Goal: Task Accomplishment & Management: Use online tool/utility

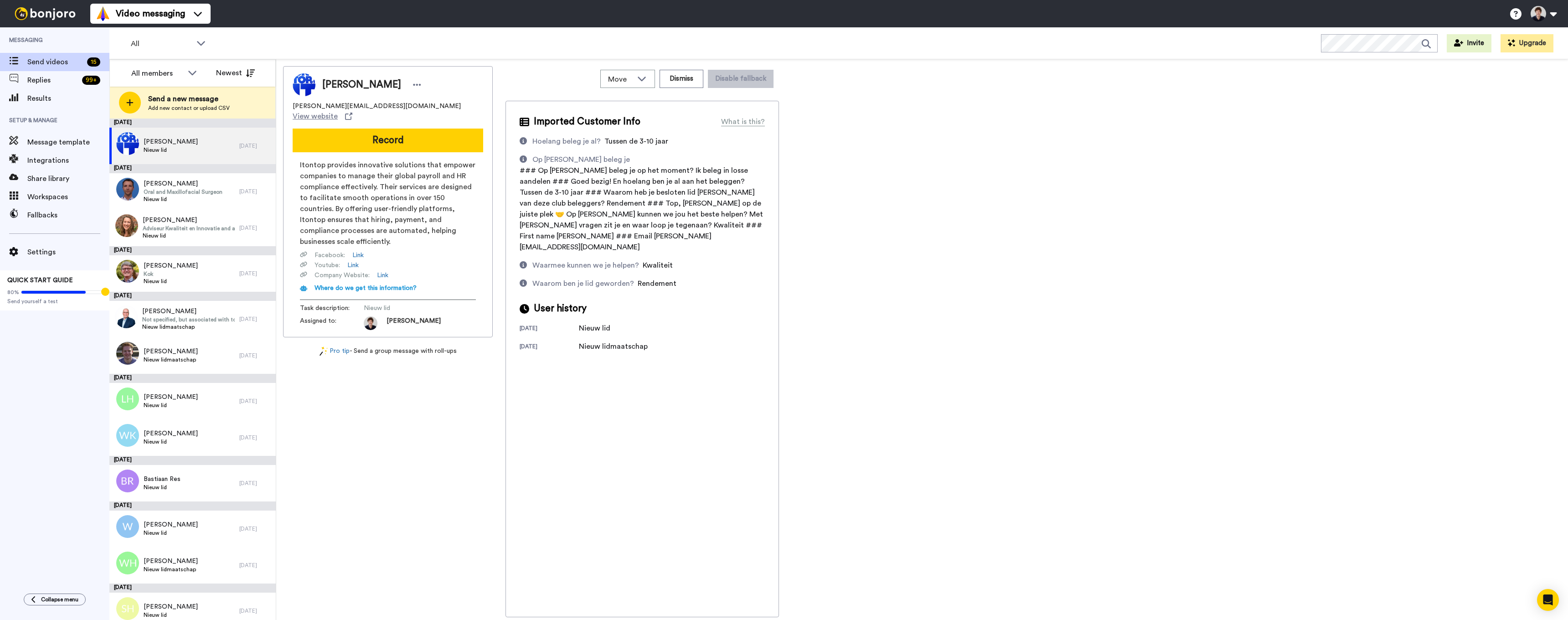
click at [395, 423] on div "[PERSON_NAME] [PERSON_NAME][EMAIL_ADDRESS][DOMAIN_NAME] View website Record Ito…" at bounding box center [388, 342] width 209 height 551
click at [38, 138] on span "Message template" at bounding box center [68, 142] width 82 height 11
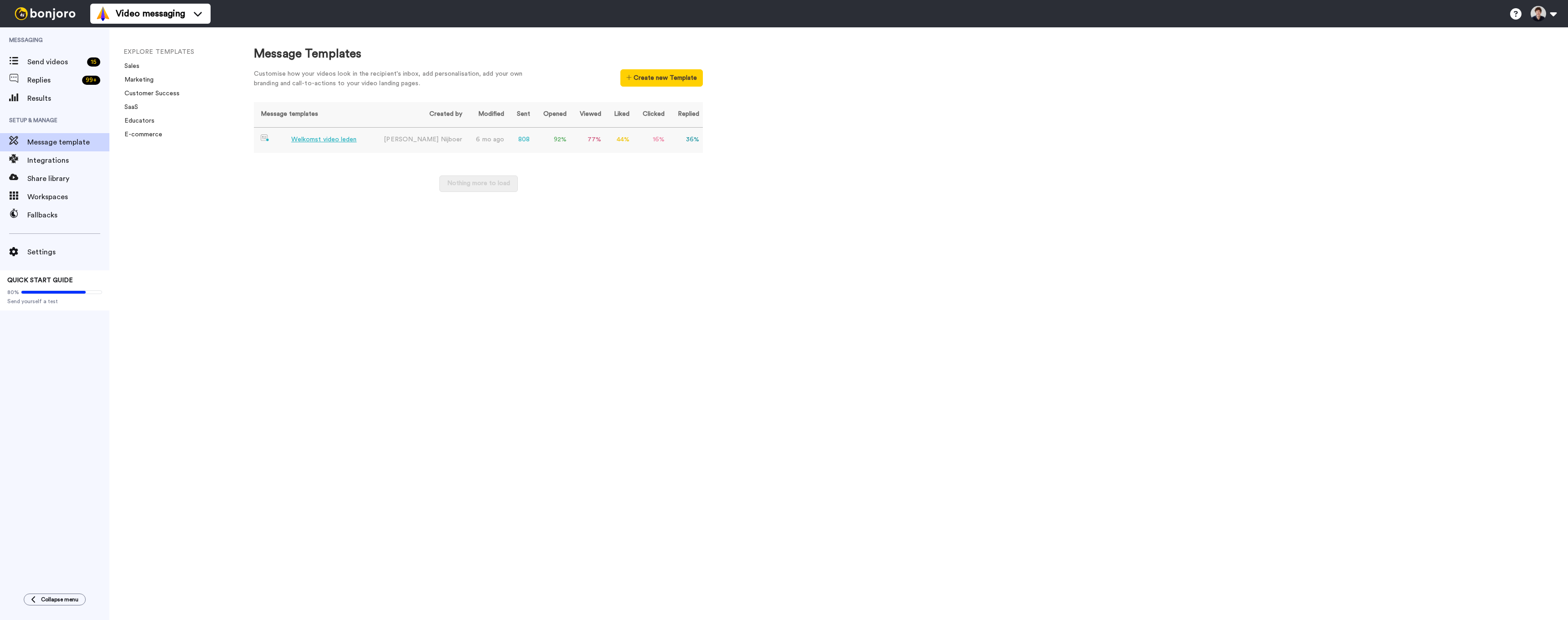
click at [321, 138] on div "Welkomst video leden" at bounding box center [324, 139] width 66 height 9
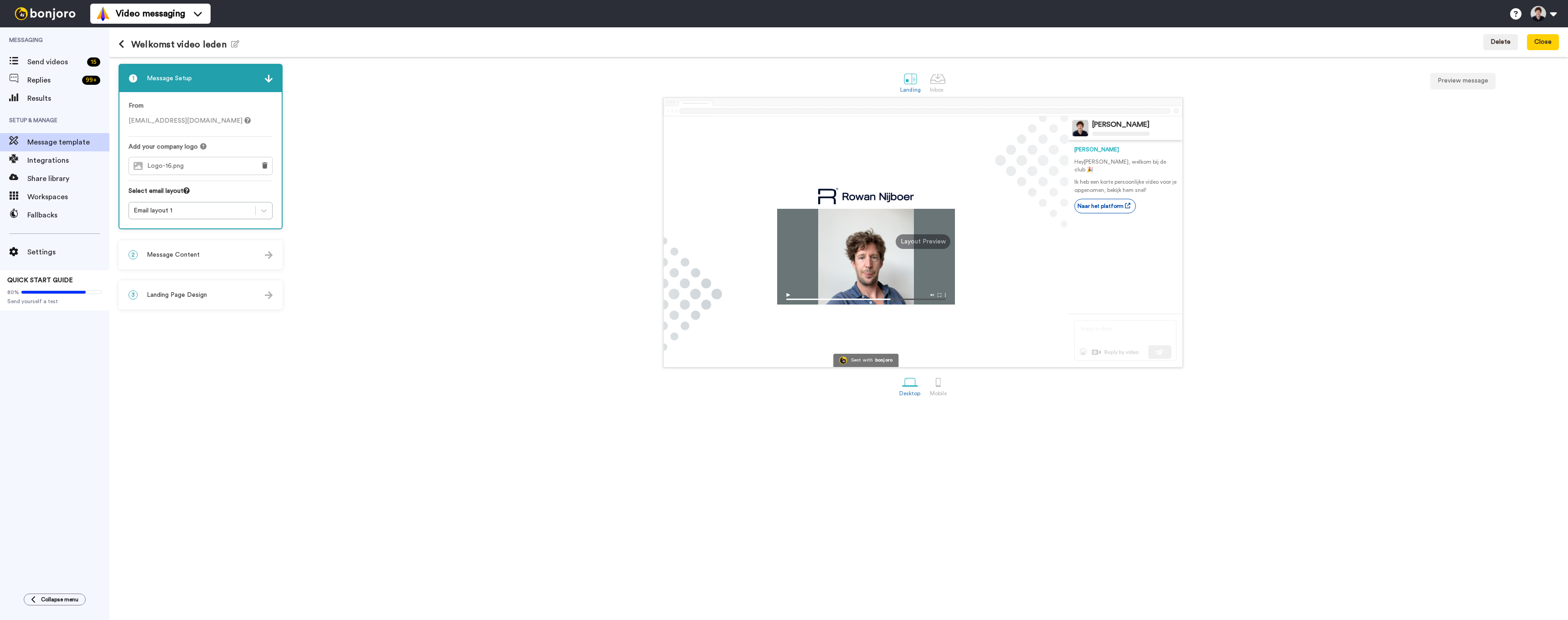
click at [182, 255] on span "Message Content" at bounding box center [174, 255] width 53 height 9
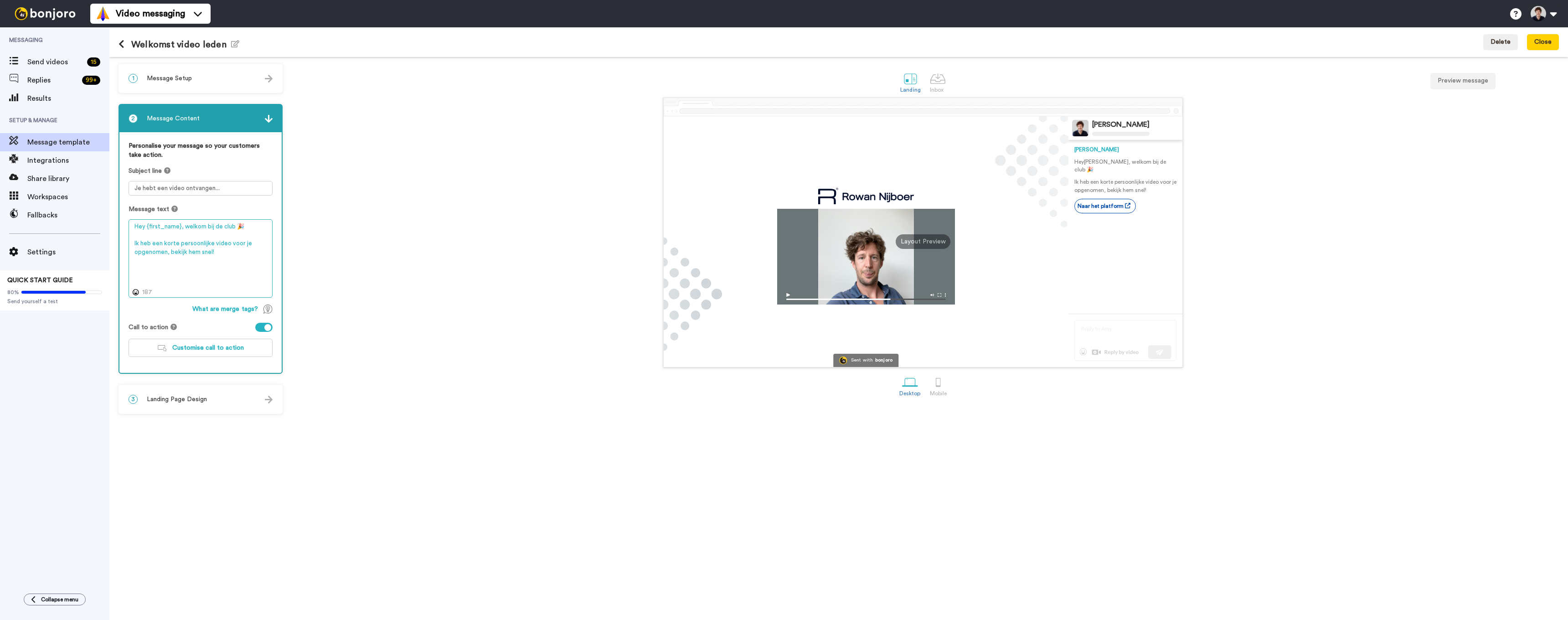
click at [204, 227] on textarea "Hey {first_name}, welkom bij de club 🎉 Ik heb een korte persoonlijke video voor…" at bounding box center [200, 258] width 144 height 78
drag, startPoint x: 232, startPoint y: 227, endPoint x: 184, endPoint y: 226, distance: 48.0
click at [184, 226] on textarea "Hey {first_name}, welkom bij de club 🎉 Ik heb een korte persoonlijke video voor…" at bounding box center [200, 258] width 144 height 78
click at [935, 78] on div at bounding box center [938, 79] width 16 height 16
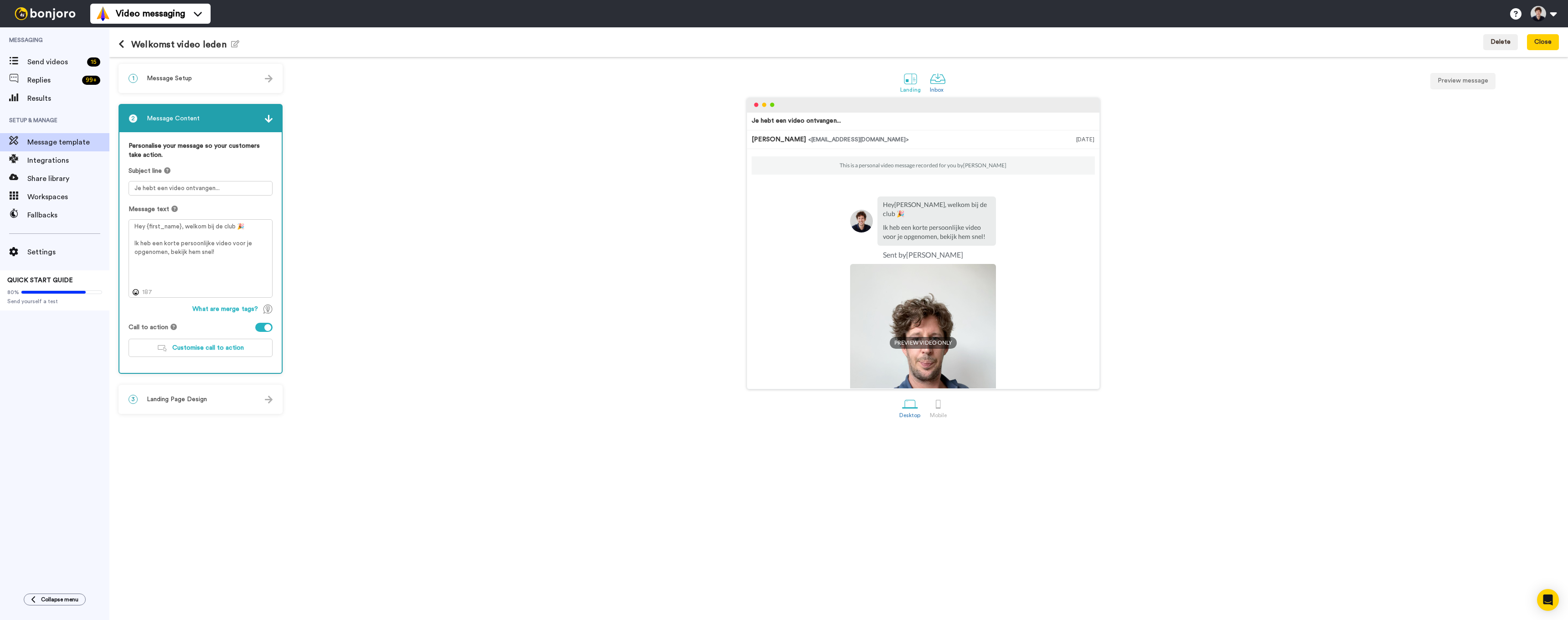
click at [910, 77] on div at bounding box center [910, 79] width 16 height 16
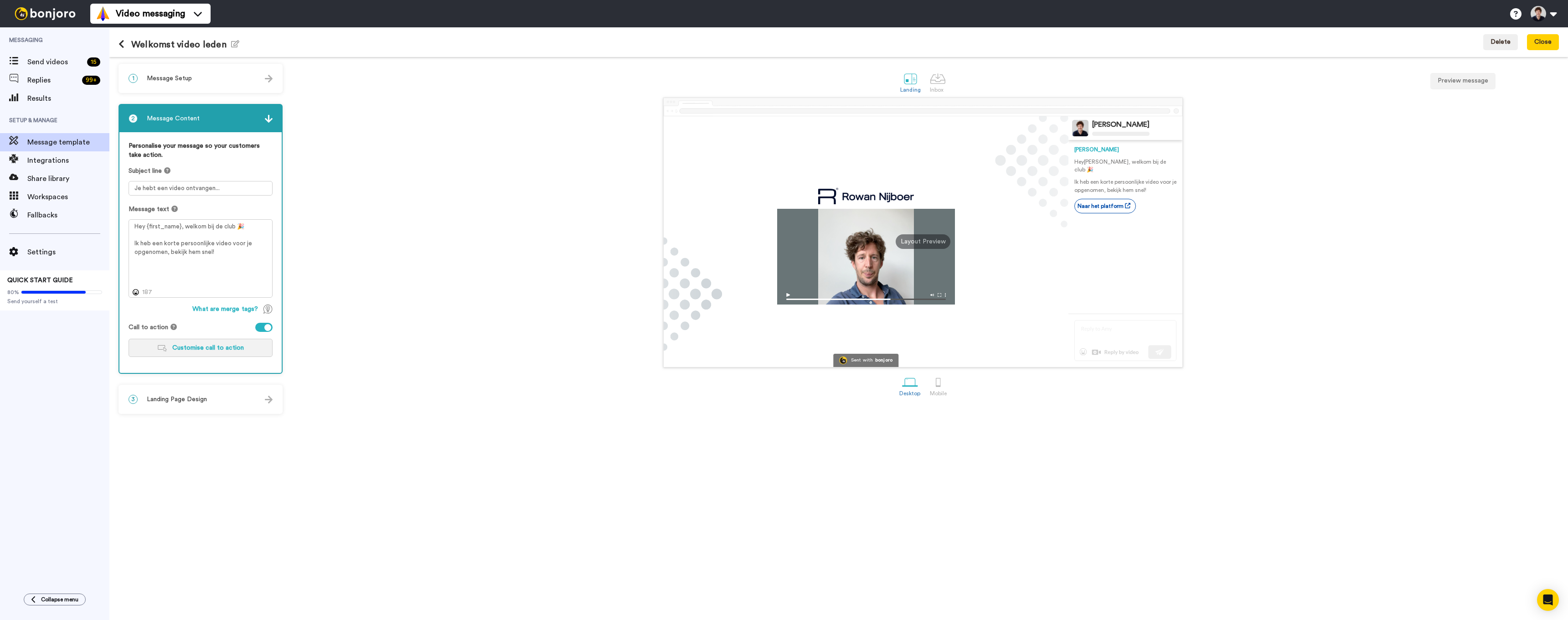
click at [210, 349] on span "Customise call to action" at bounding box center [208, 347] width 72 height 6
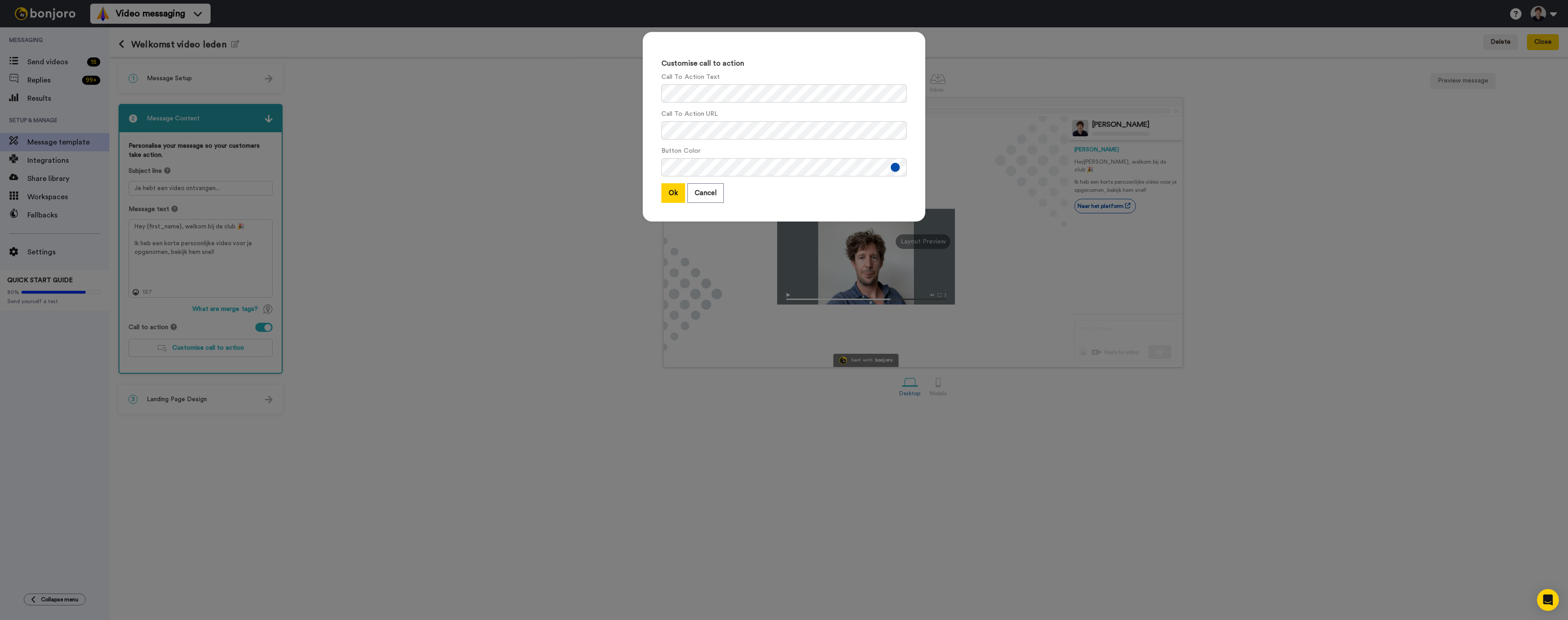
click at [405, 301] on div "Customise call to action Call To Action Text Call To Action URL Button Color Ok…" at bounding box center [784, 310] width 1568 height 620
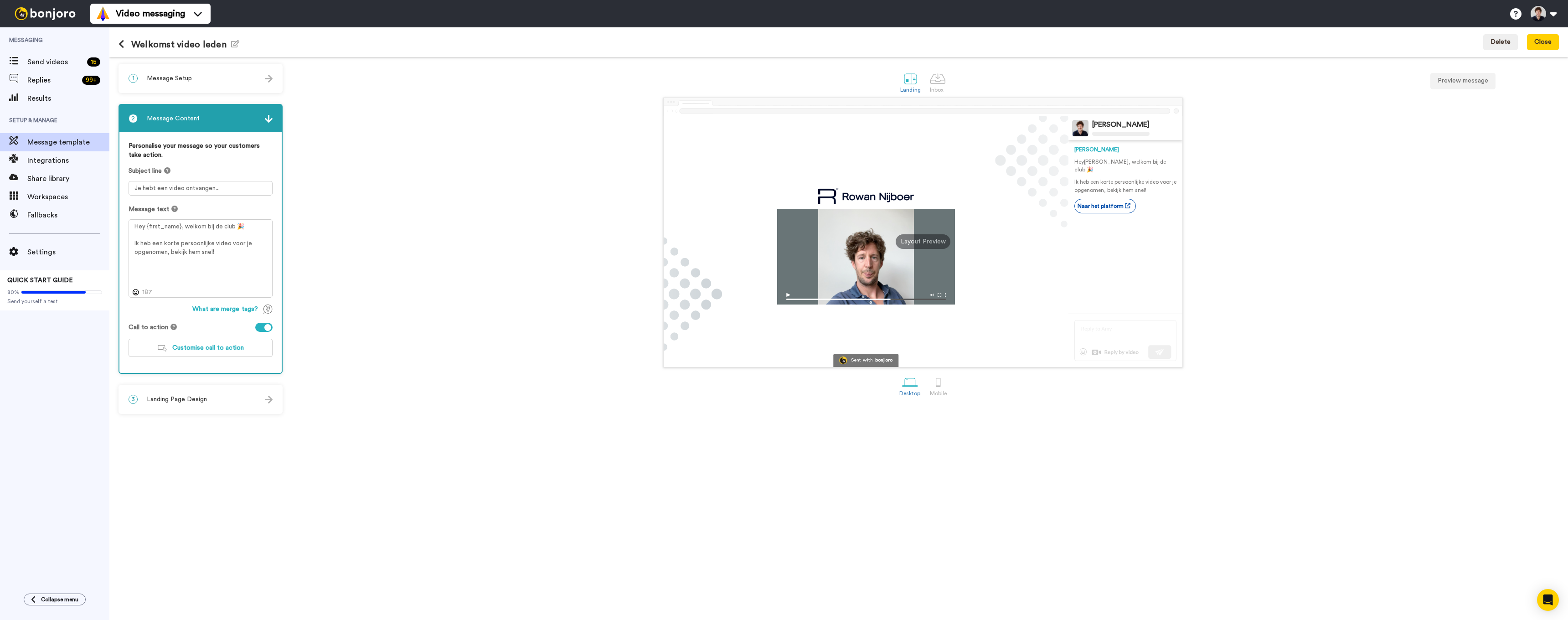
click at [202, 398] on span "Landing Page Design" at bounding box center [177, 399] width 60 height 9
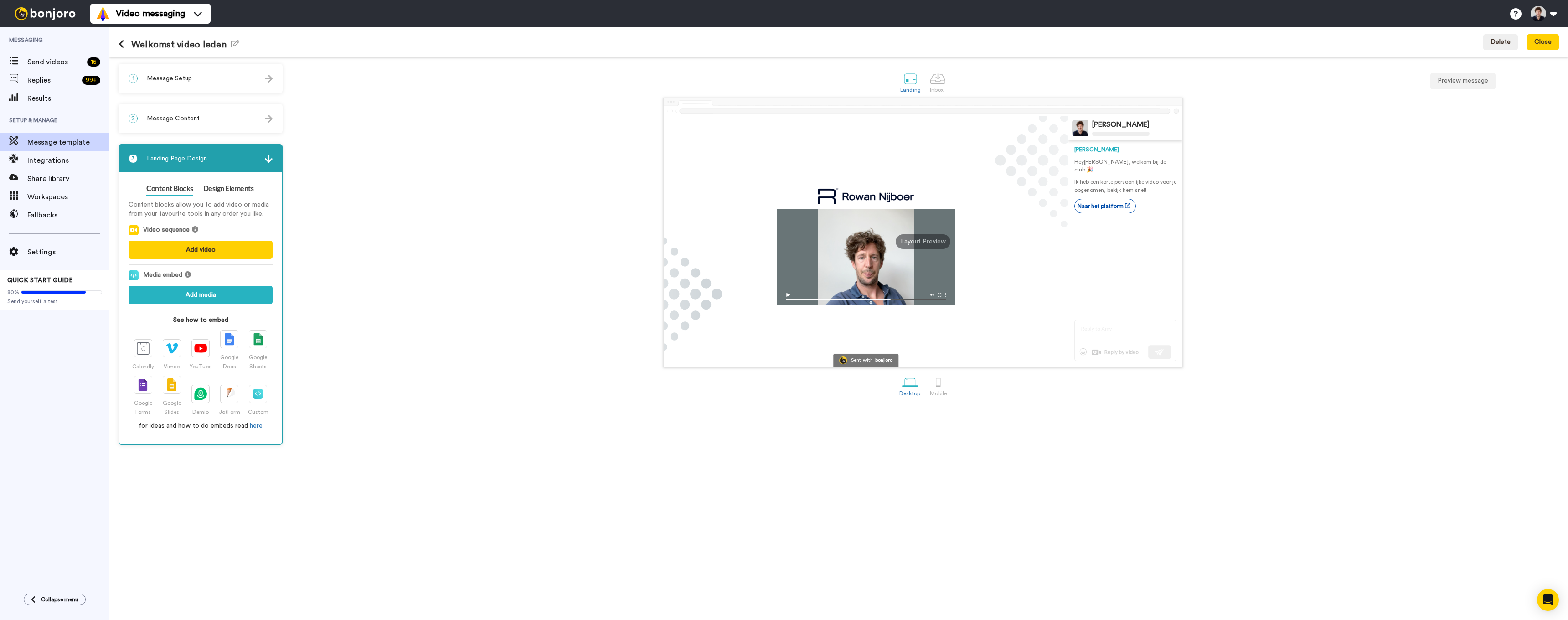
click at [179, 126] on div "2 Message Content" at bounding box center [201, 118] width 162 height 27
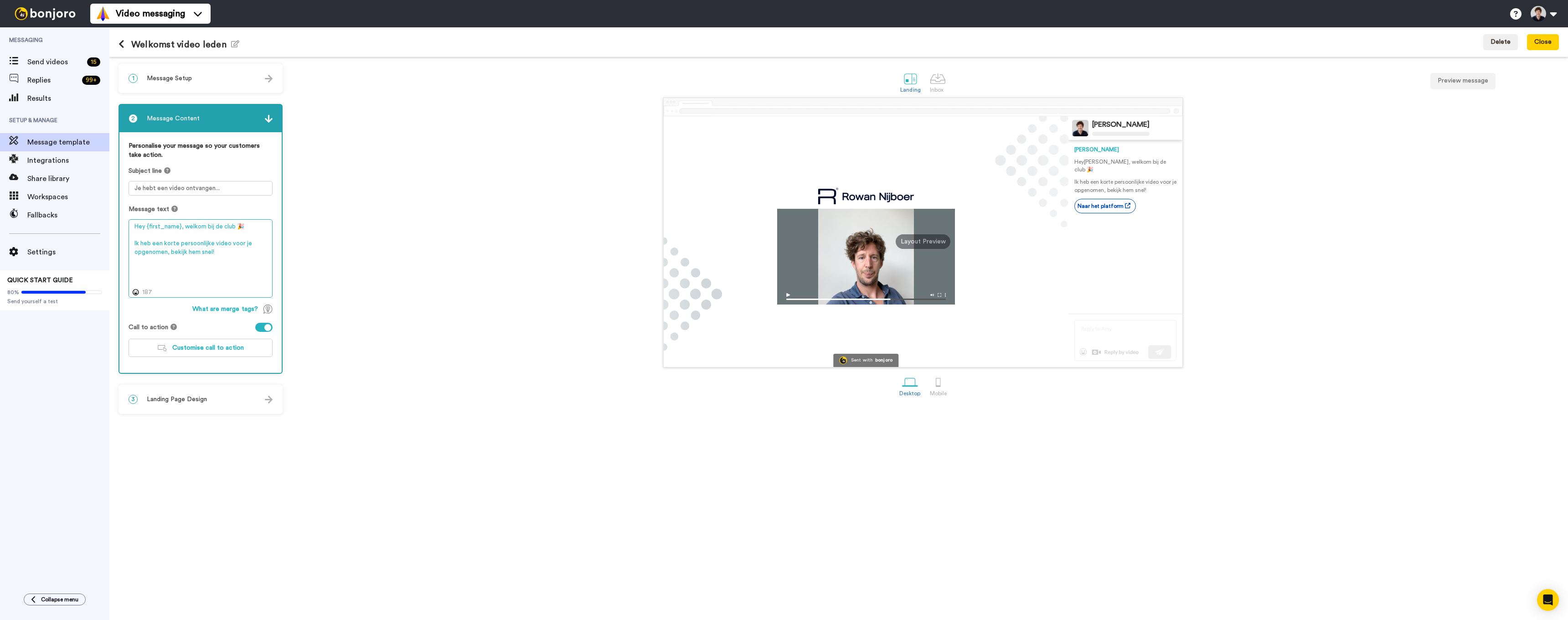
click at [219, 264] on textarea "Hey {first_name}, welkom bij de club 🎉 Ik heb een korte persoonlijke video voor…" at bounding box center [200, 258] width 144 height 78
drag, startPoint x: 232, startPoint y: 226, endPoint x: 186, endPoint y: 227, distance: 46.0
click at [186, 227] on textarea "Hey {first_name}, welkom bij de club 🎉 Ik heb een korte persoonlijke video voor…" at bounding box center [200, 258] width 144 height 78
click at [228, 228] on textarea "Hey {first_name}, Rowan hier 🎉 Ik heb een korte persoonlijke video voor je opge…" at bounding box center [200, 258] width 144 height 78
click at [213, 245] on textarea "Hey {first_name}, [PERSON_NAME] hier! Ik heb een korte persoonlijke video voor …" at bounding box center [200, 258] width 144 height 78
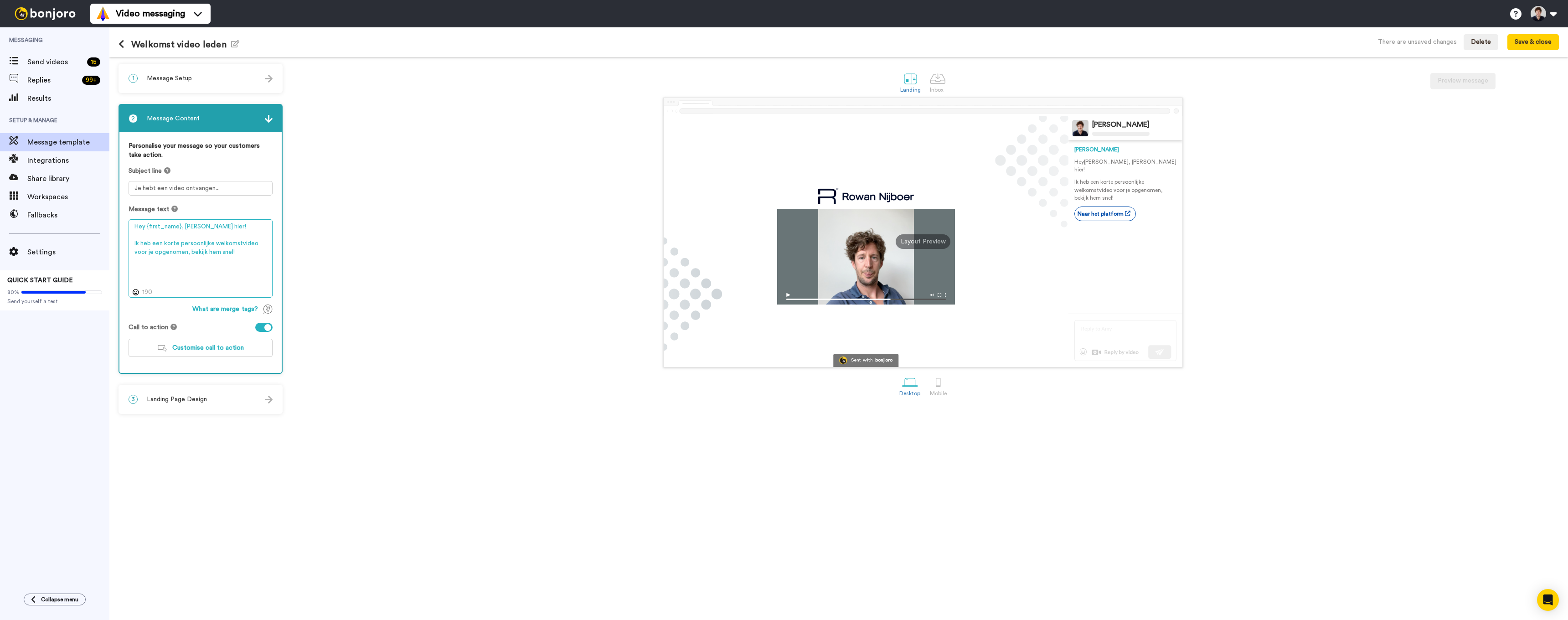
click at [163, 242] on textarea "Hey {first_name}, Rowan hier! Ik heb een korte persoonlijke welkomstvideo voor …" at bounding box center [200, 258] width 144 height 78
click at [228, 242] on textarea "Hey {first_name}, Rowan hier! Ik heb een korte persoonlijke welkomstvideo voor …" at bounding box center [200, 258] width 144 height 78
click at [233, 250] on textarea "Hey {first_name}, Rowan hier! Ik heb een korte persoonlijke welkomstvideo voor …" at bounding box center [200, 258] width 144 height 78
drag, startPoint x: 238, startPoint y: 243, endPoint x: 213, endPoint y: 243, distance: 25.0
click at [213, 243] on textarea "Hey {first_name}, Rowan hier! Ik heb een korte persoonlijke welkomstvideo voor …" at bounding box center [200, 258] width 144 height 78
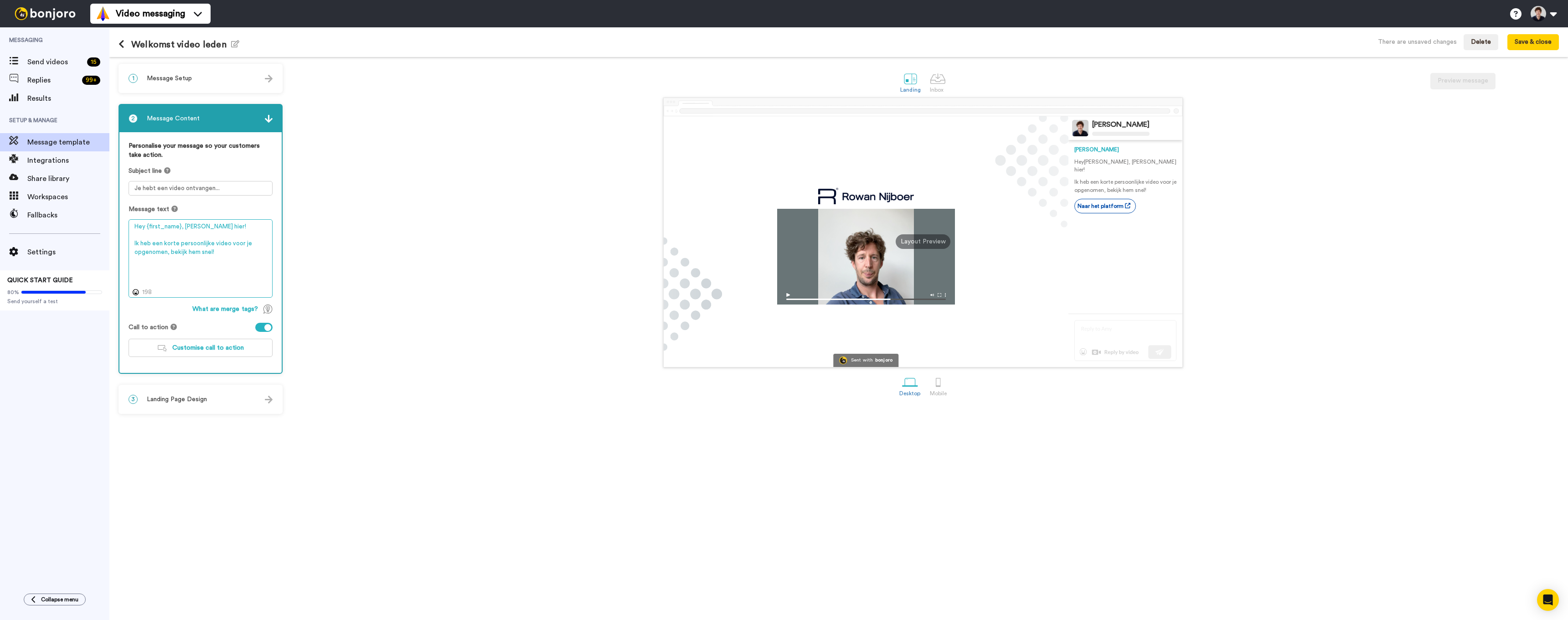
click at [230, 248] on textarea "Hey {first_name}, [PERSON_NAME] hier! Ik heb een korte persoonlijke video voor …" at bounding box center [200, 258] width 144 height 78
type textarea "Hey {first_name}, [PERSON_NAME] hier! Ik heb een korte persoonlijke video voor …"
click at [1532, 39] on button "Save & close" at bounding box center [1534, 42] width 52 height 17
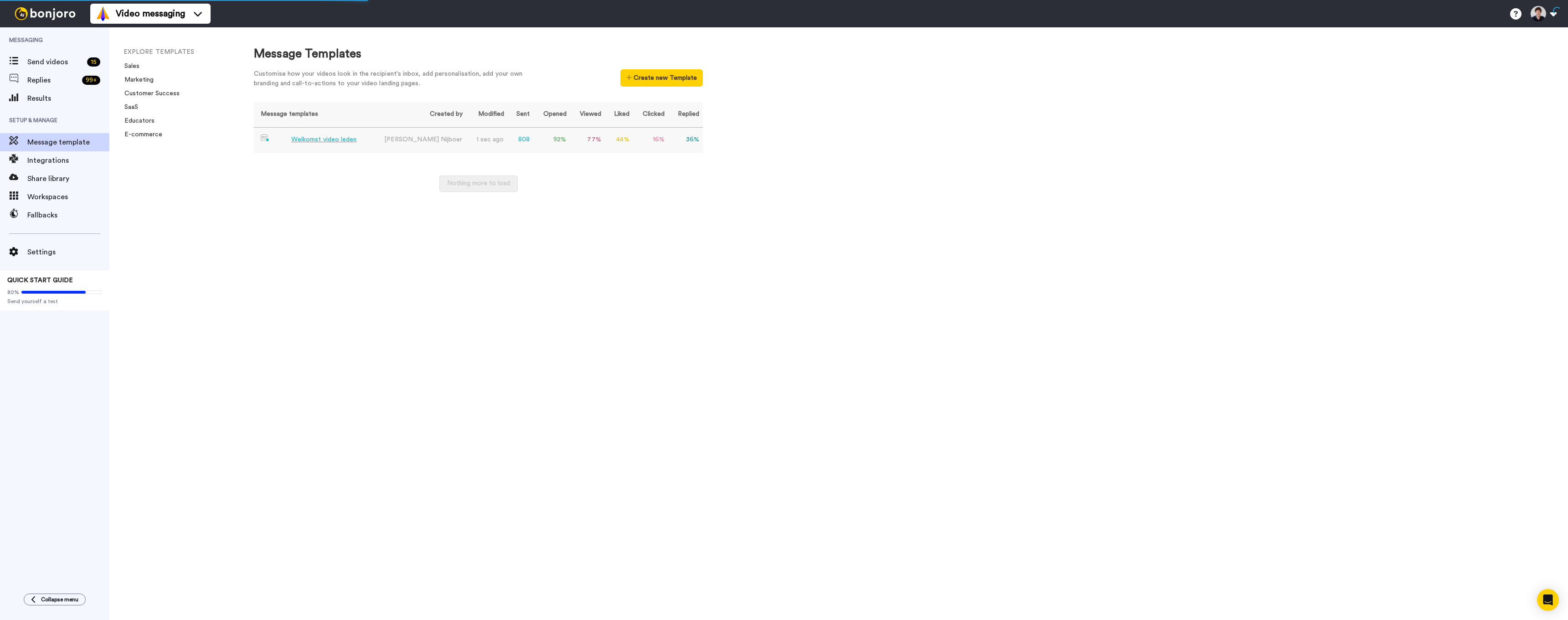
click at [327, 141] on div "Welkomst video leden" at bounding box center [324, 139] width 66 height 9
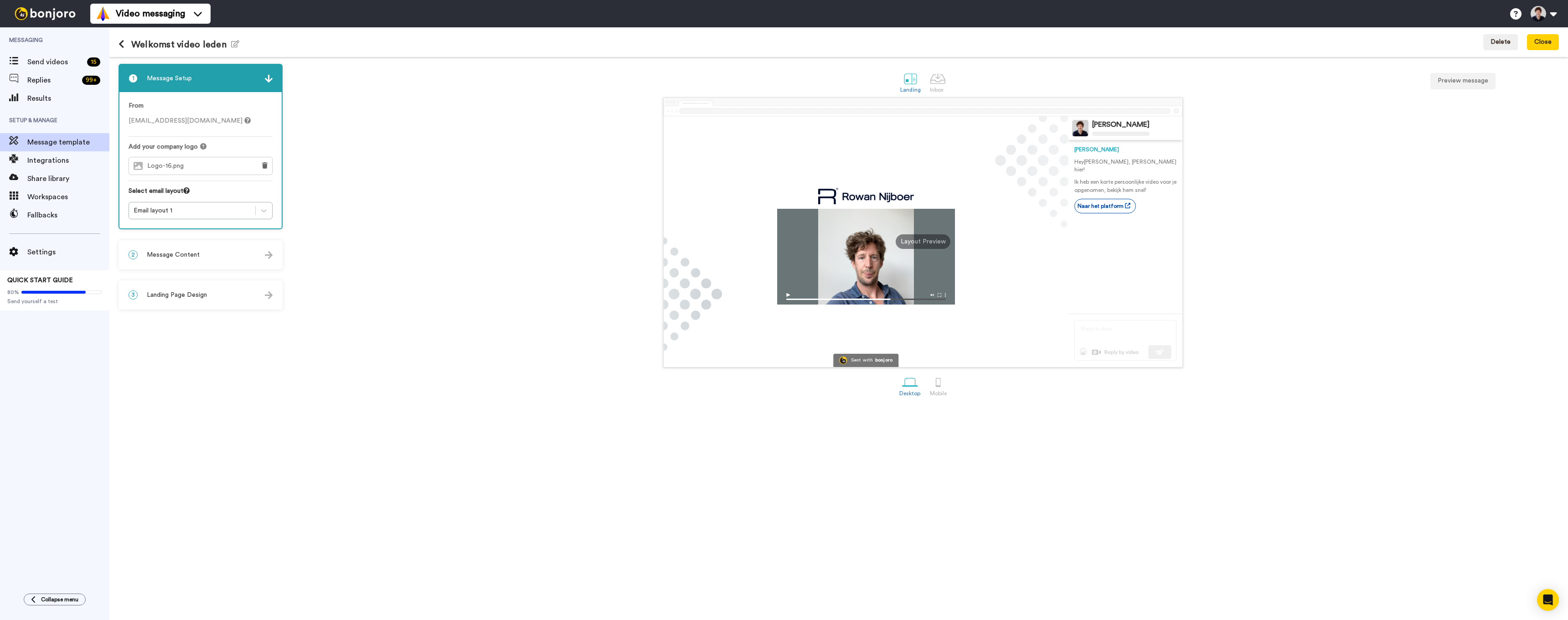
click at [191, 298] on span "Landing Page Design" at bounding box center [177, 295] width 60 height 9
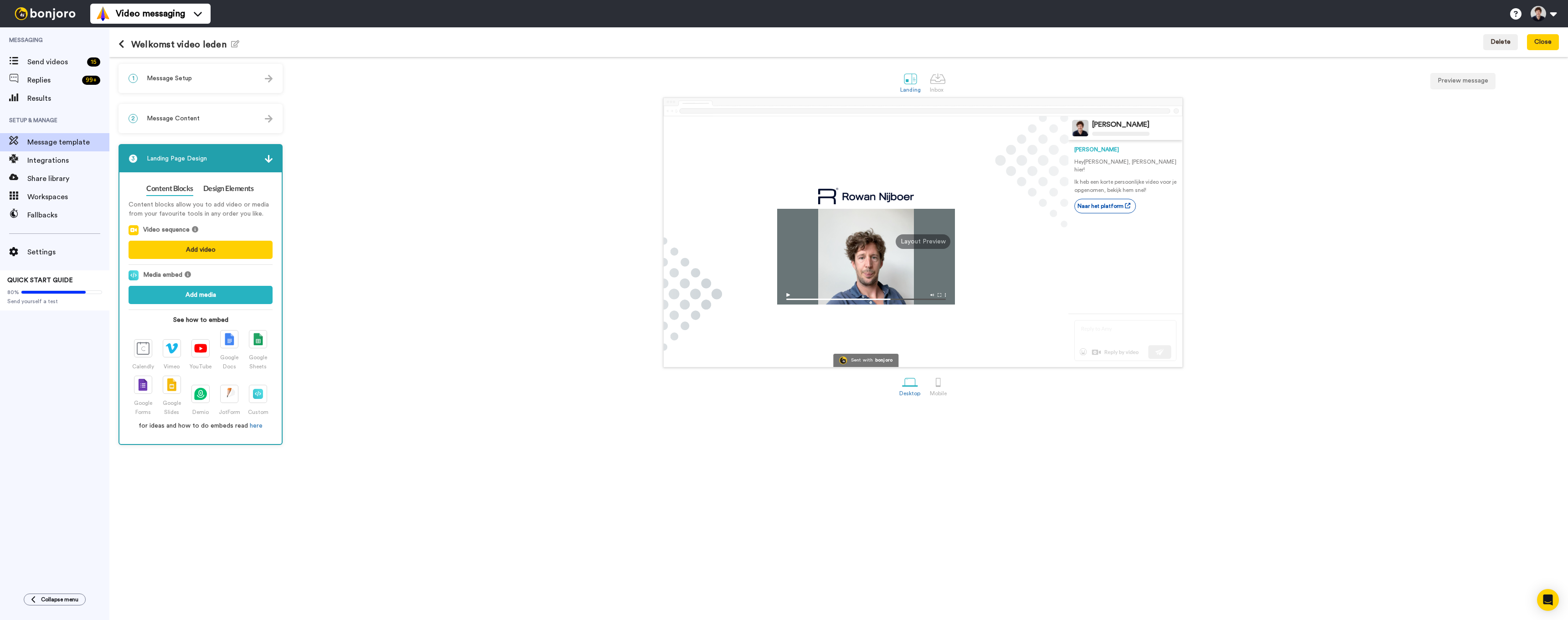
click at [188, 113] on div "2 Message Content" at bounding box center [201, 118] width 162 height 27
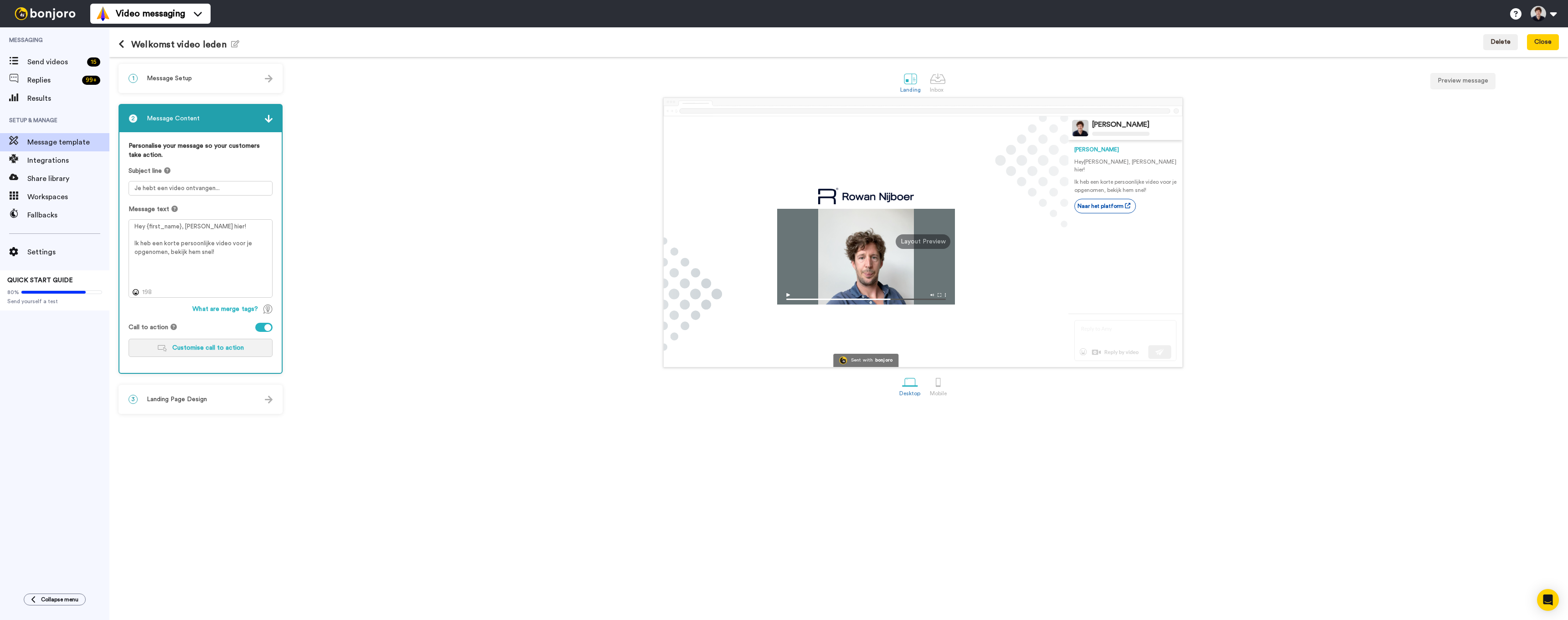
click at [206, 347] on span "Customise call to action" at bounding box center [208, 347] width 72 height 6
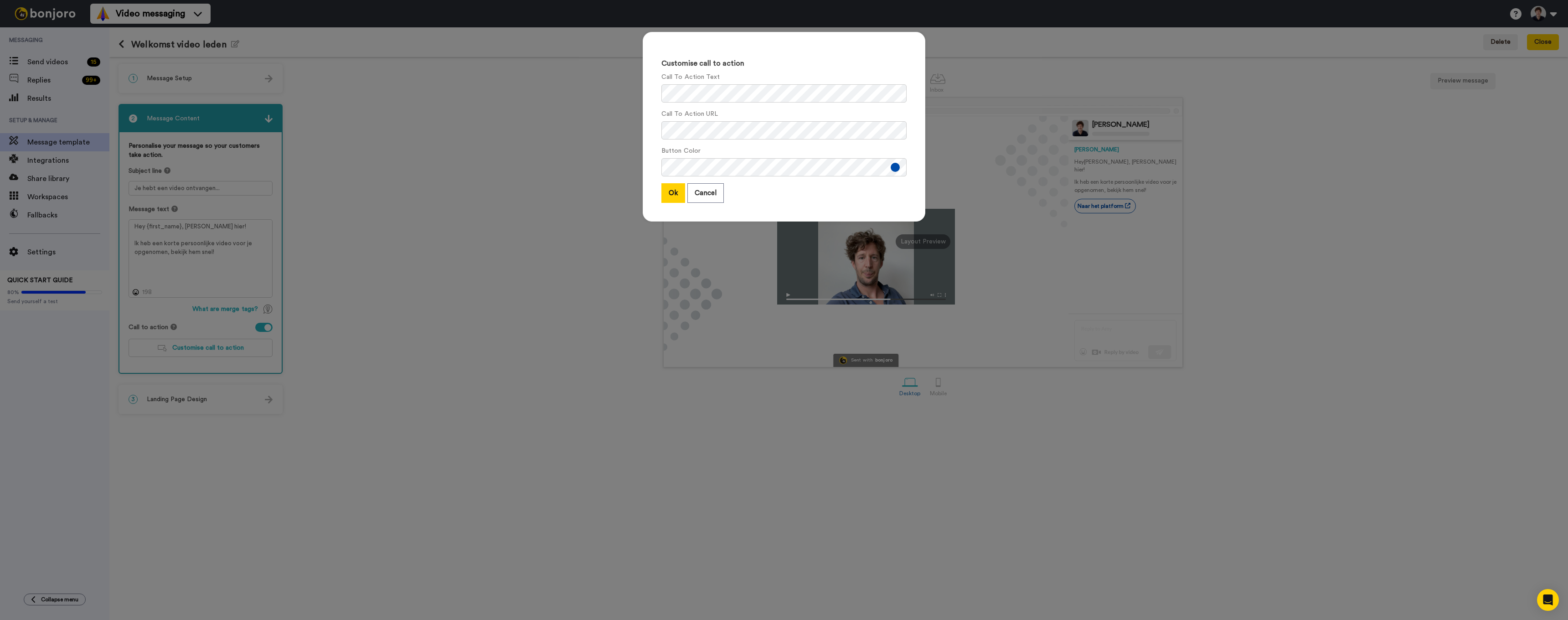
click at [487, 159] on div "Customise call to action Call To Action Text Call To Action URL Button Color Ok…" at bounding box center [784, 310] width 1568 height 620
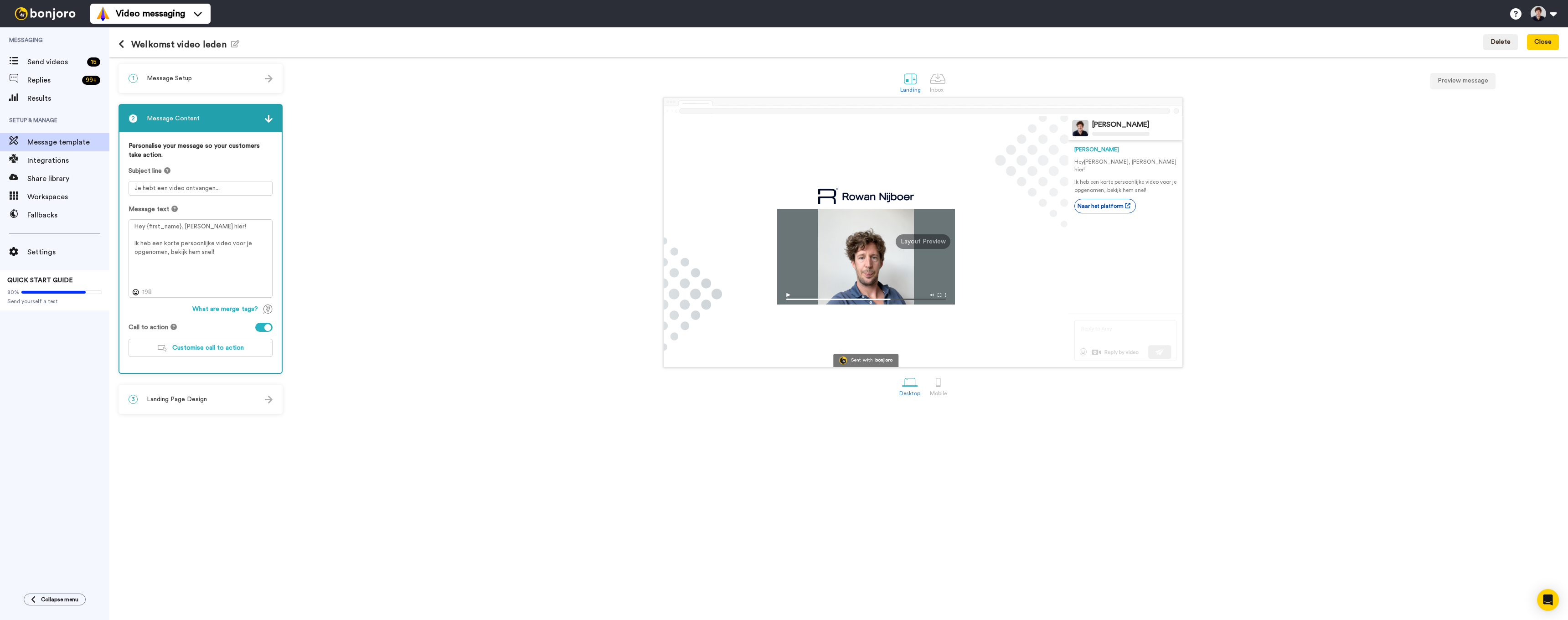
click at [264, 325] on div at bounding box center [264, 327] width 17 height 9
click at [1519, 41] on button "Save & close" at bounding box center [1534, 42] width 52 height 17
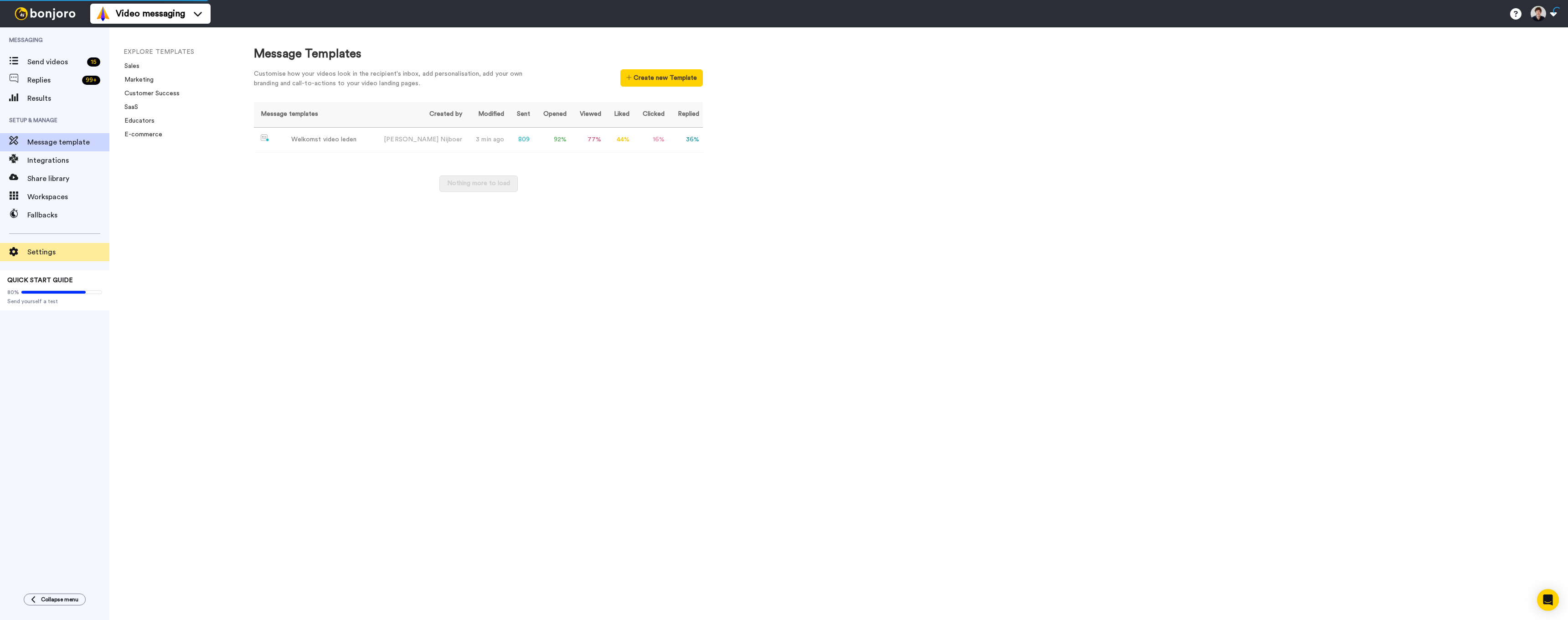
click at [47, 255] on span "Settings" at bounding box center [68, 252] width 82 height 11
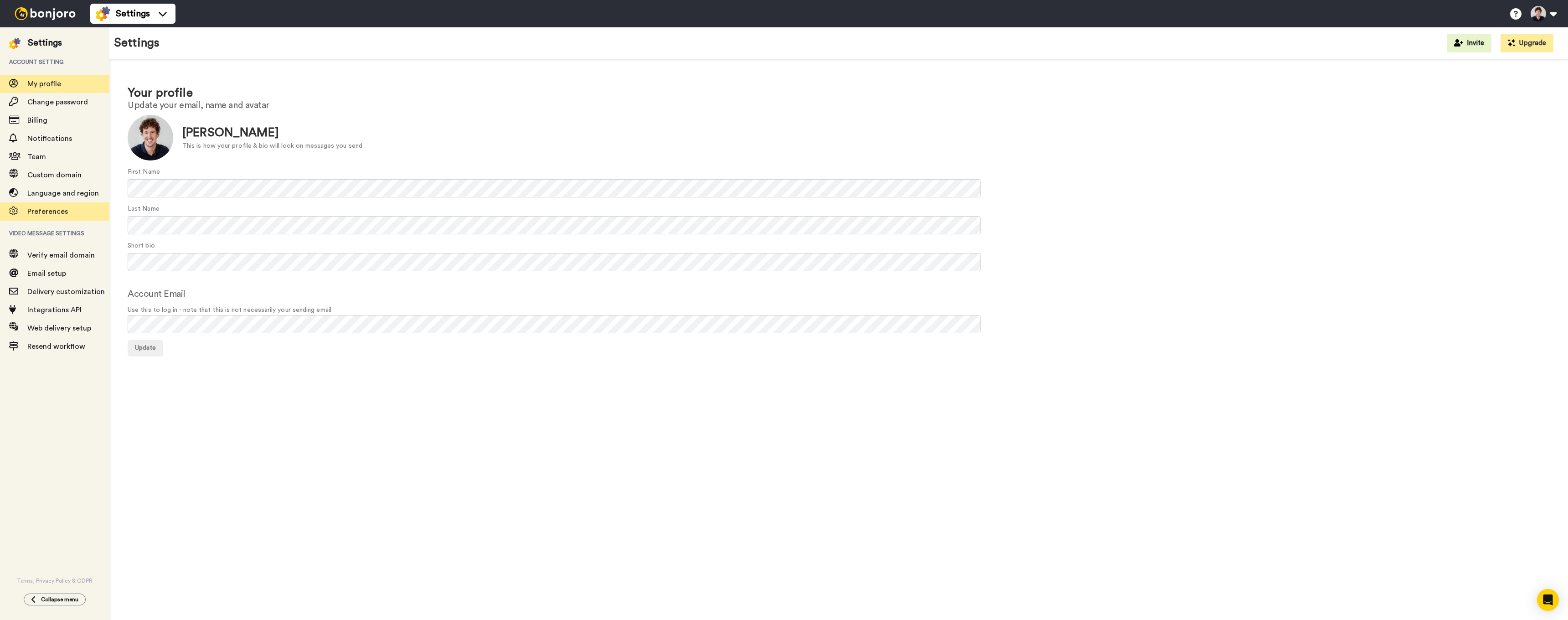
click at [53, 210] on span "Preferences" at bounding box center [47, 212] width 41 height 7
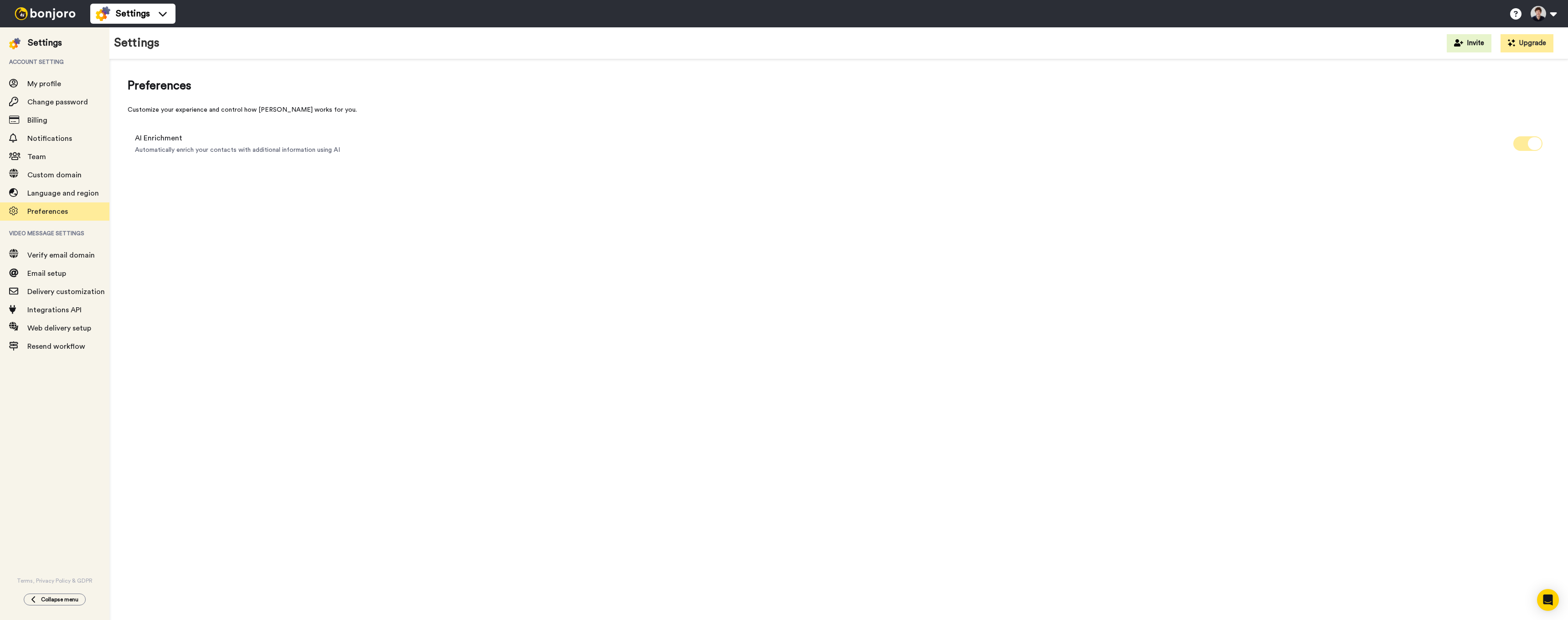
click at [1527, 146] on span at bounding box center [1528, 144] width 29 height 14
click at [43, 87] on span "My profile" at bounding box center [44, 84] width 34 height 7
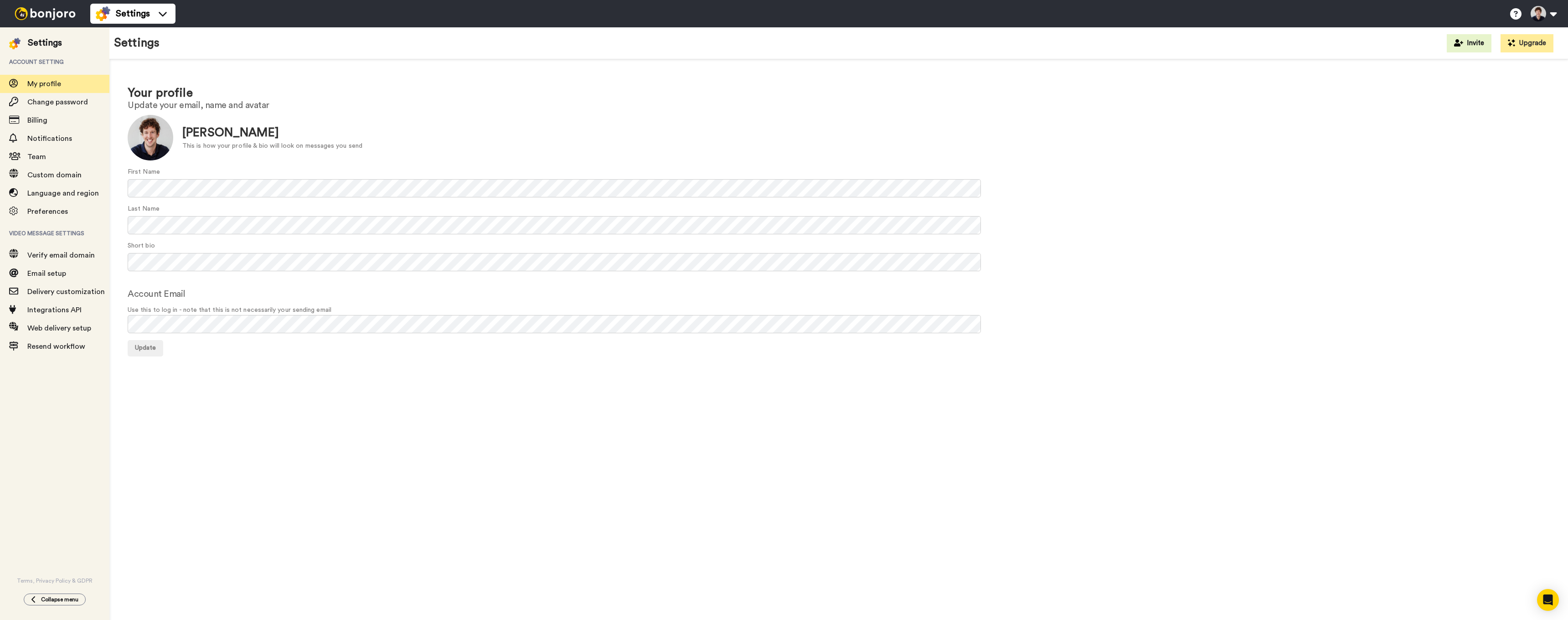
click at [48, 12] on img at bounding box center [44, 14] width 68 height 13
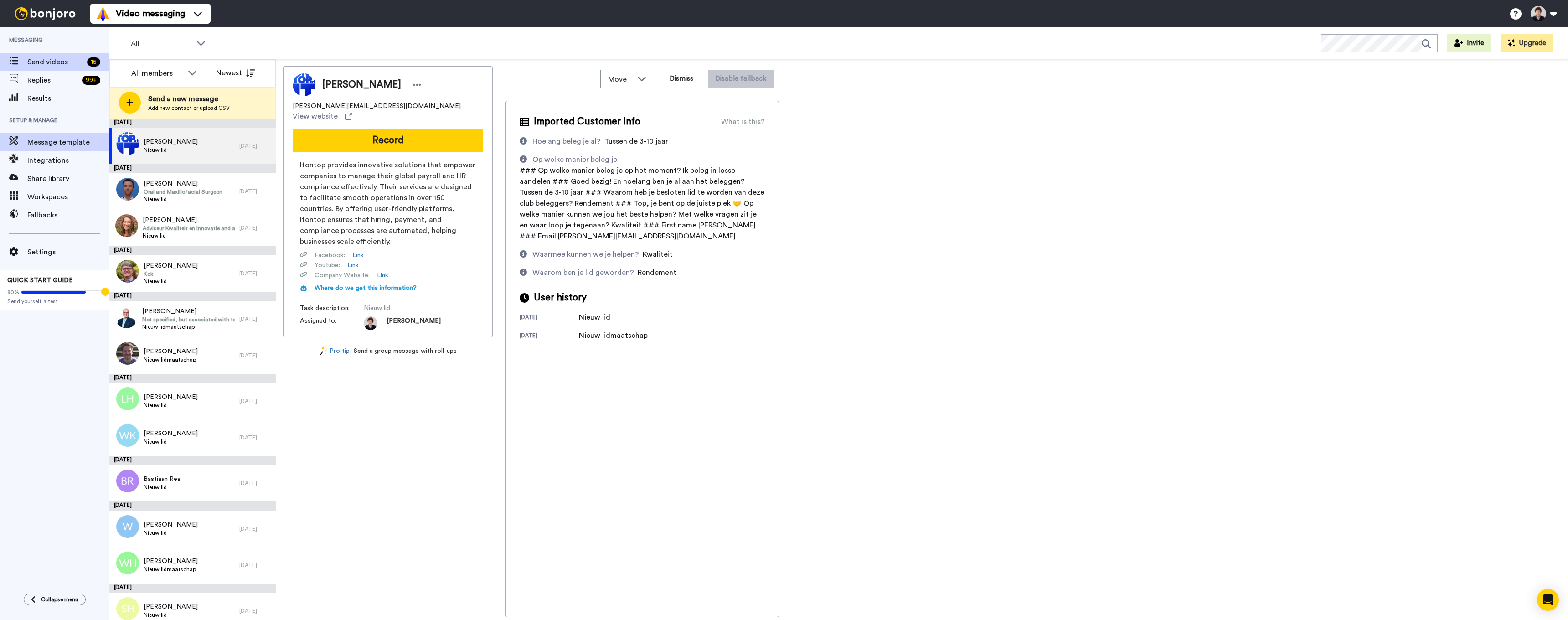
click at [36, 138] on span "Message template" at bounding box center [68, 142] width 82 height 11
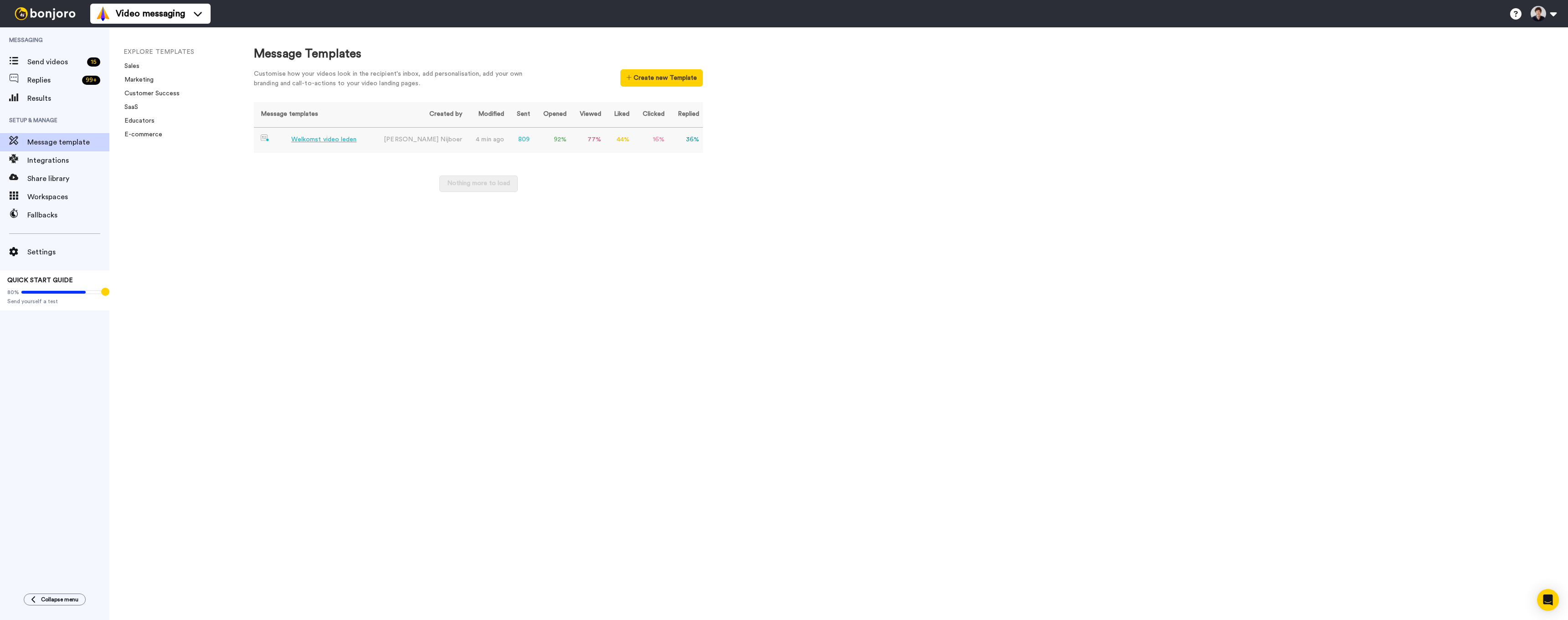
click at [329, 137] on div "Welkomst video leden" at bounding box center [324, 139] width 66 height 9
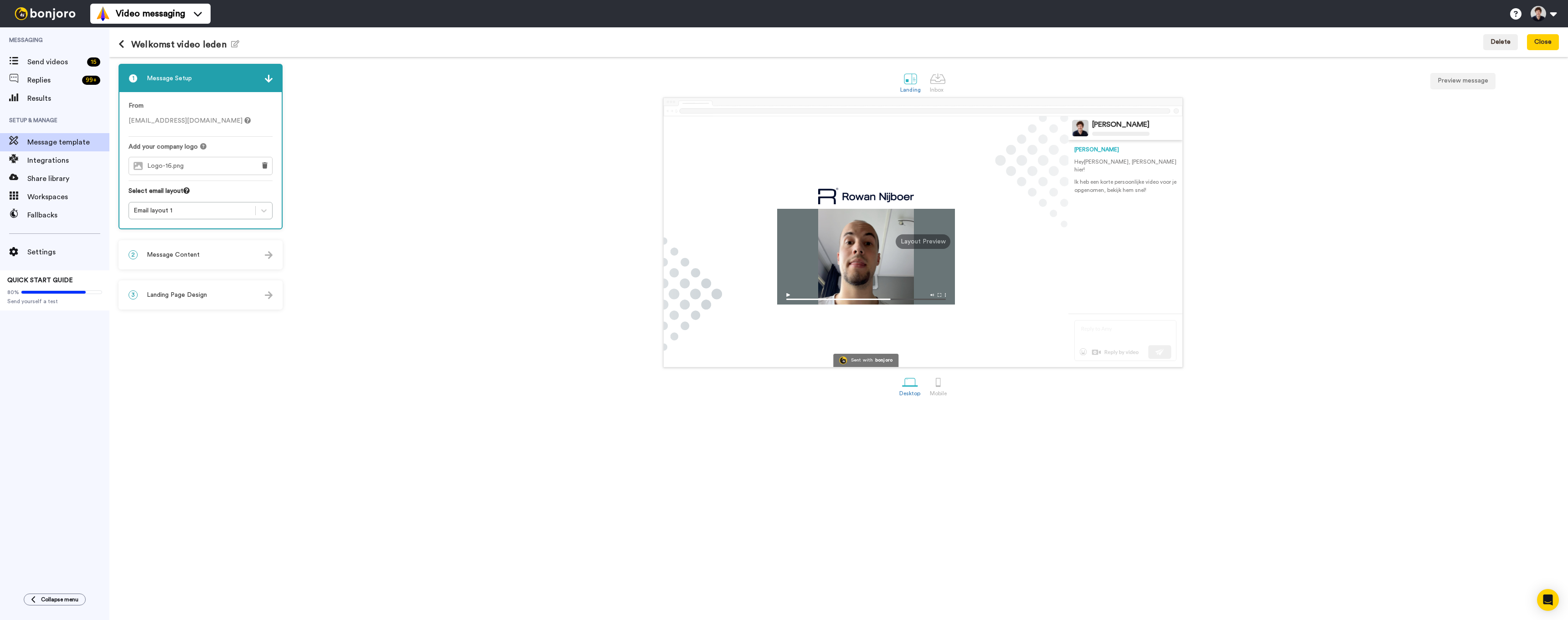
click at [169, 257] on span "Message Content" at bounding box center [174, 255] width 53 height 9
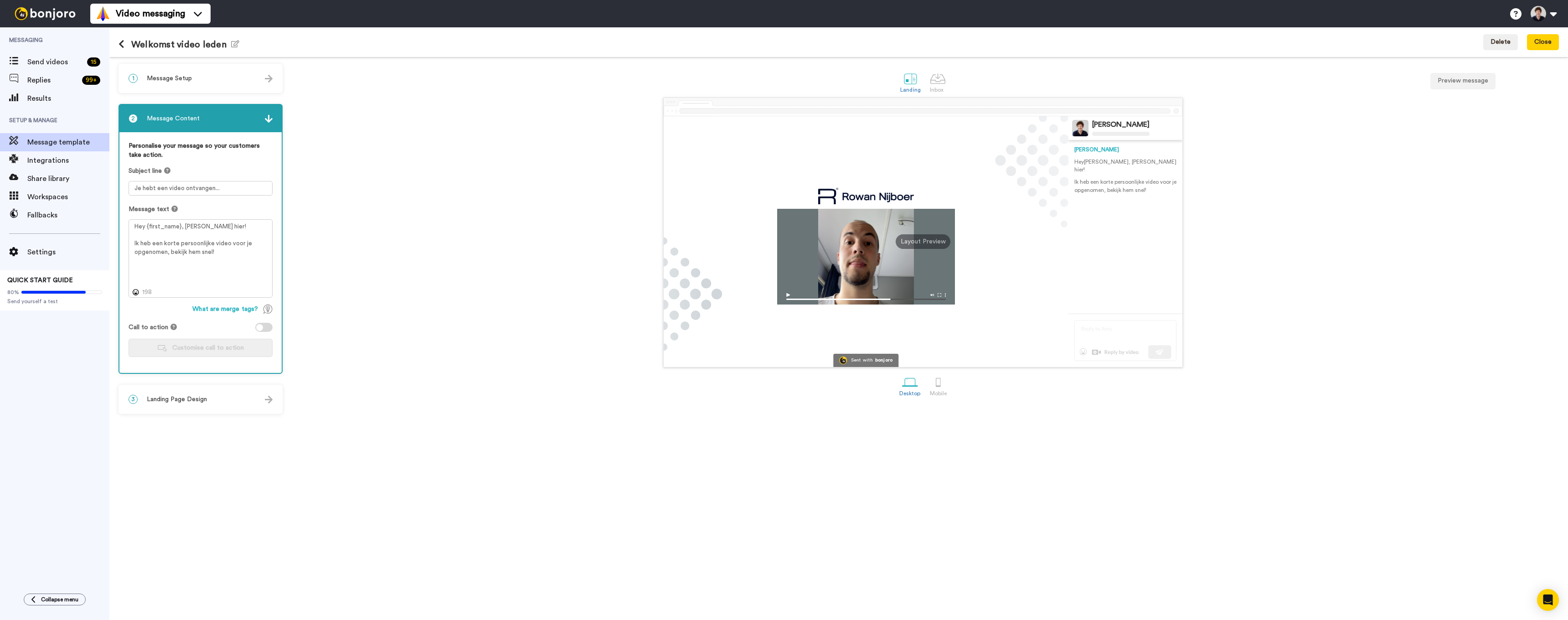
click at [204, 391] on div "3 Landing Page Design" at bounding box center [201, 400] width 162 height 27
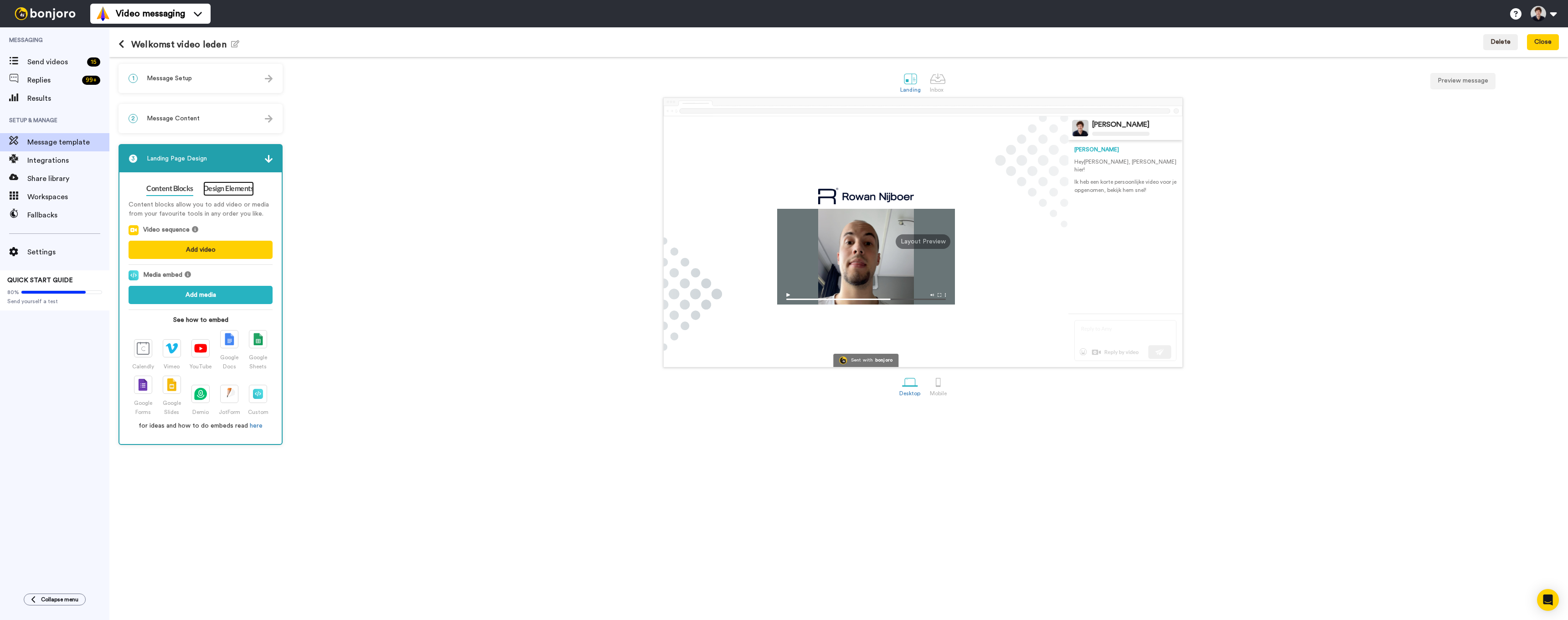
click at [225, 188] on link "Design Elements" at bounding box center [228, 189] width 51 height 14
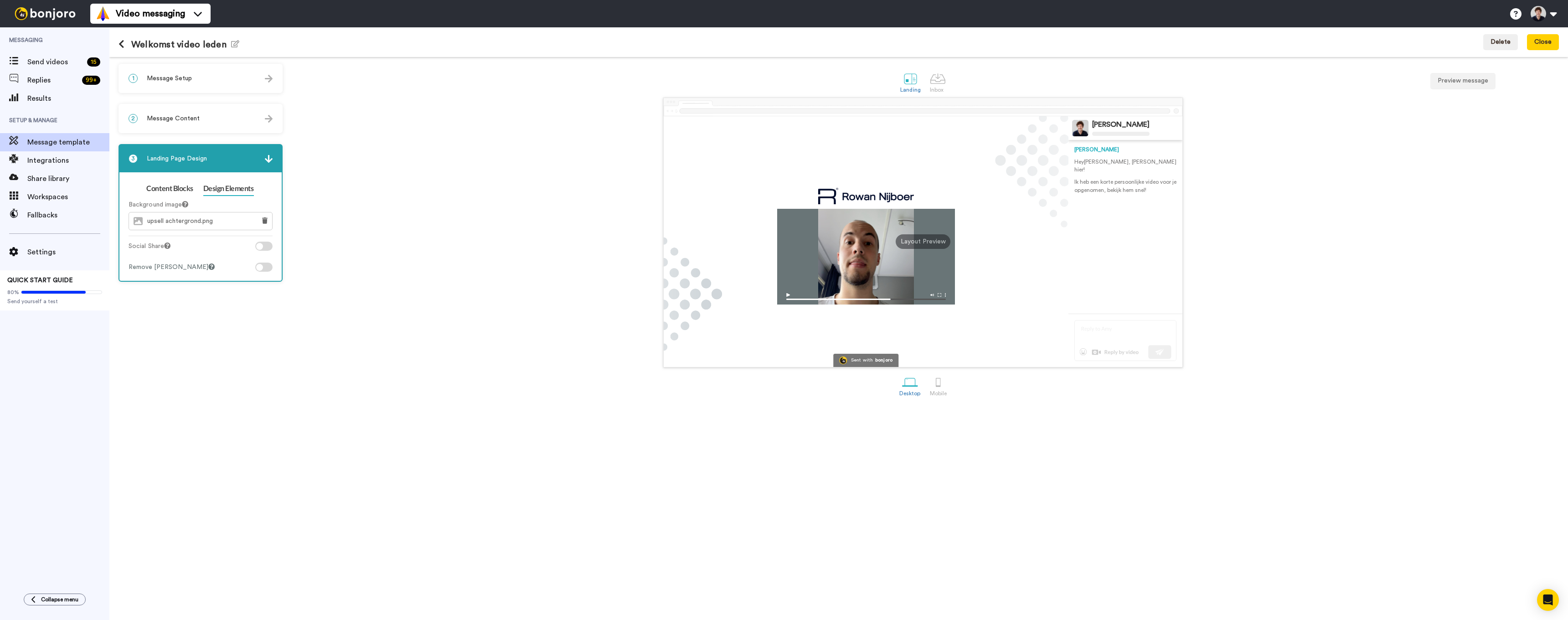
click at [265, 265] on div at bounding box center [264, 267] width 17 height 9
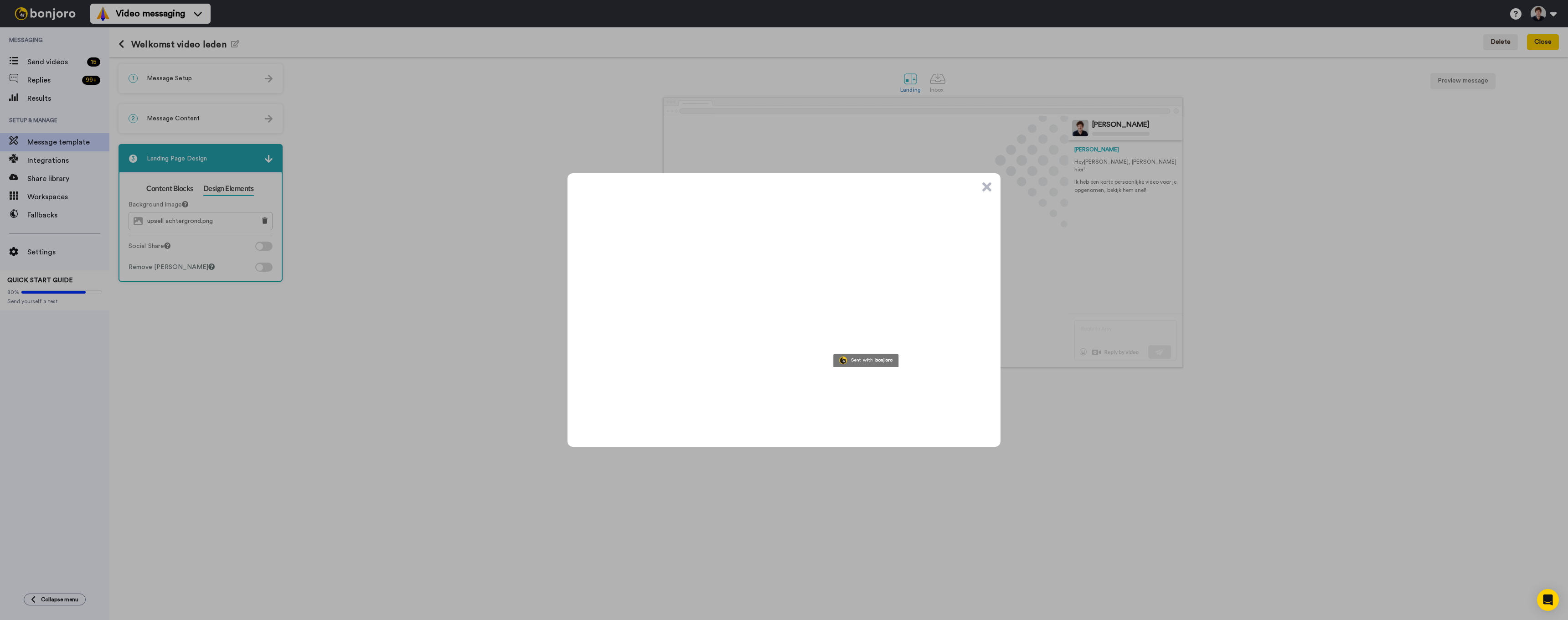
click at [986, 187] on button ".cls-1{stroke-width:0px;}" at bounding box center [987, 187] width 9 height 9
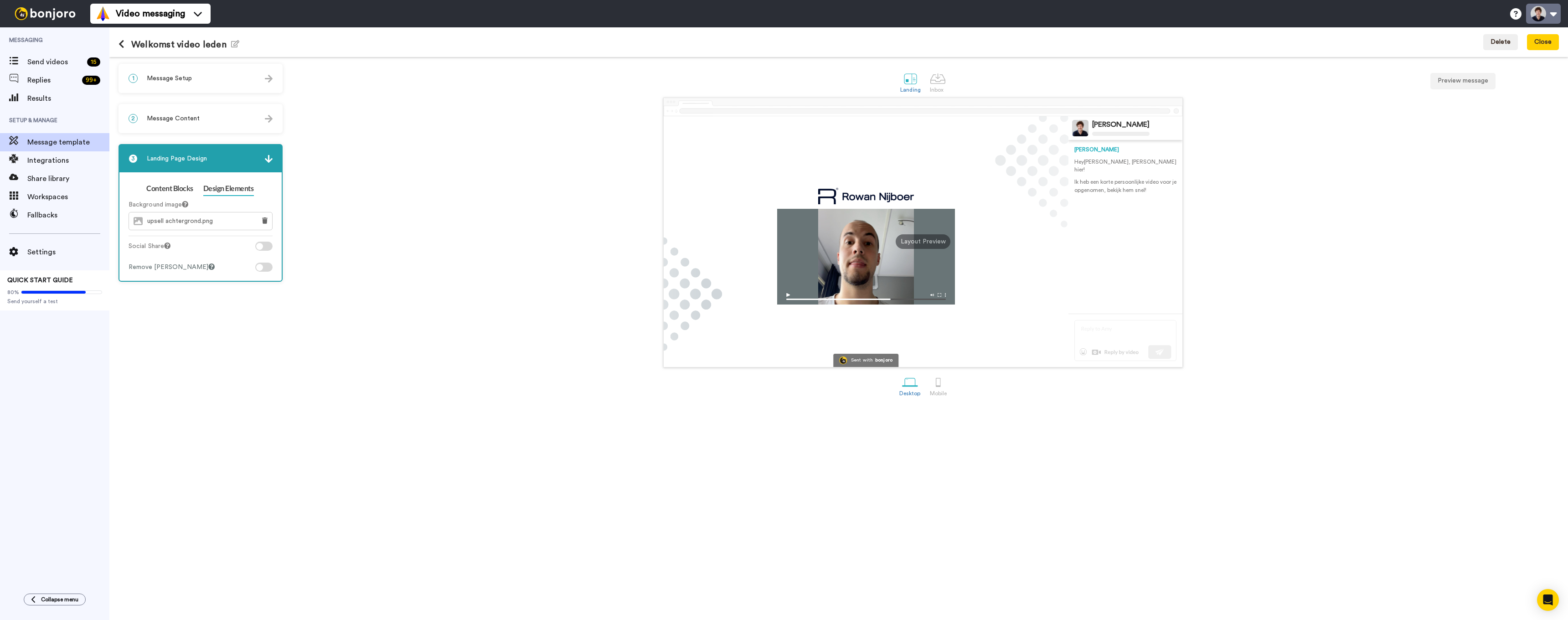
click at [1546, 9] on button at bounding box center [1544, 14] width 34 height 20
click at [1499, 85] on link "Billing" at bounding box center [1513, 78] width 95 height 18
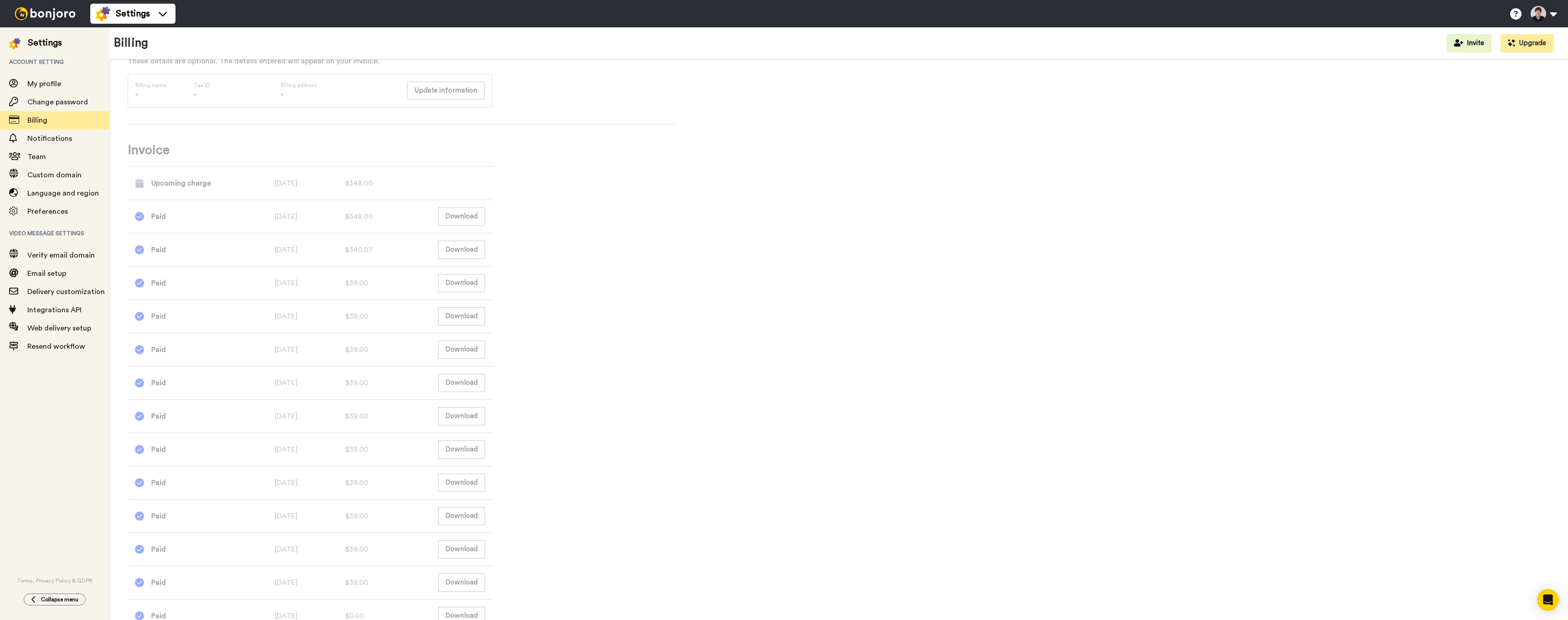
scroll to position [500, 0]
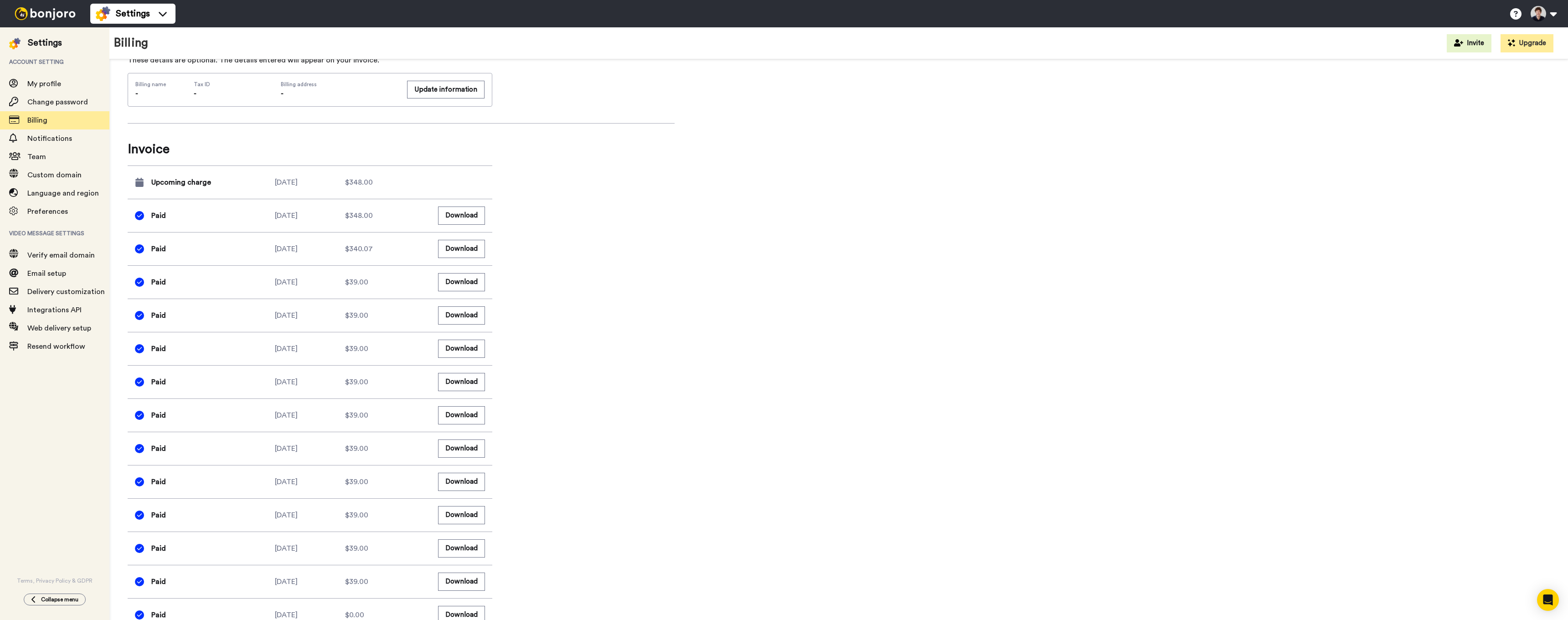
click at [47, 13] on img at bounding box center [44, 14] width 68 height 13
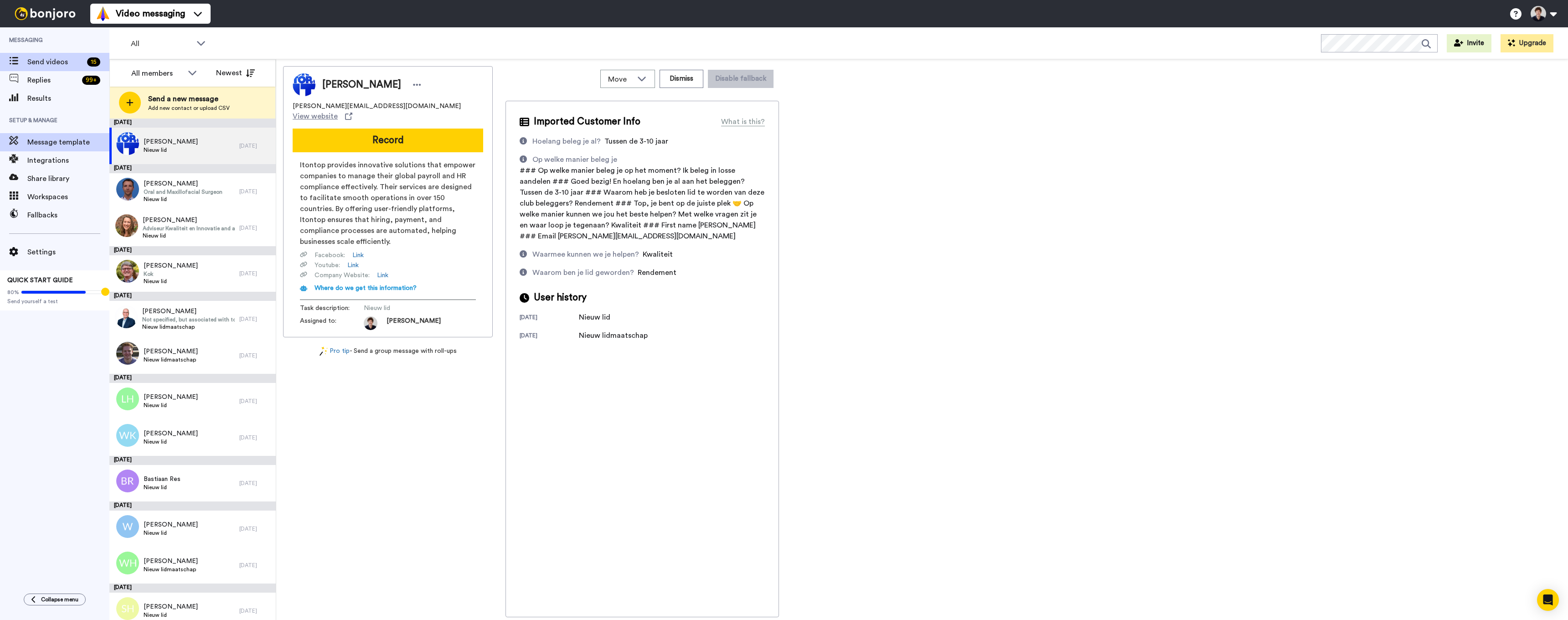
click at [49, 145] on span "Message template" at bounding box center [68, 142] width 82 height 11
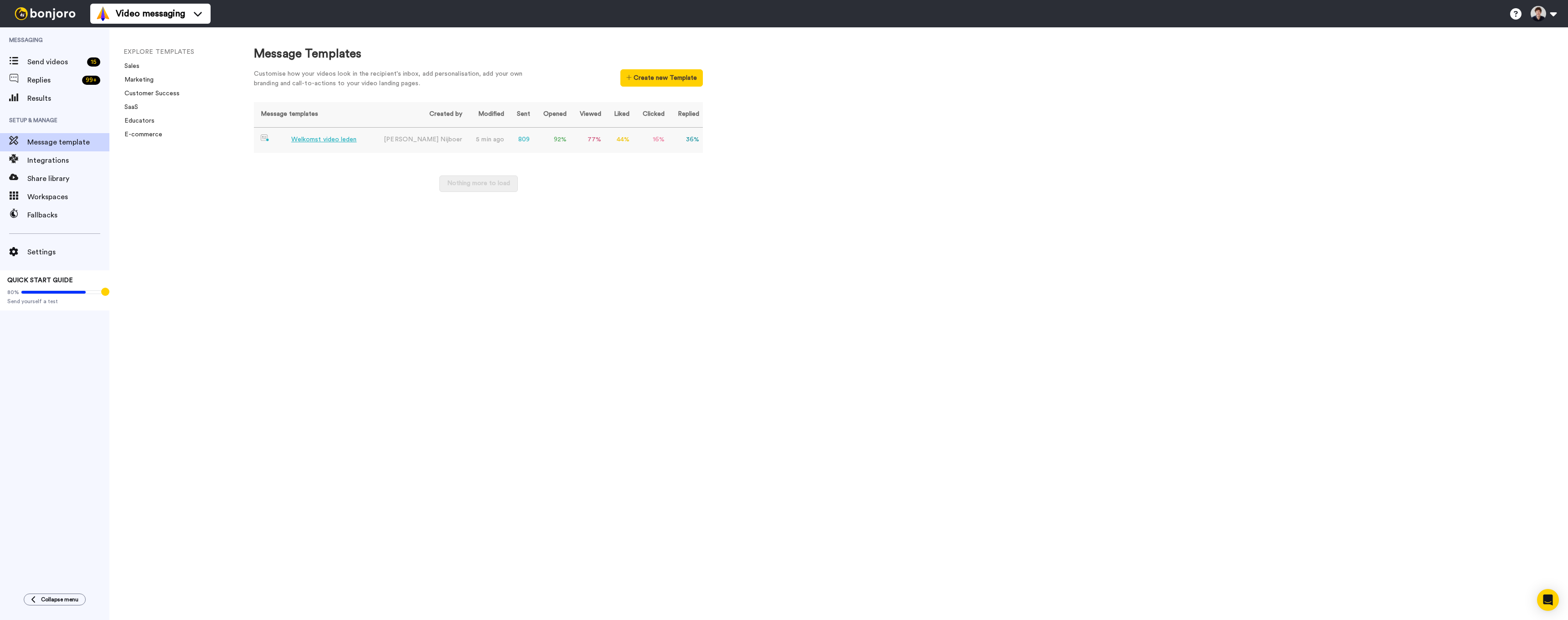
click at [326, 144] on div "Welkomst video leden" at bounding box center [324, 139] width 66 height 9
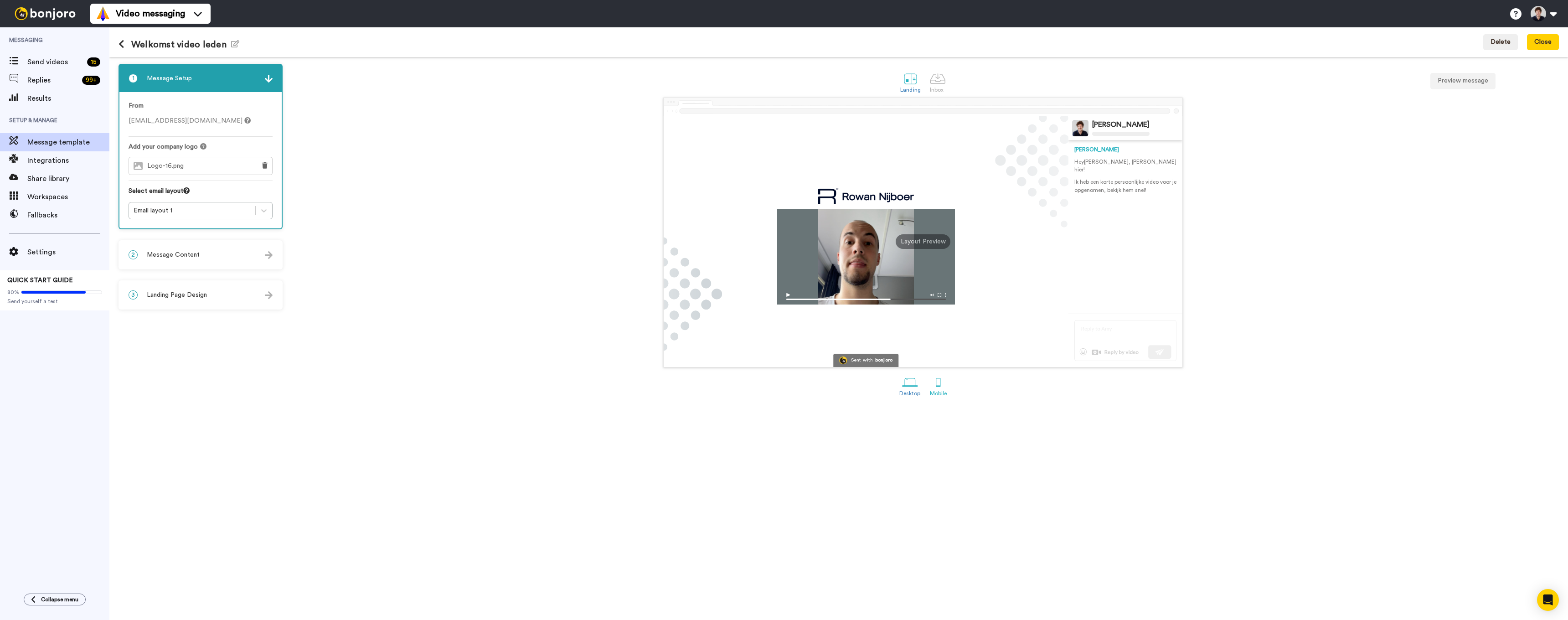
click at [949, 388] on link "Mobile" at bounding box center [938, 385] width 26 height 32
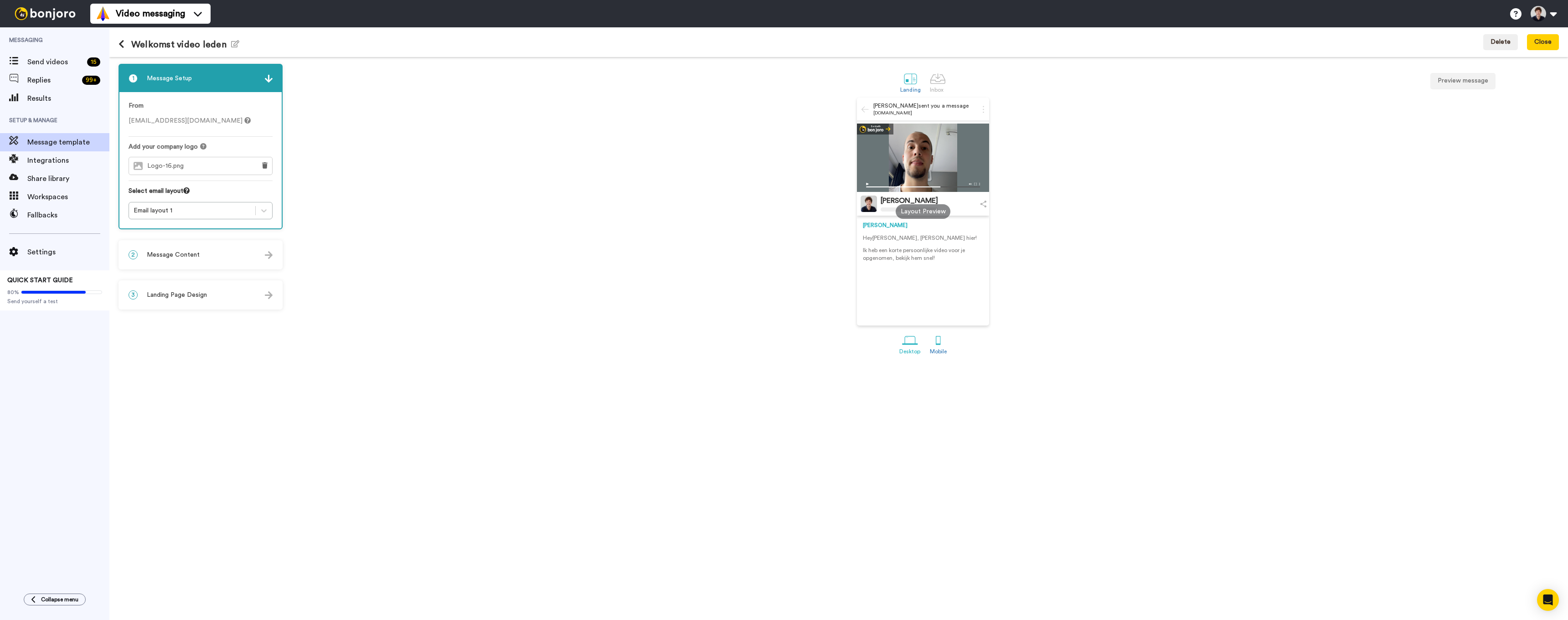
click at [910, 349] on div at bounding box center [910, 340] width 16 height 16
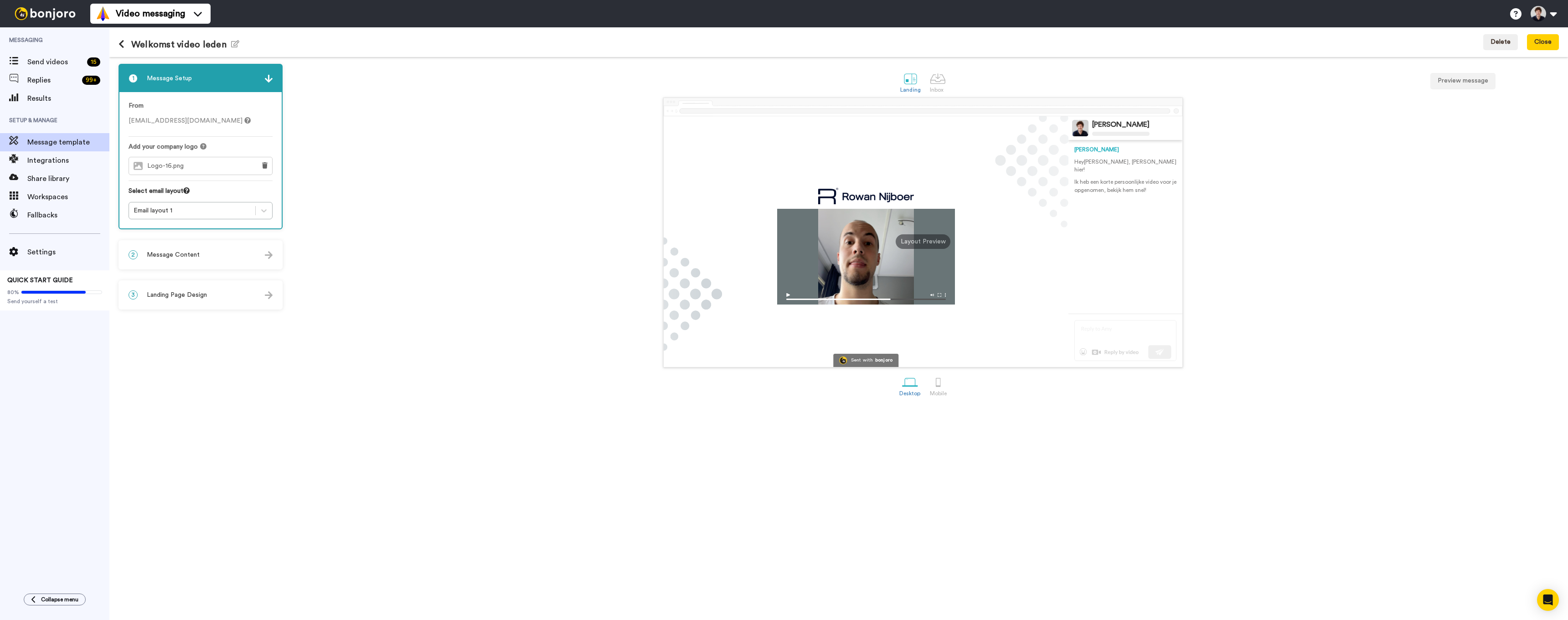
click at [192, 291] on span "Landing Page Design" at bounding box center [177, 295] width 60 height 9
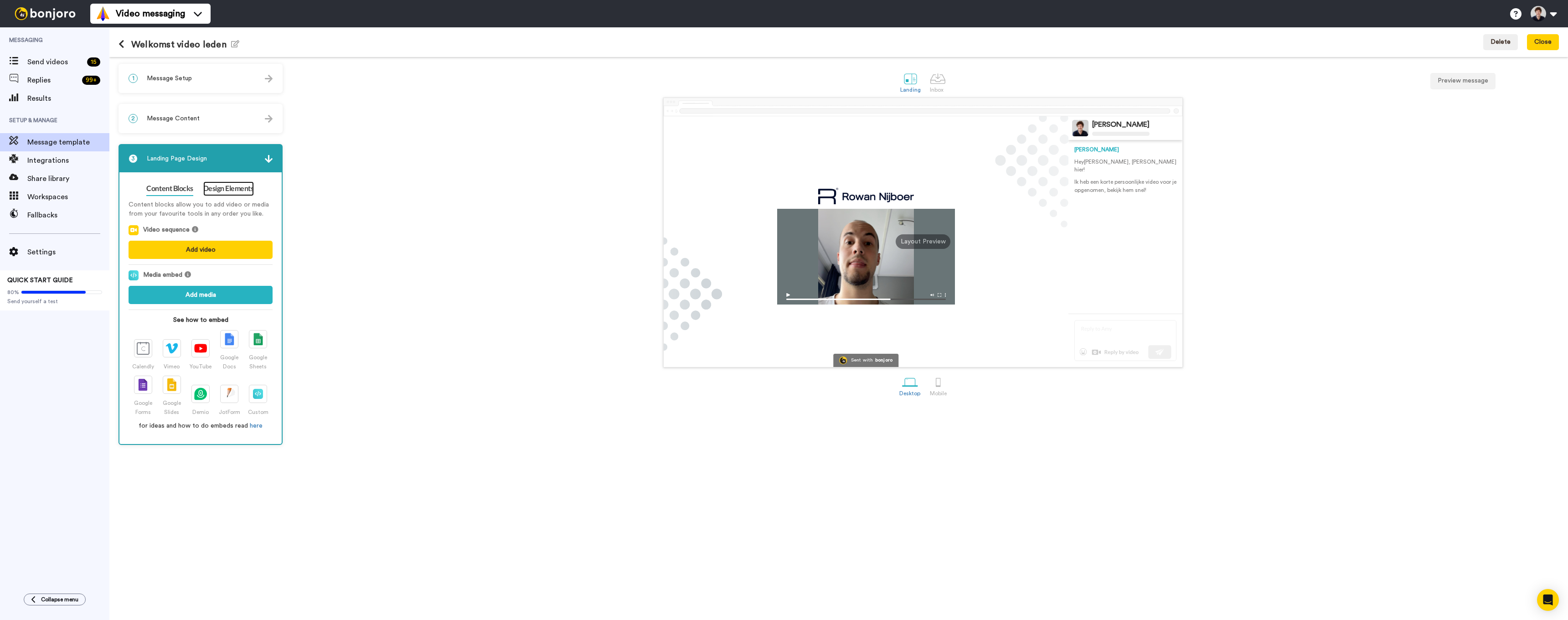
click at [224, 189] on link "Design Elements" at bounding box center [228, 189] width 51 height 14
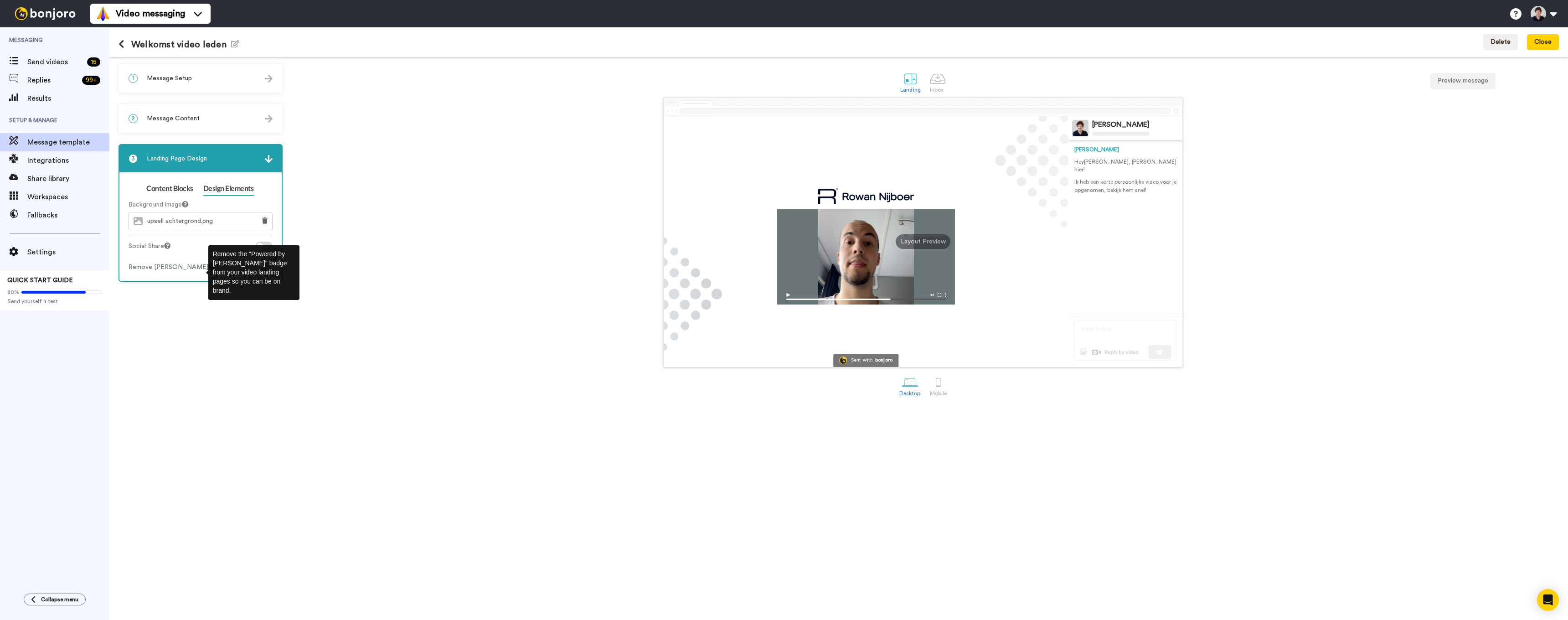
click at [208, 268] on icon at bounding box center [211, 266] width 6 height 6
click at [174, 263] on div "Remove Bonjoro Badge" at bounding box center [171, 267] width 86 height 9
click at [257, 269] on div at bounding box center [260, 268] width 7 height 7
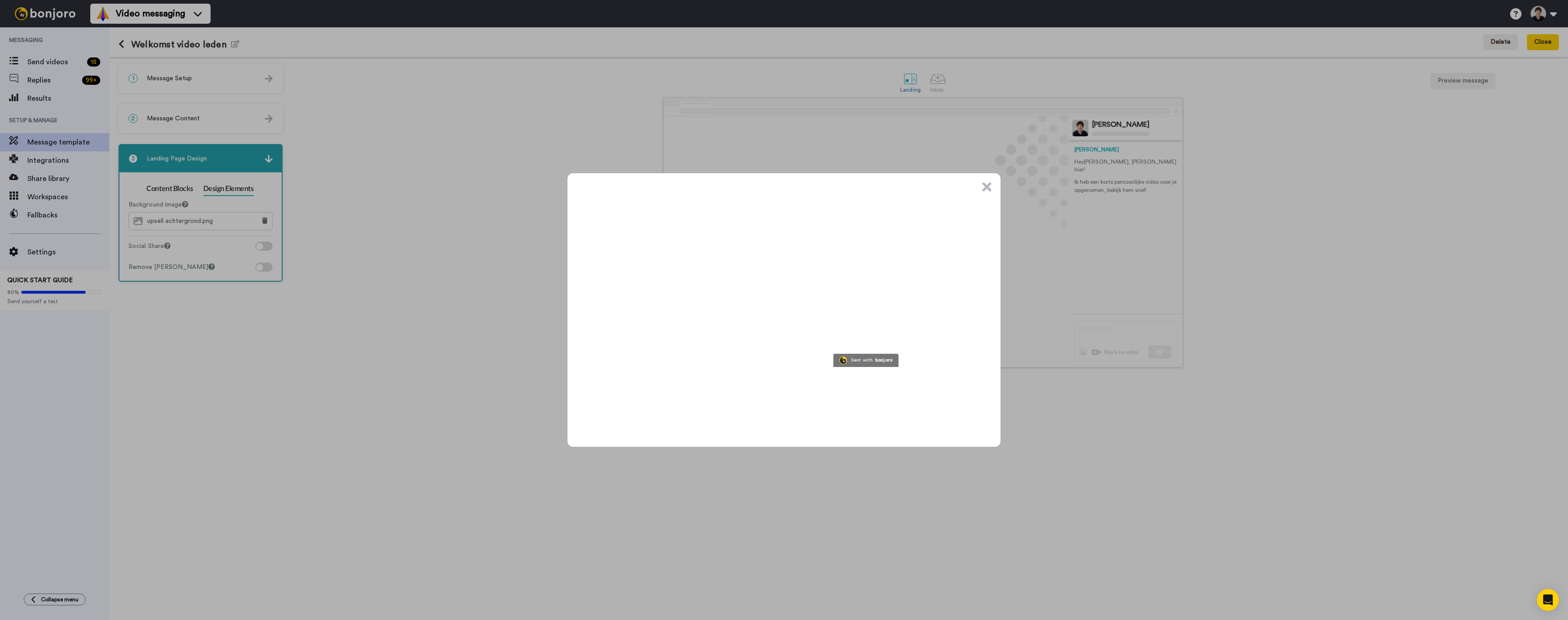
click at [985, 184] on button ".cls-1{stroke-width:0px;}" at bounding box center [987, 187] width 9 height 9
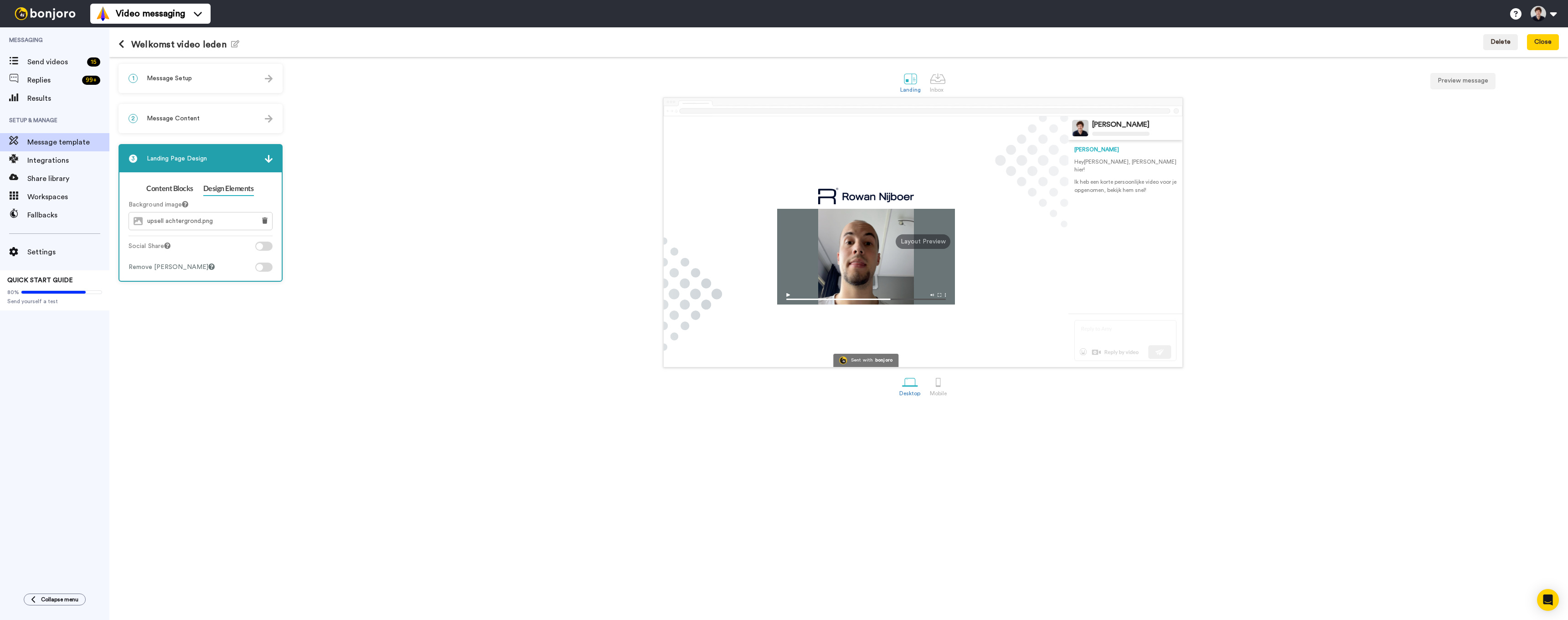
click at [257, 184] on ul "Content Blocks Design Elements" at bounding box center [200, 189] width 144 height 14
click at [39, 217] on span "Fallbacks" at bounding box center [68, 215] width 82 height 11
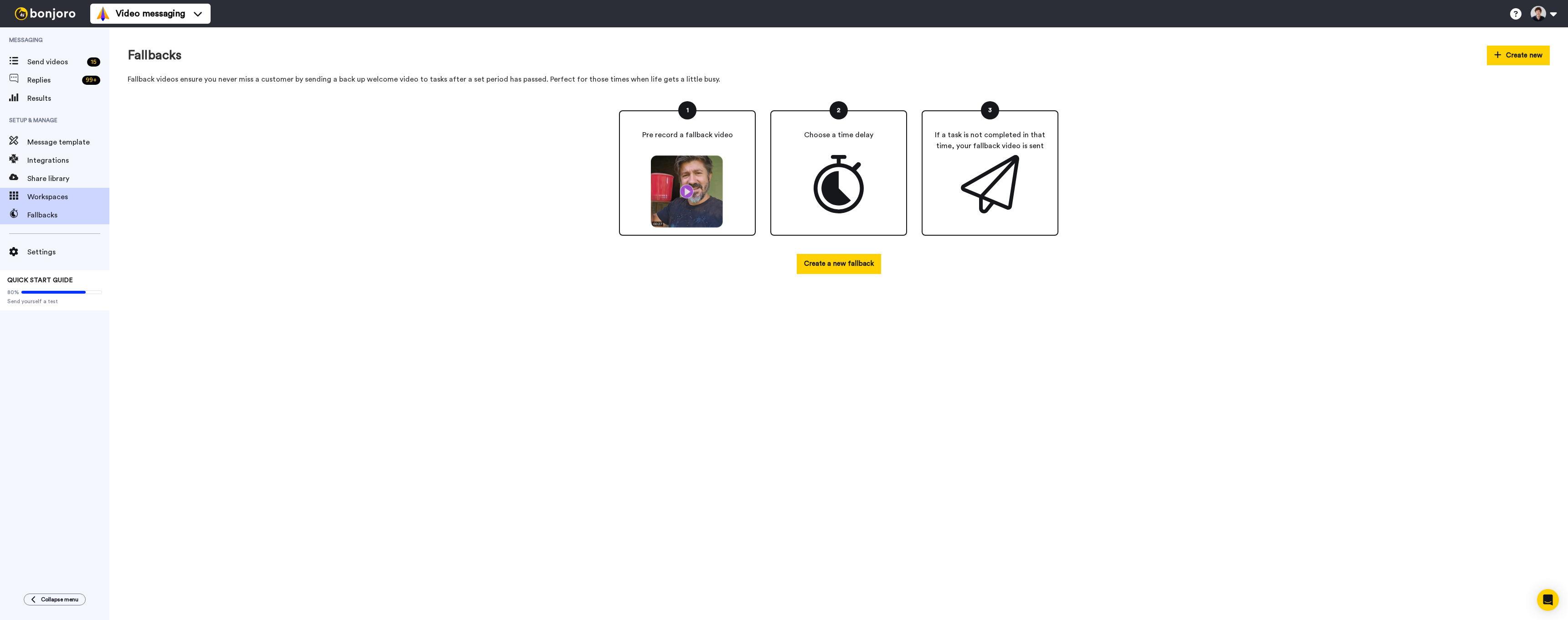
click at [37, 199] on span "Workspaces" at bounding box center [68, 197] width 82 height 11
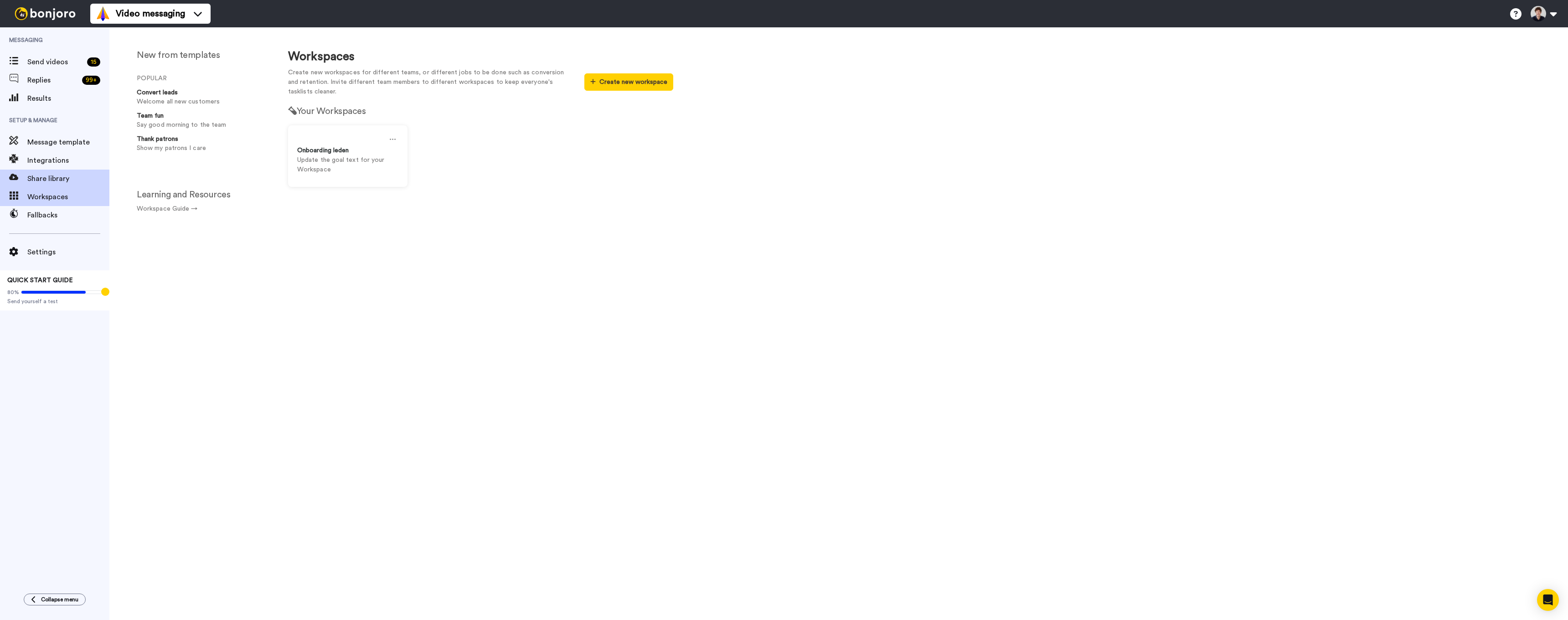
click at [39, 176] on span "Share library" at bounding box center [68, 179] width 82 height 11
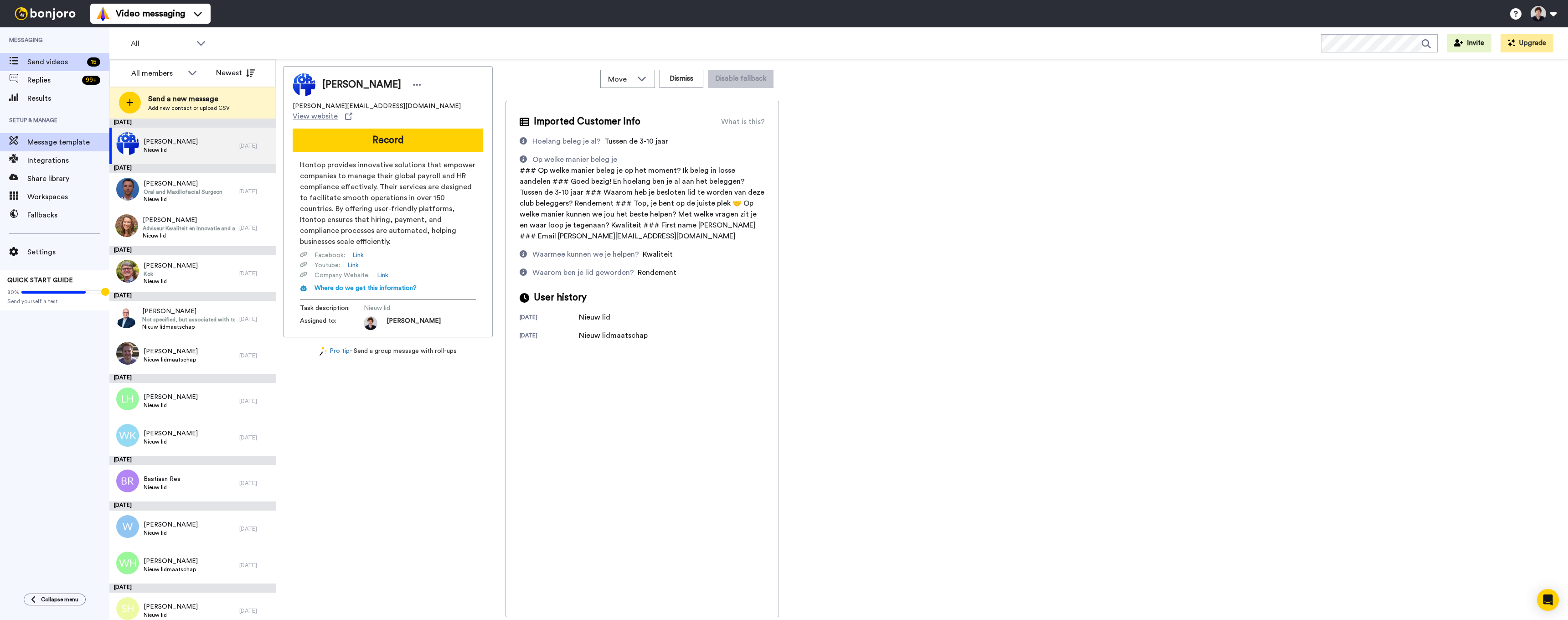
click at [54, 141] on span "Message template" at bounding box center [68, 142] width 82 height 11
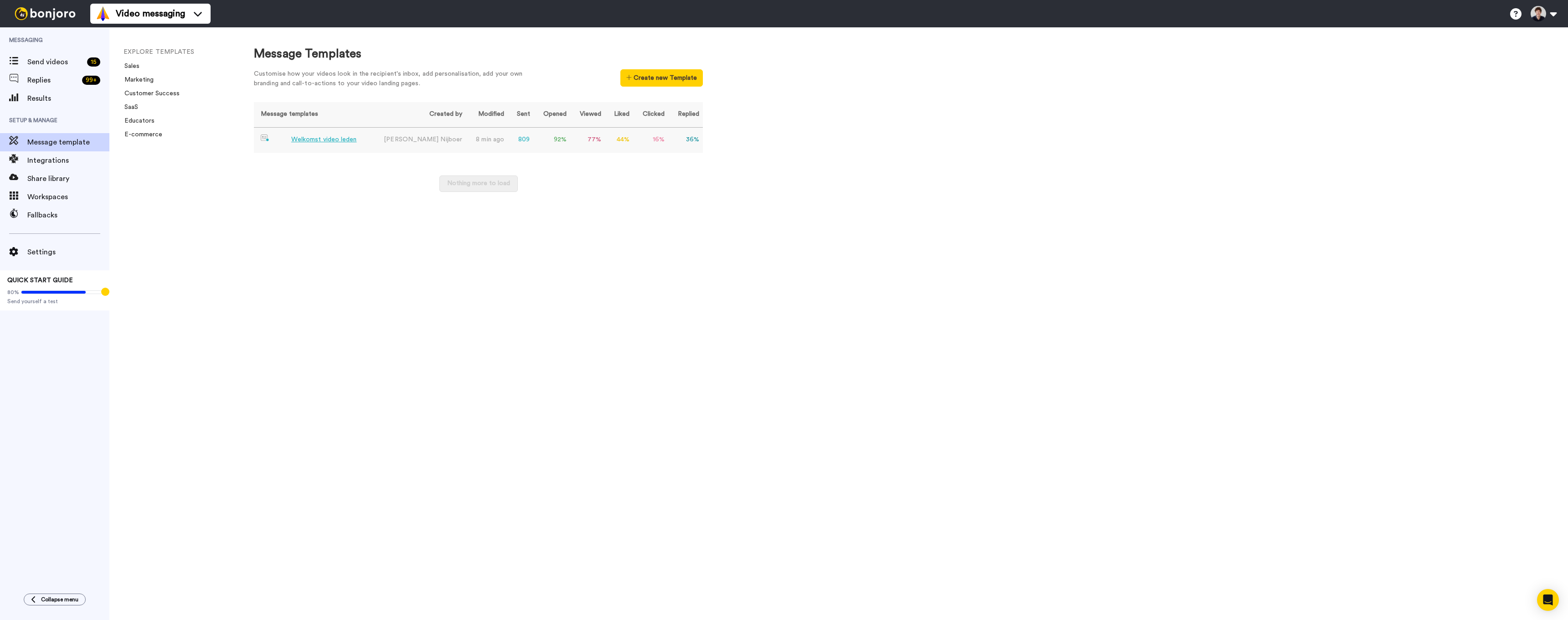
click at [325, 141] on div "Welkomst video leden" at bounding box center [324, 139] width 66 height 9
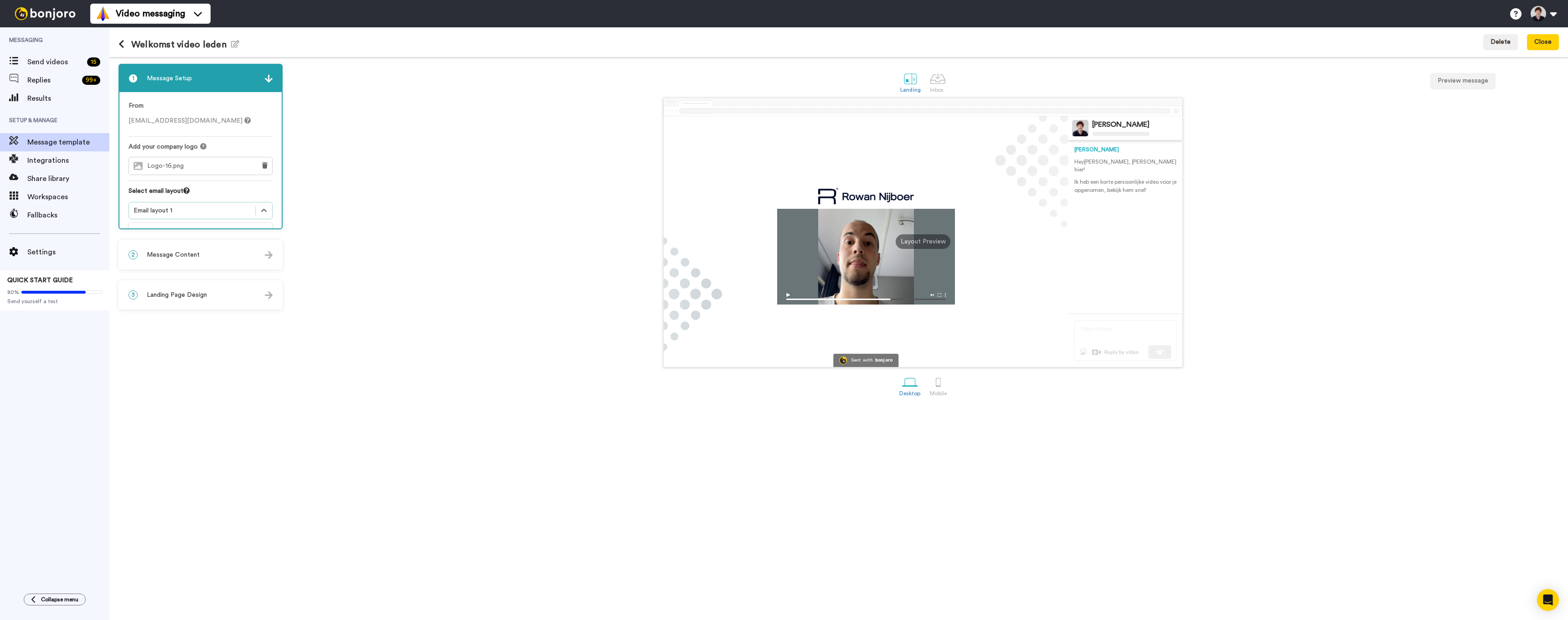
click at [225, 212] on div "Email layout 1" at bounding box center [192, 210] width 117 height 9
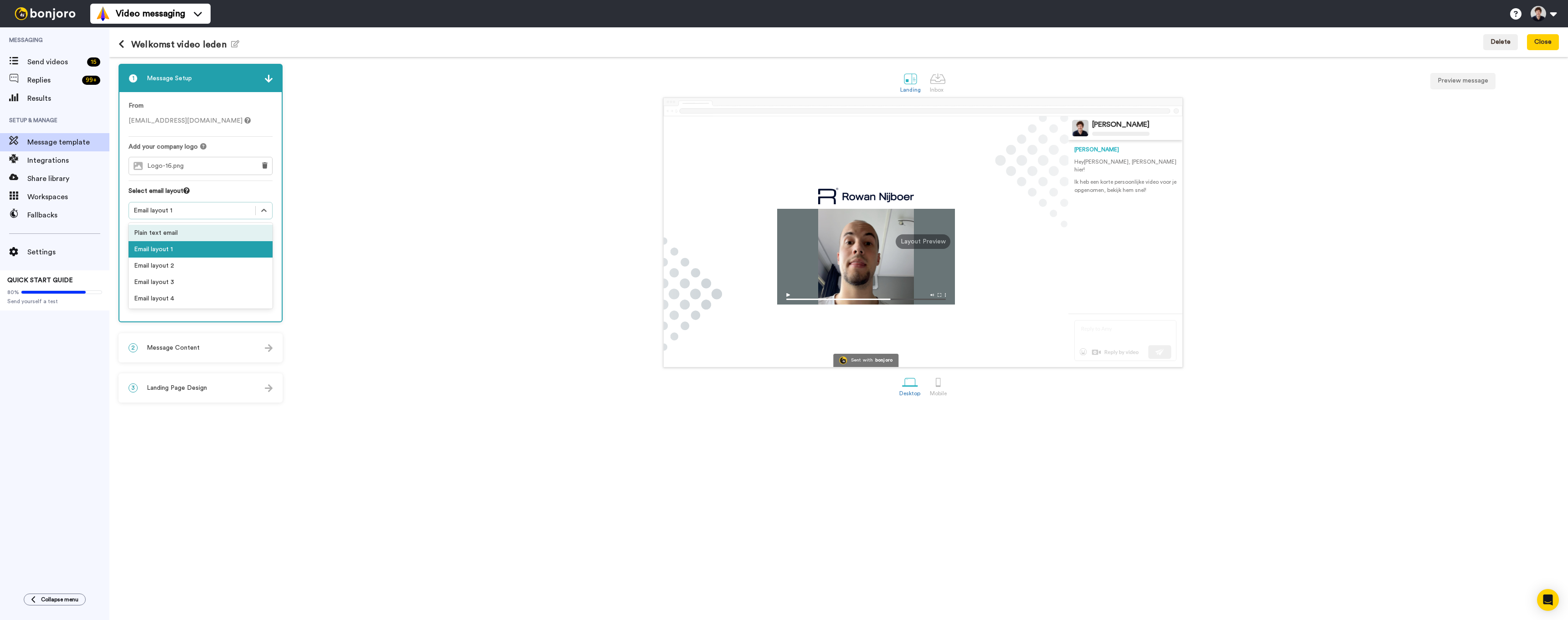
click at [434, 365] on div "Sent with bonjoro Rowan Nijboer Rowan Hey Tom , Rowan hier! Ik heb een korte pe…" at bounding box center [922, 232] width 1272 height 270
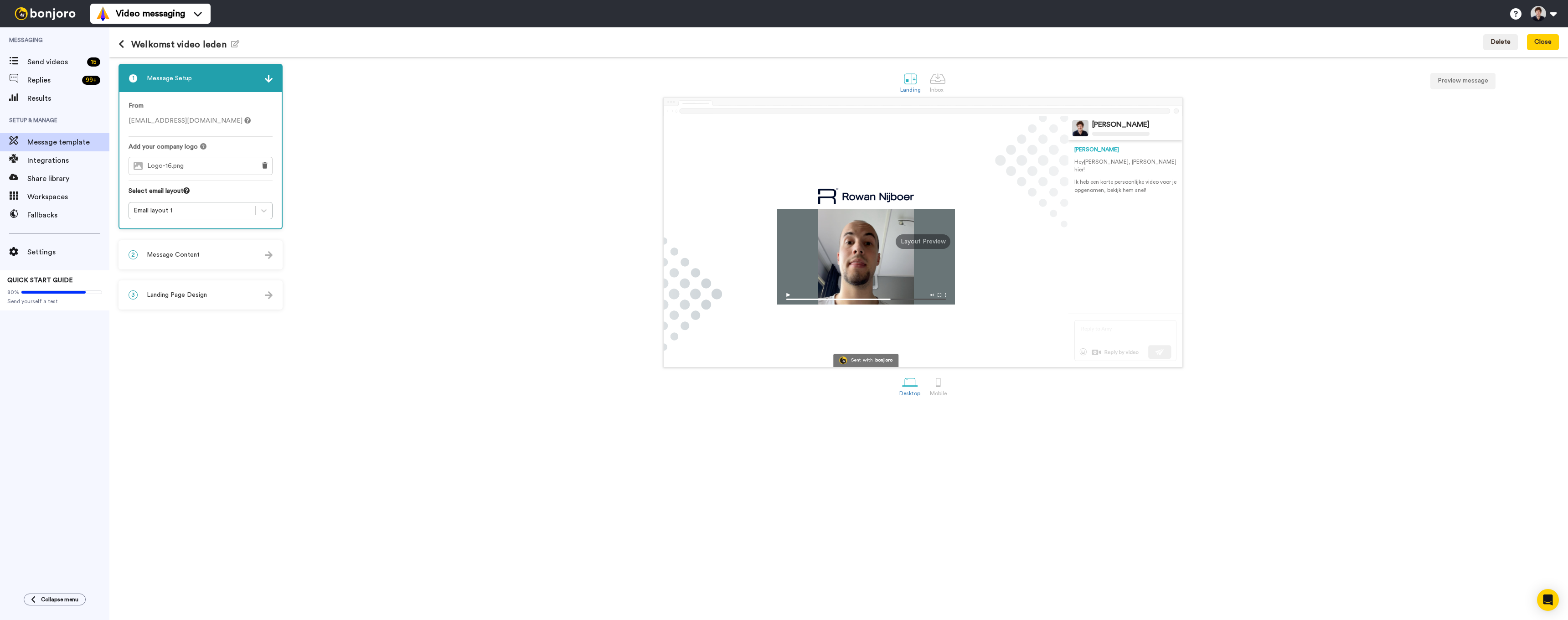
click at [211, 202] on div "Select email layout" at bounding box center [200, 194] width 144 height 16
click at [255, 205] on div at bounding box center [264, 210] width 17 height 17
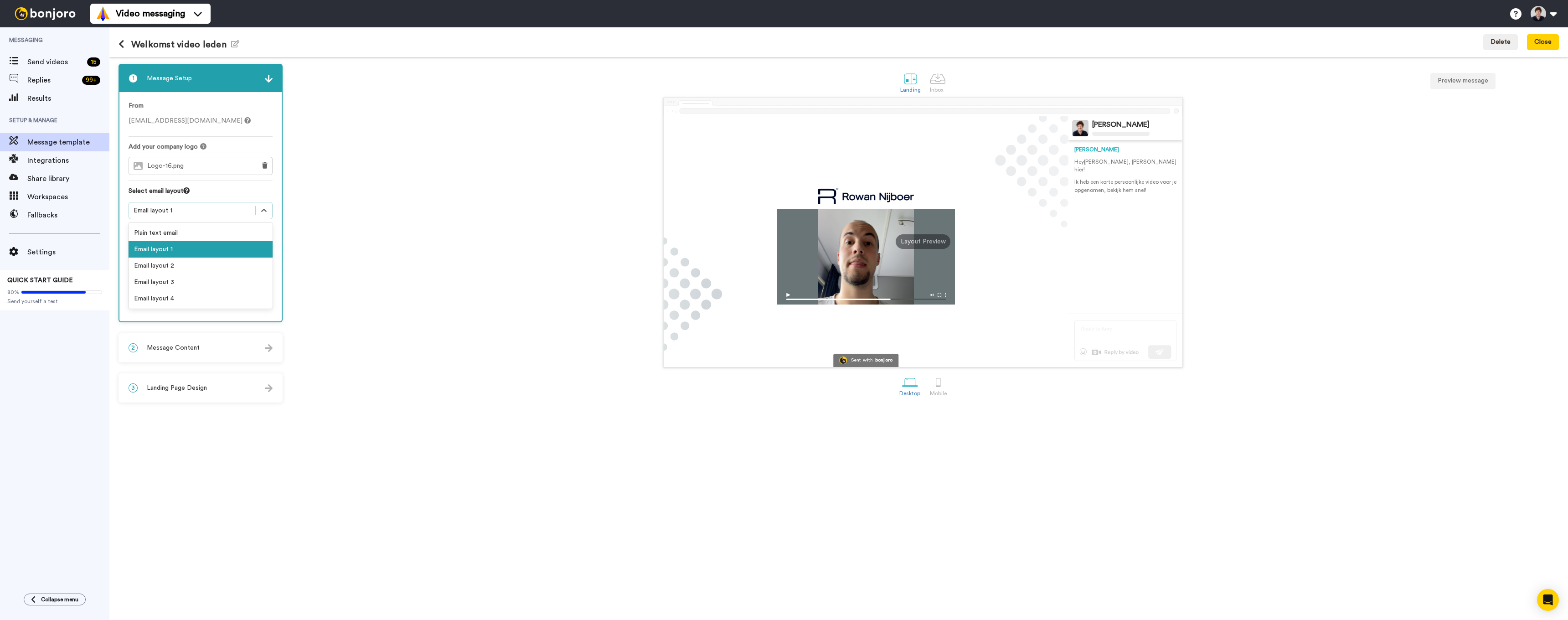
click at [445, 222] on div "Sent with [PERSON_NAME] [PERSON_NAME] Hey [PERSON_NAME] , [PERSON_NAME] hier! I…" at bounding box center [922, 232] width 1272 height 270
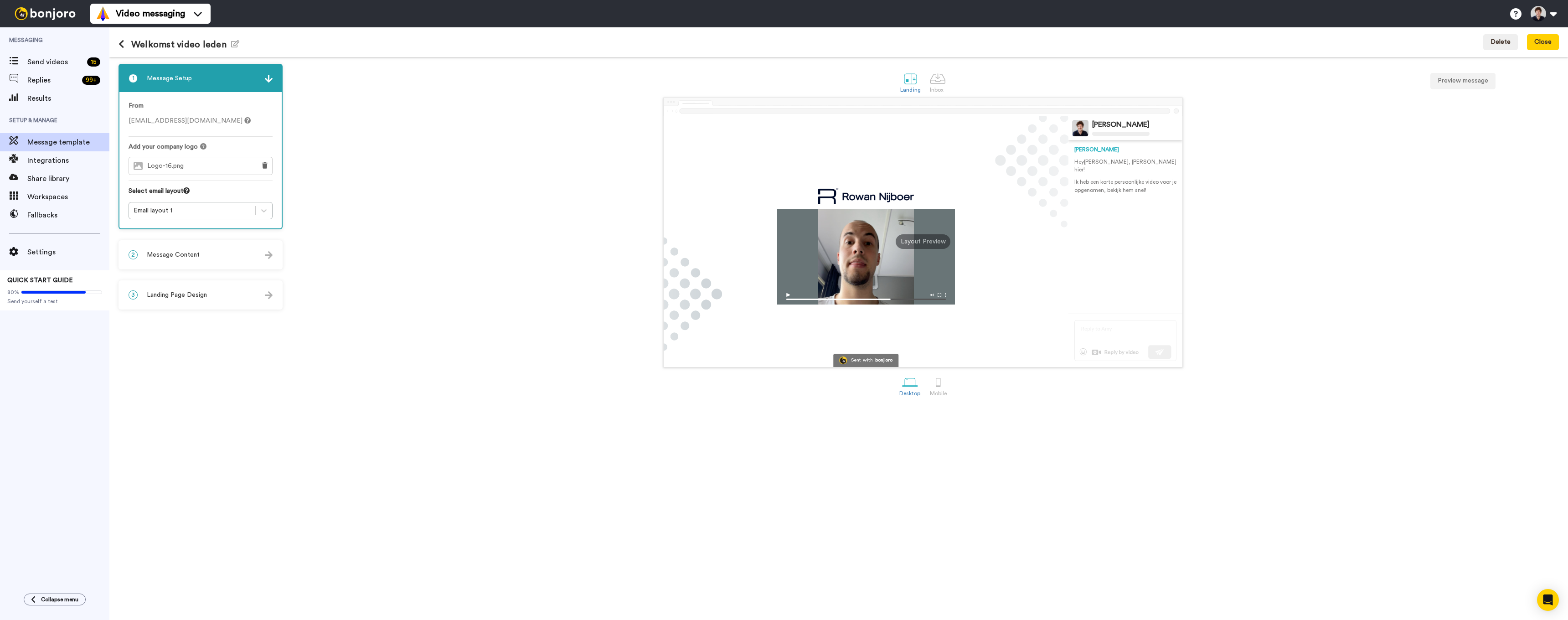
click at [236, 249] on div "2 Message Content" at bounding box center [201, 255] width 162 height 27
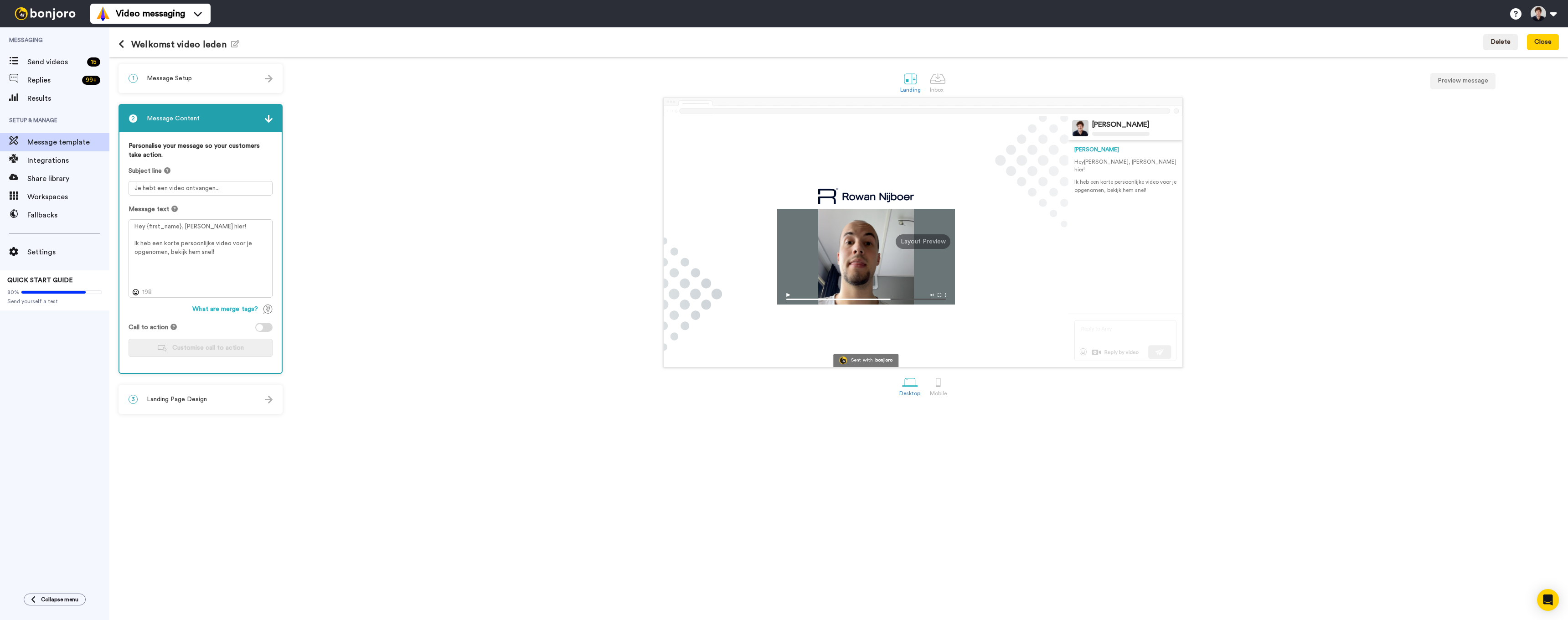
click at [205, 401] on span "Landing Page Design" at bounding box center [177, 399] width 60 height 9
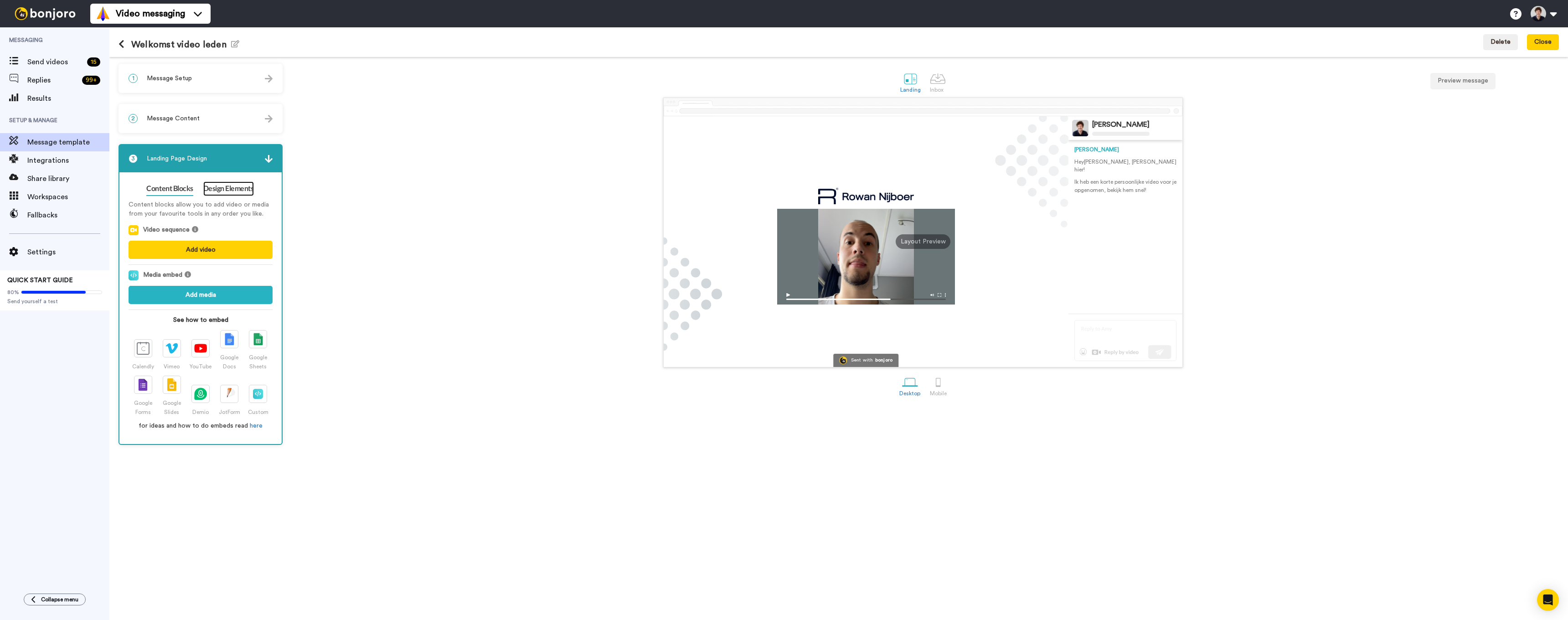
click at [214, 191] on link "Design Elements" at bounding box center [228, 189] width 51 height 14
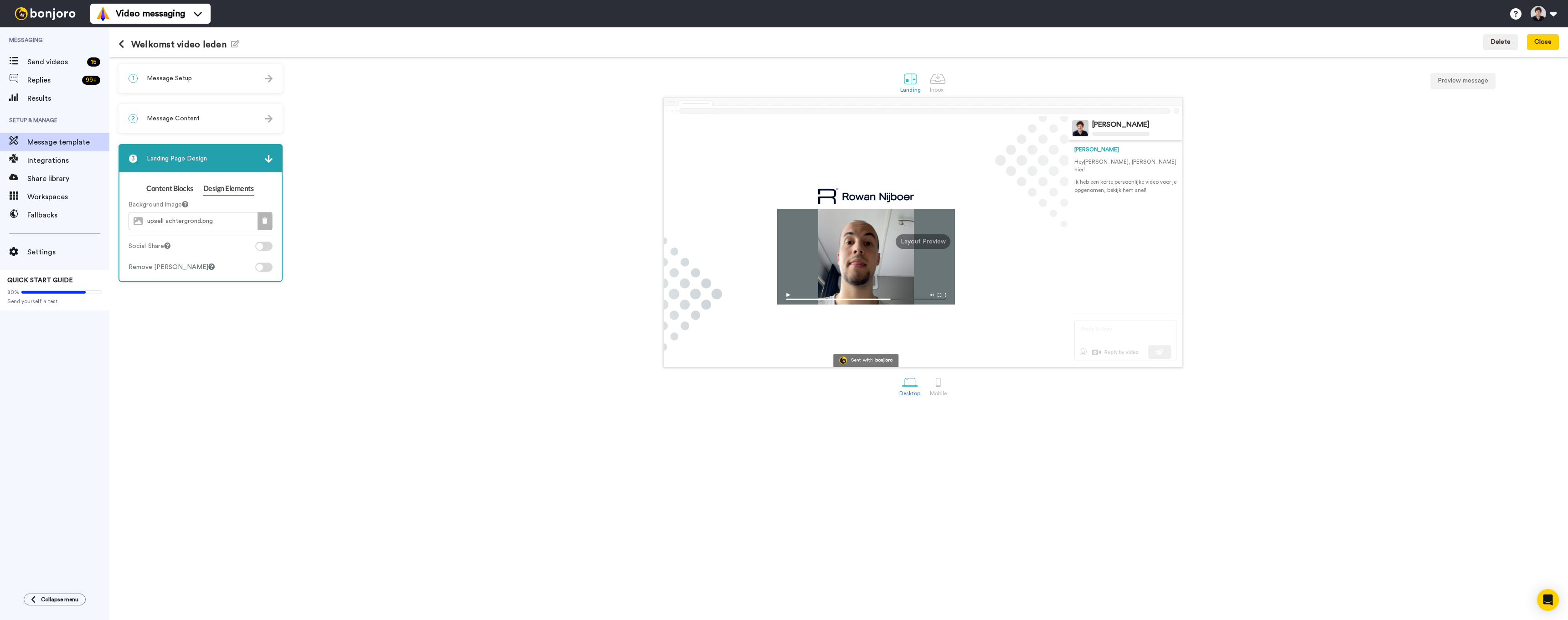
click at [268, 218] on button at bounding box center [265, 221] width 14 height 17
click at [189, 217] on button "Choose image" at bounding box center [200, 221] width 144 height 18
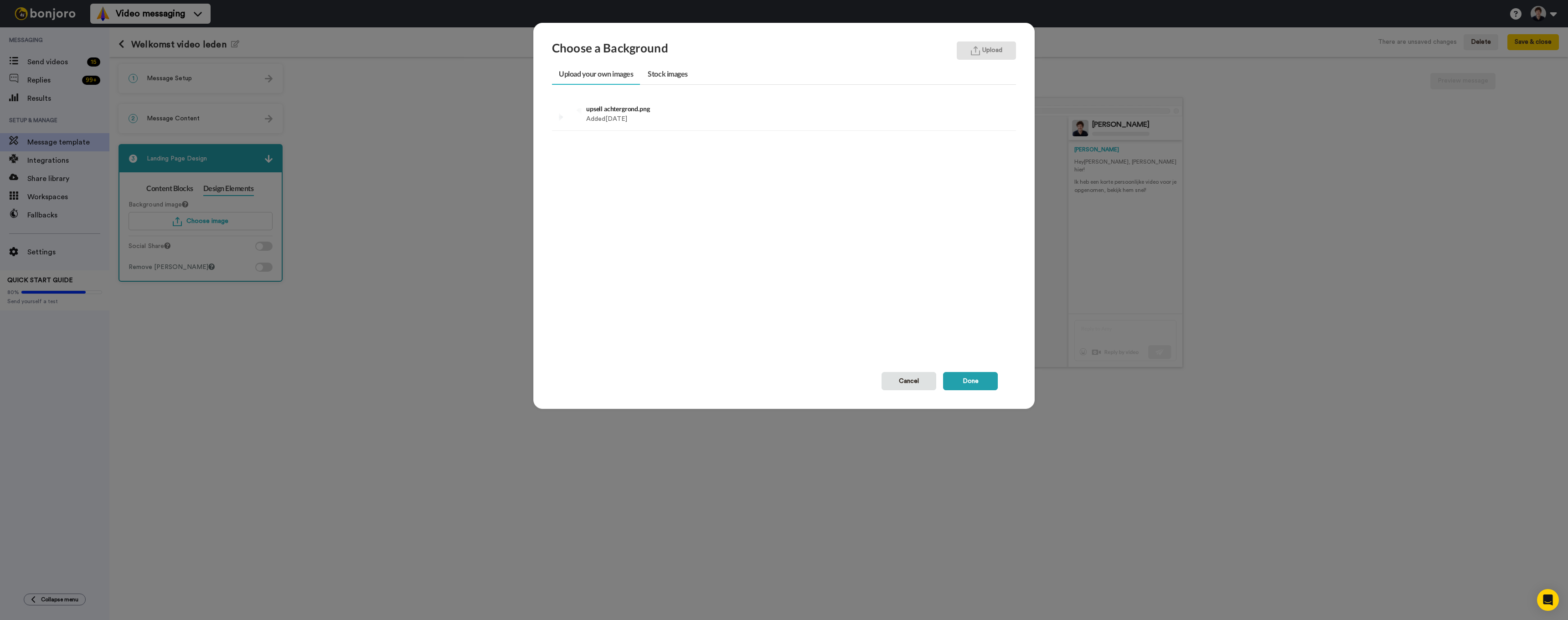
click at [981, 56] on button "Upload" at bounding box center [986, 50] width 60 height 18
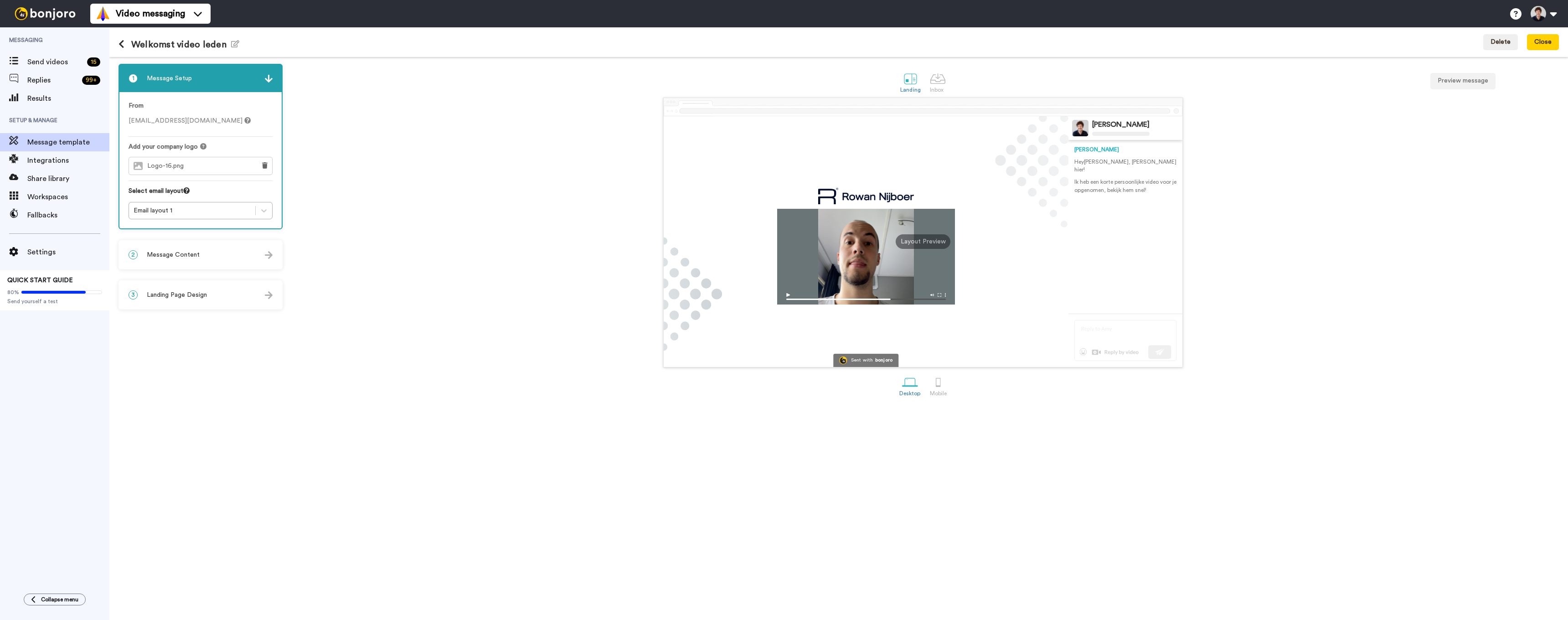
click at [629, 177] on div "Sent with [PERSON_NAME] [PERSON_NAME] Hey [PERSON_NAME] , [PERSON_NAME] hier! I…" at bounding box center [922, 232] width 1272 height 270
click at [162, 301] on div "3 Landing Page Design" at bounding box center [201, 295] width 162 height 27
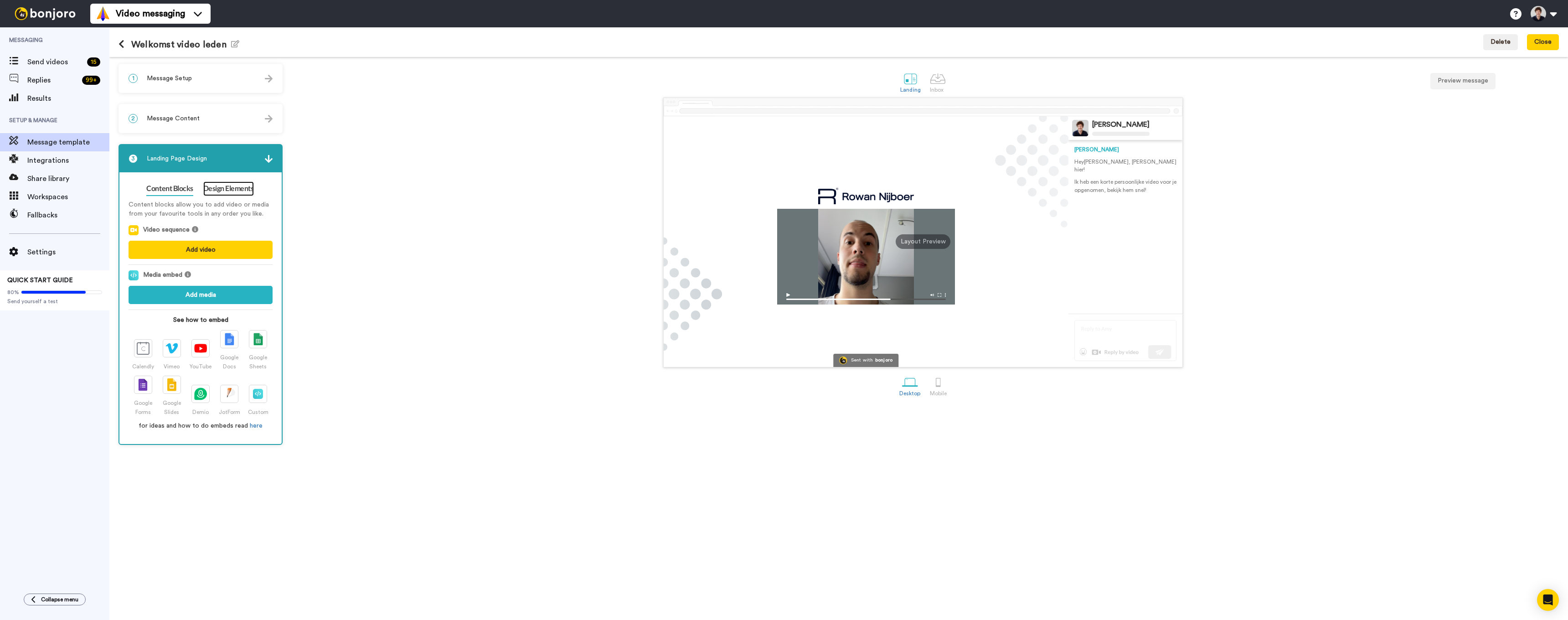
click at [219, 190] on link "Design Elements" at bounding box center [228, 189] width 51 height 14
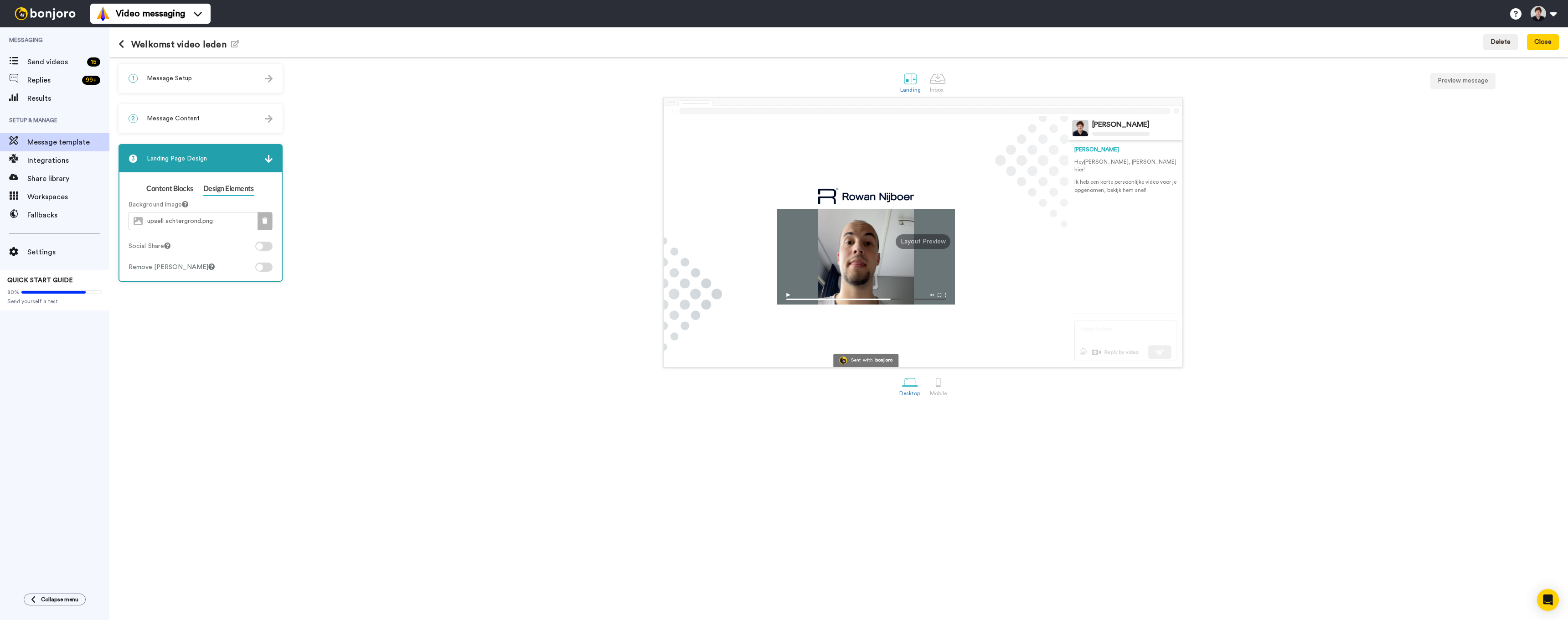
click at [263, 220] on icon at bounding box center [265, 220] width 6 height 6
click at [222, 223] on span "Choose image" at bounding box center [207, 221] width 42 height 6
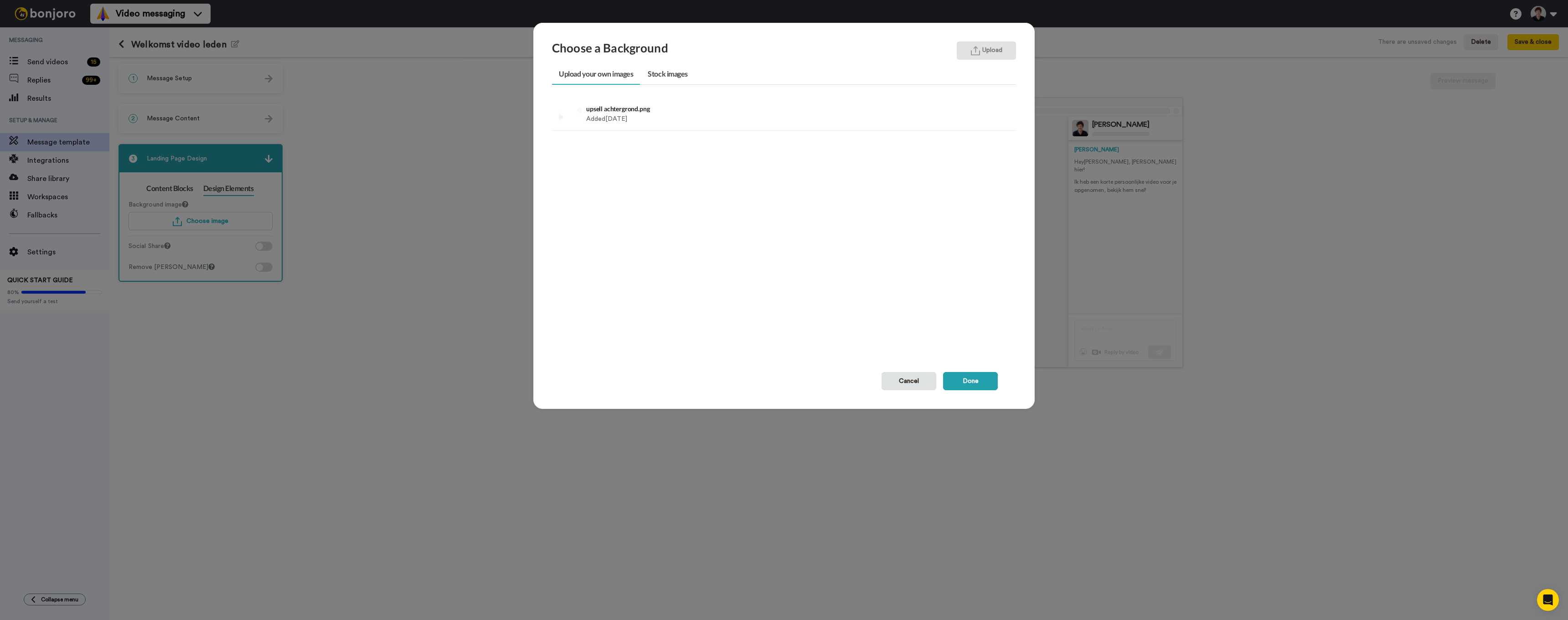
click at [988, 46] on button "Upload" at bounding box center [986, 50] width 60 height 18
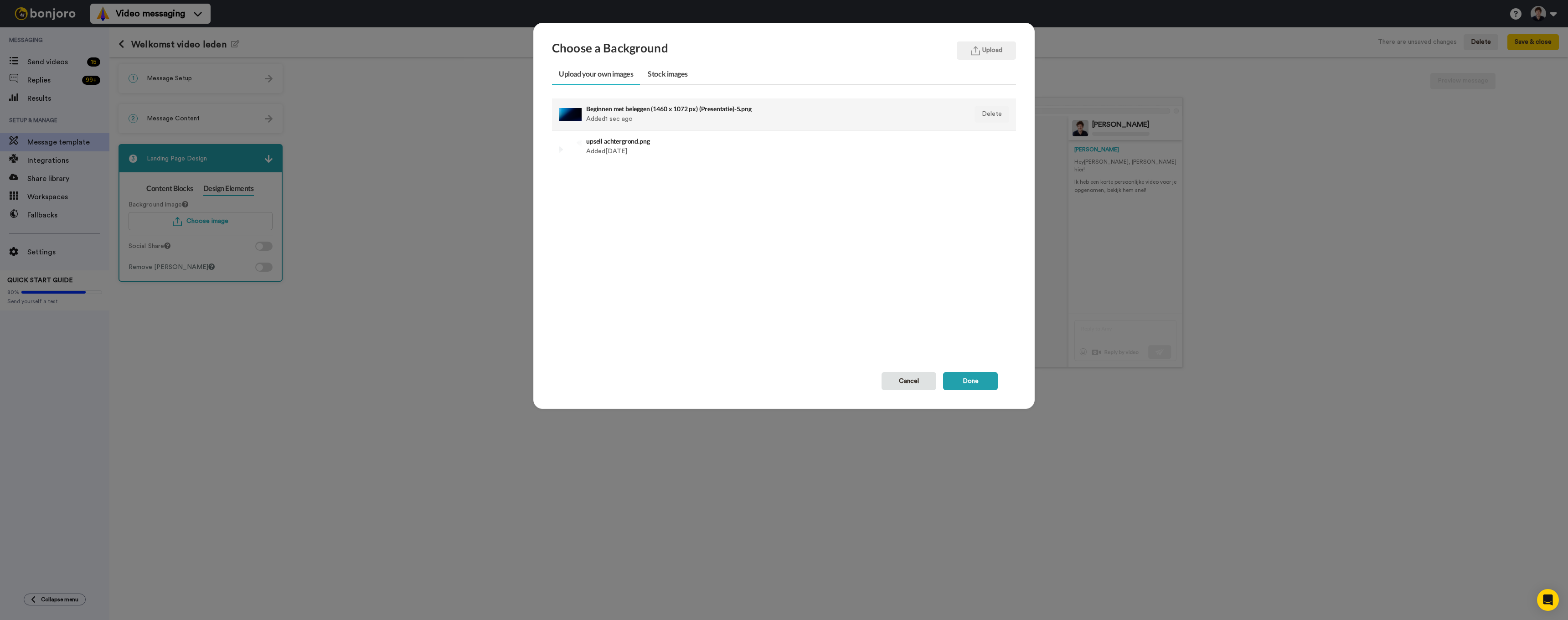
click at [630, 111] on h4 "Beginnen met beleggen (1460 x 1072 px) (Presentatie)-5.png" at bounding box center [739, 109] width 306 height 7
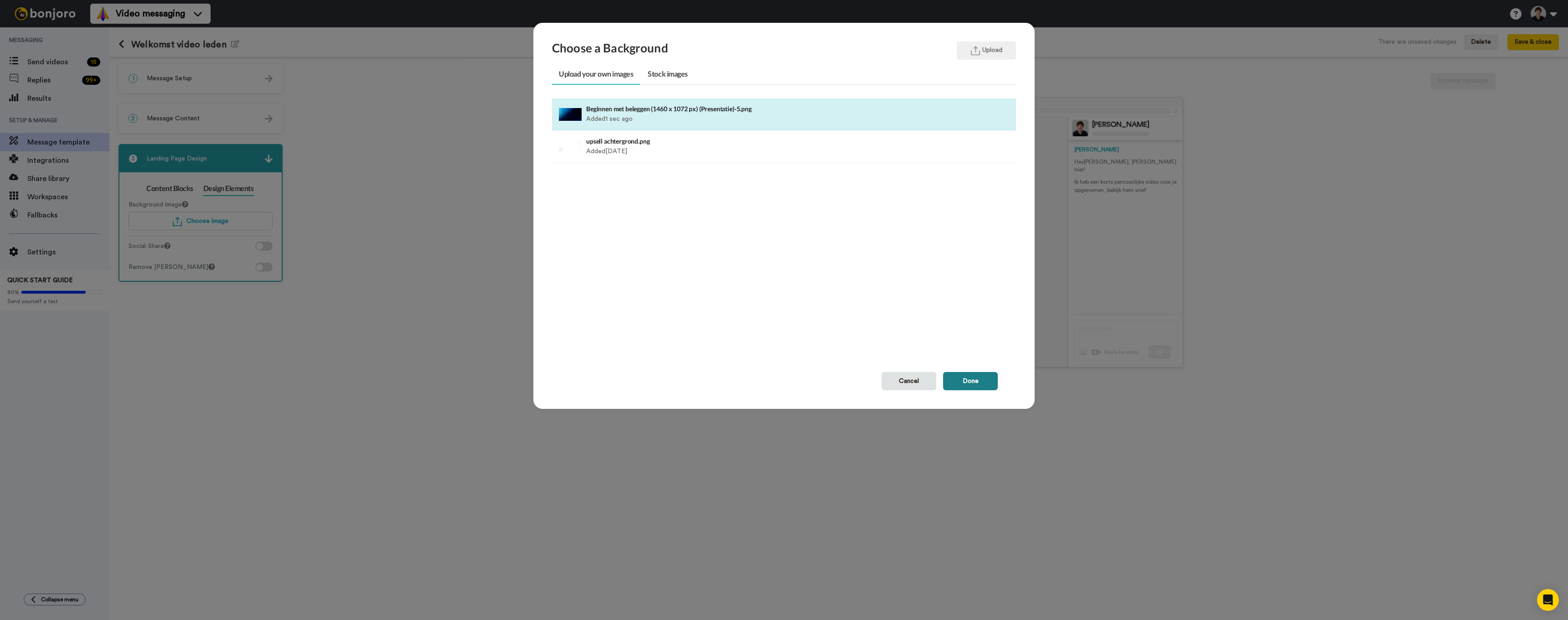
click at [965, 376] on button "Done" at bounding box center [970, 381] width 55 height 18
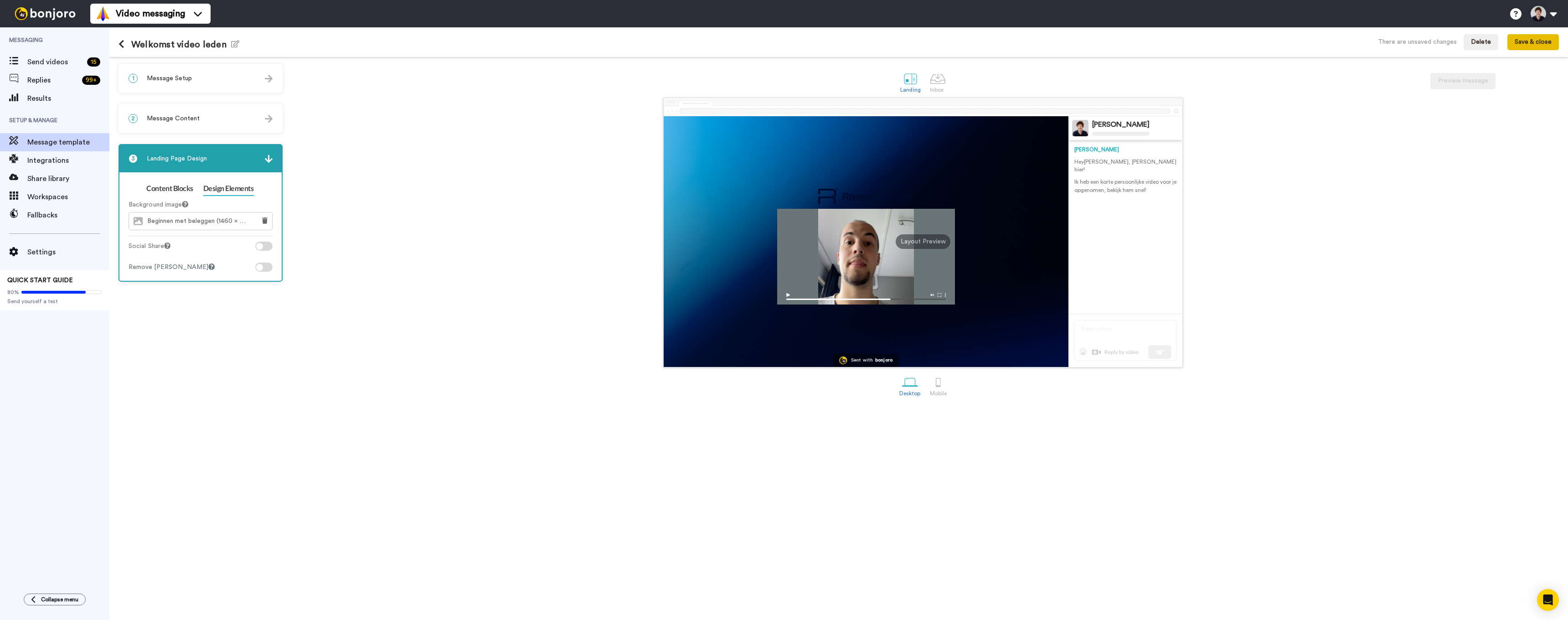
click at [1530, 40] on button "Save & close" at bounding box center [1534, 42] width 52 height 17
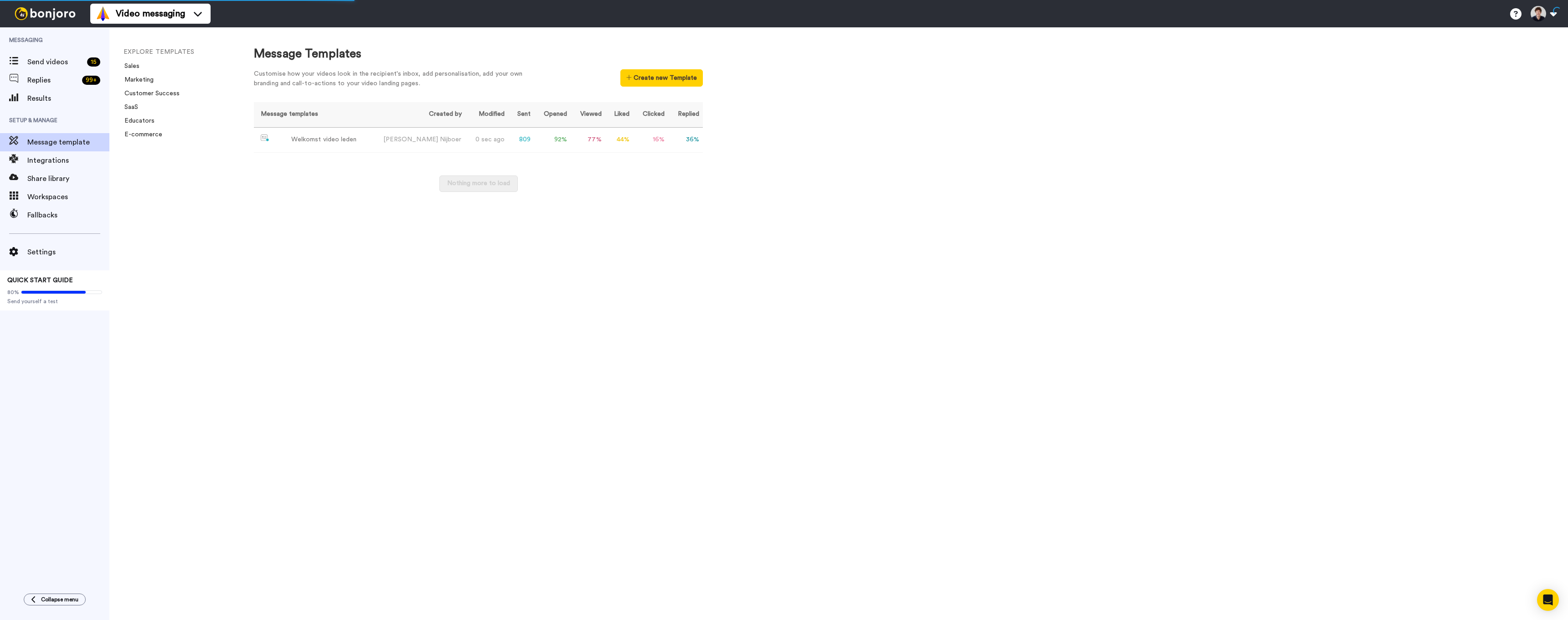
click at [1528, 1] on div "Video messaging Switch to Video messaging Testimonials Settings Discover Help &…" at bounding box center [829, 14] width 1478 height 27
click at [35, 250] on span "Settings" at bounding box center [68, 252] width 82 height 11
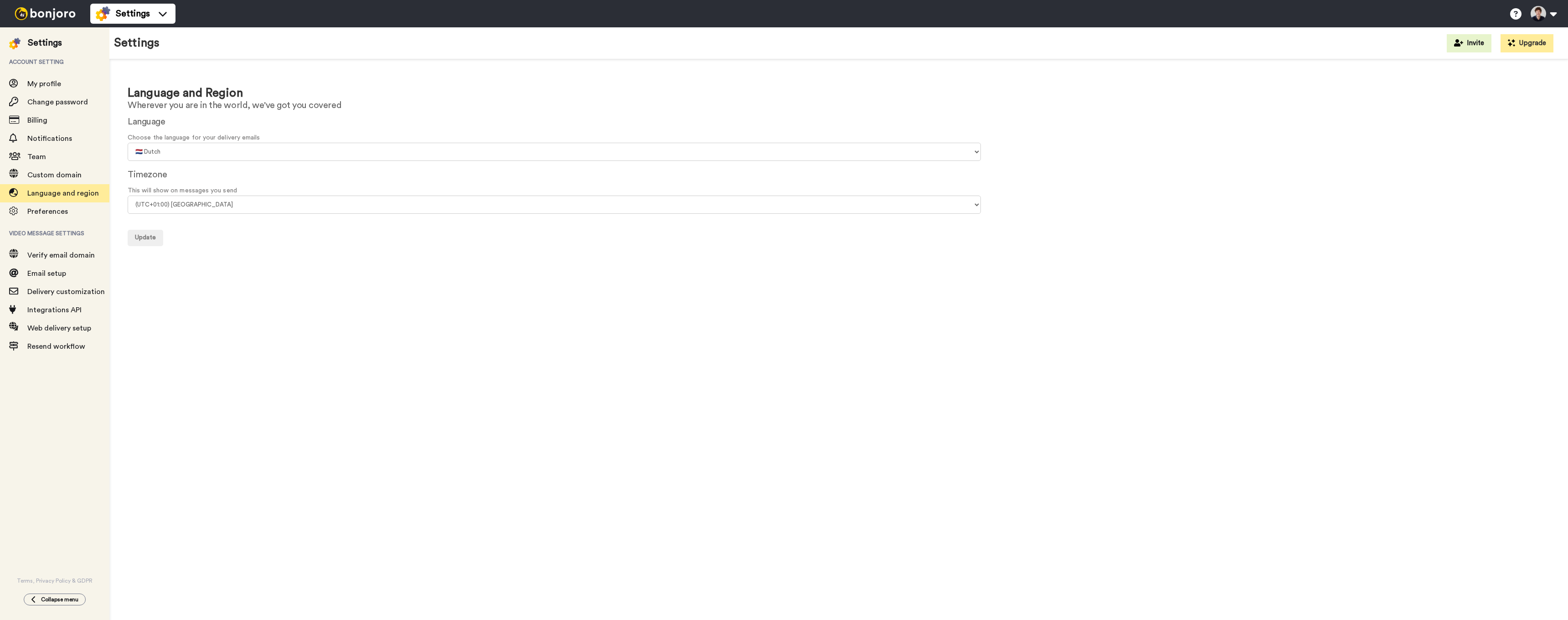
click at [174, 161] on form "Language Choose the language for your delivery emails 🇨🇳 Chinese 🇨🇿 Czech 🇩🇰 Da…" at bounding box center [839, 180] width 1422 height 131
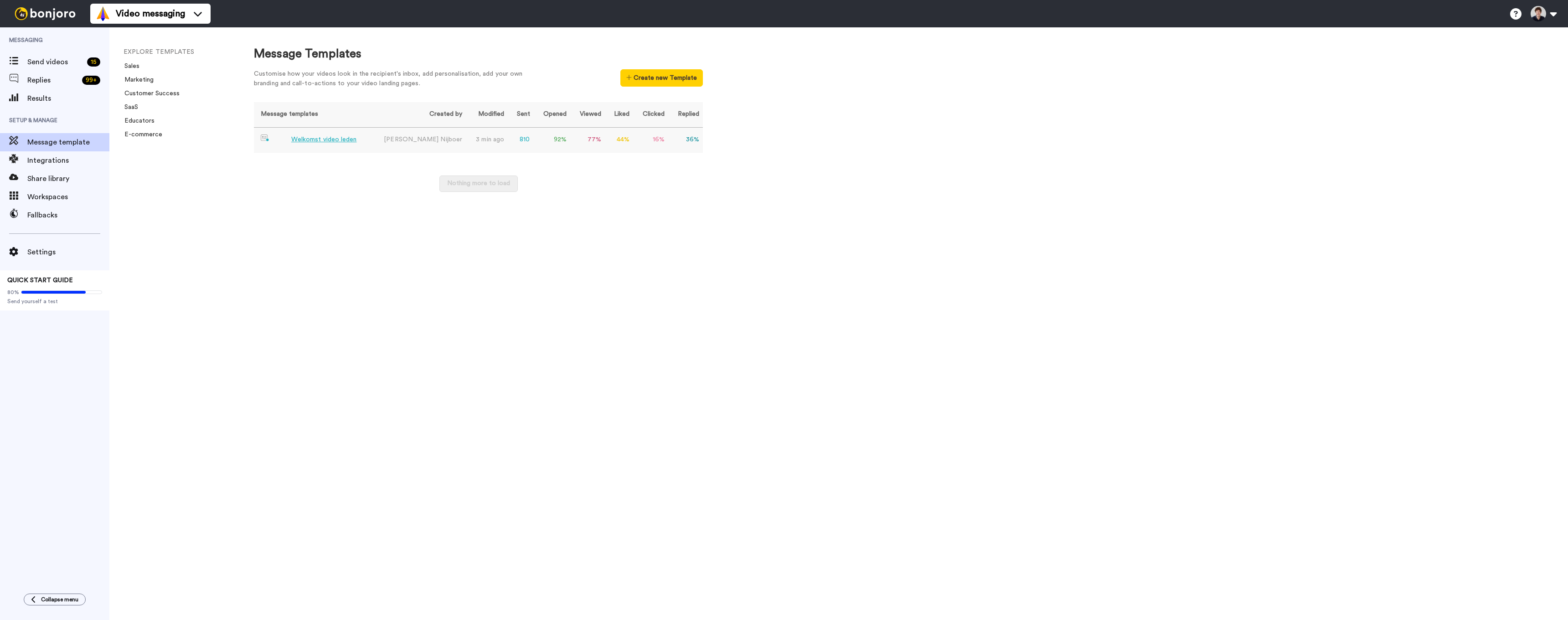
click at [309, 141] on div "Welkomst video leden" at bounding box center [324, 139] width 66 height 9
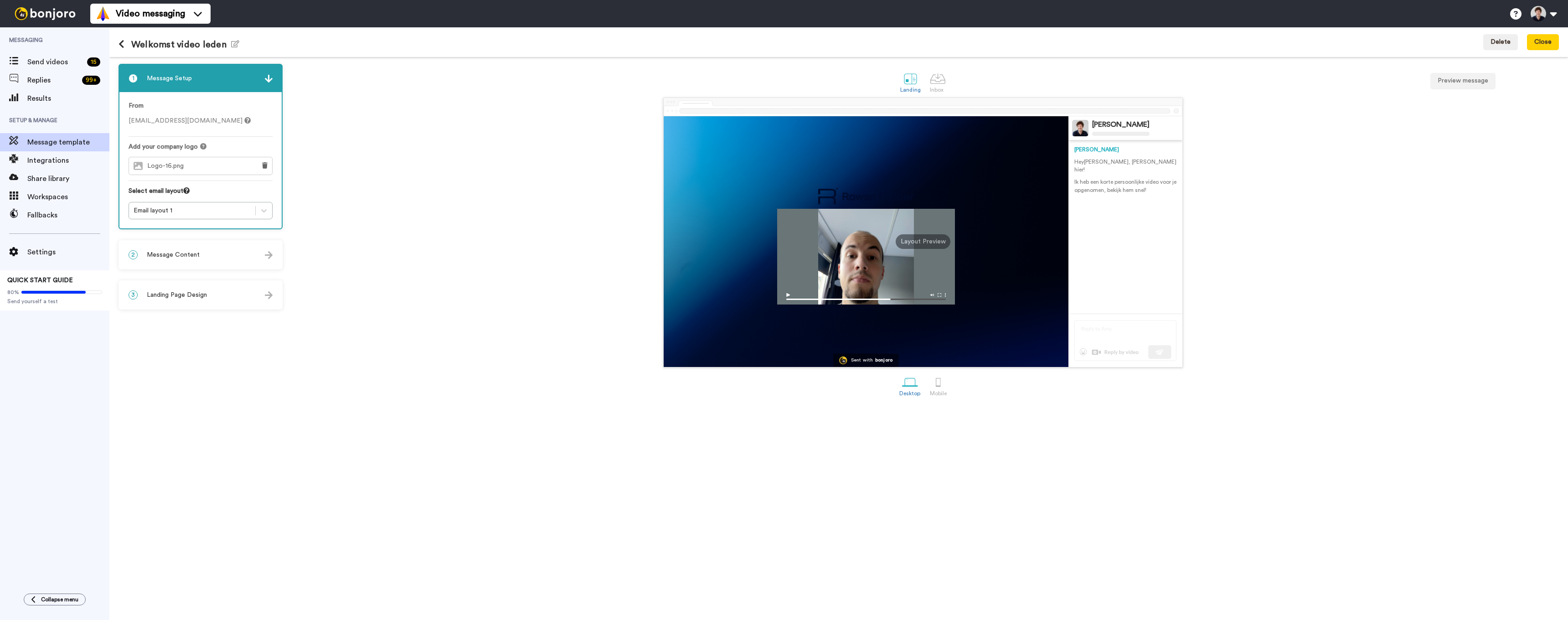
click at [189, 257] on span "Message Content" at bounding box center [174, 255] width 53 height 9
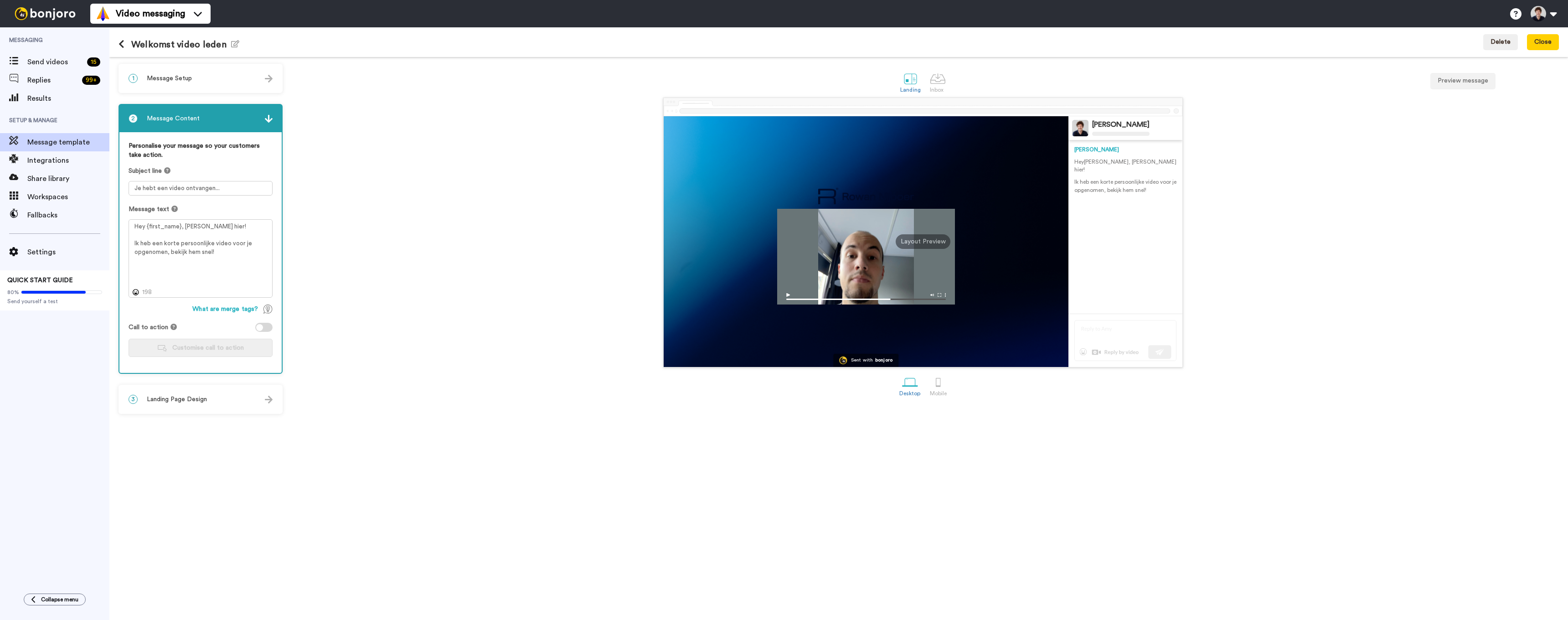
click at [263, 327] on div at bounding box center [260, 328] width 7 height 7
click at [263, 327] on div at bounding box center [264, 327] width 17 height 9
click at [227, 249] on textarea "Hey {first_name}, [PERSON_NAME] hier! Ik heb een korte persoonlijke video voor …" at bounding box center [200, 258] width 144 height 78
click at [202, 395] on span "Landing Page Design" at bounding box center [177, 399] width 60 height 9
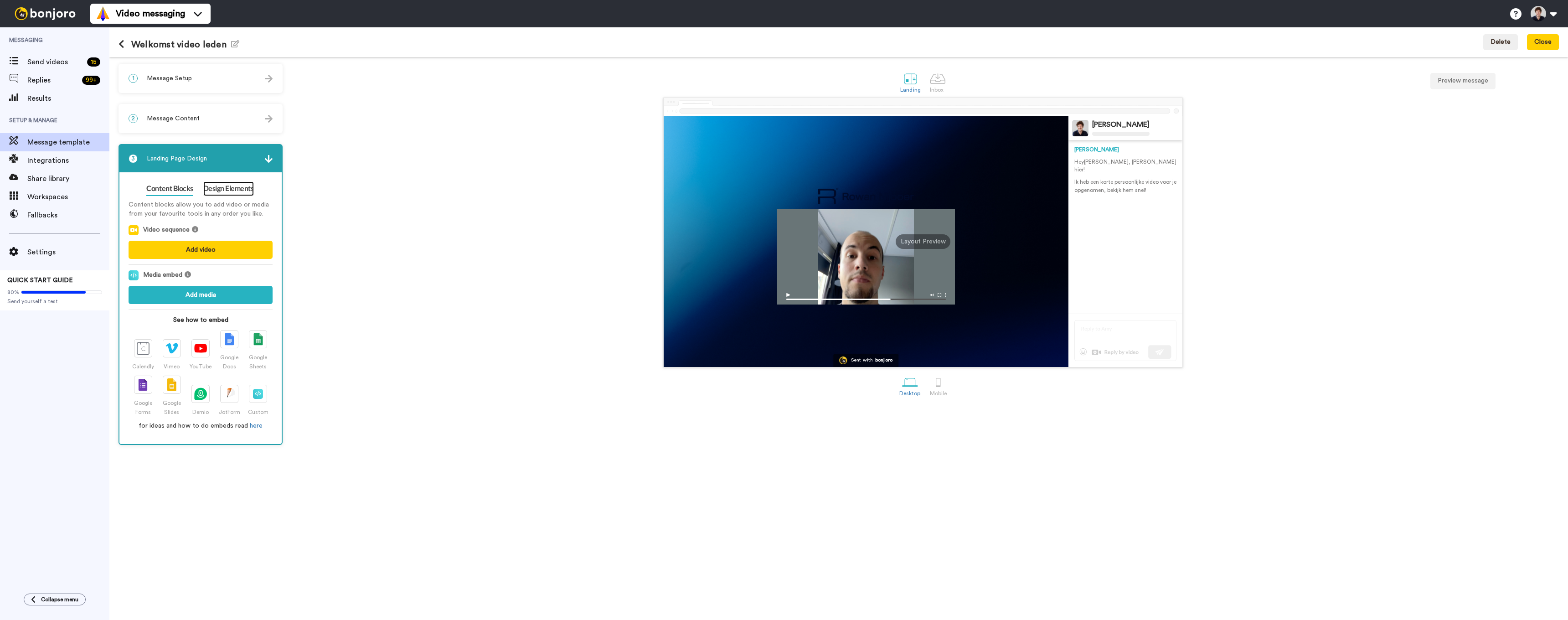
click at [230, 191] on link "Design Elements" at bounding box center [228, 189] width 51 height 14
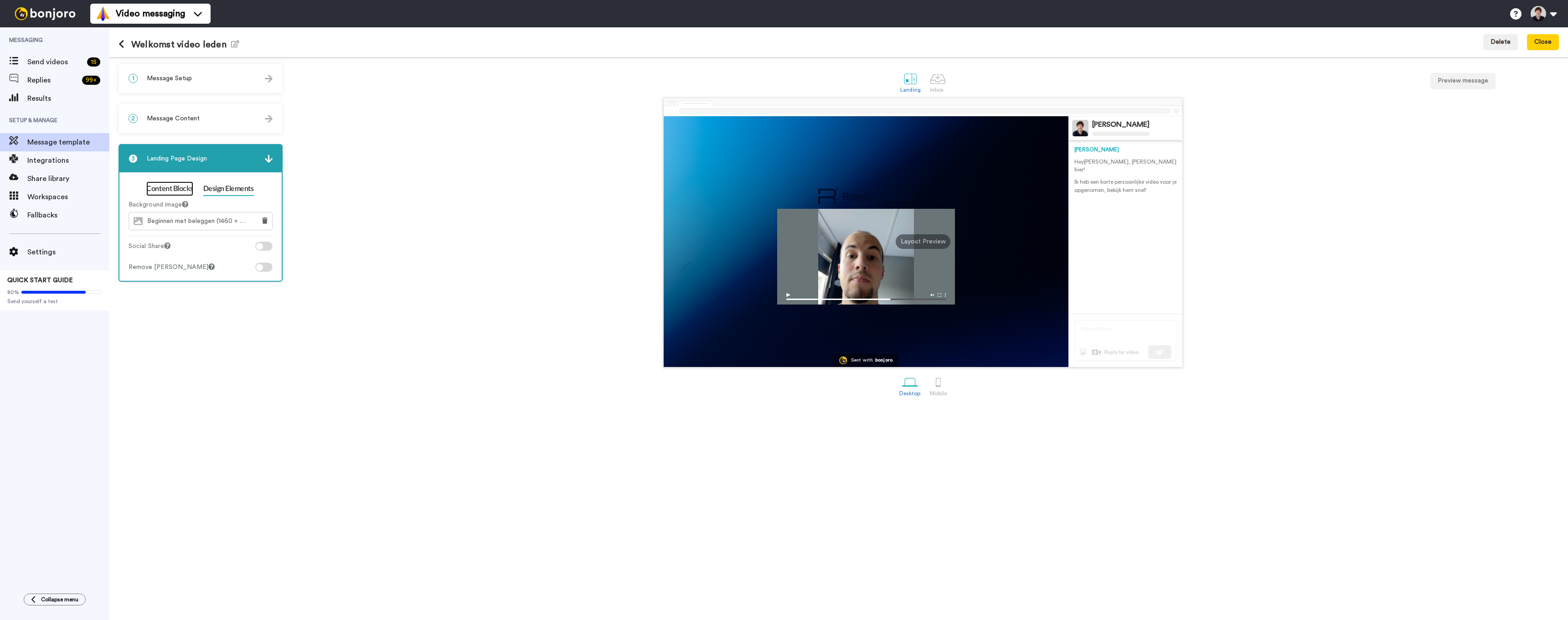
click at [159, 188] on link "Content Blocks" at bounding box center [169, 189] width 47 height 14
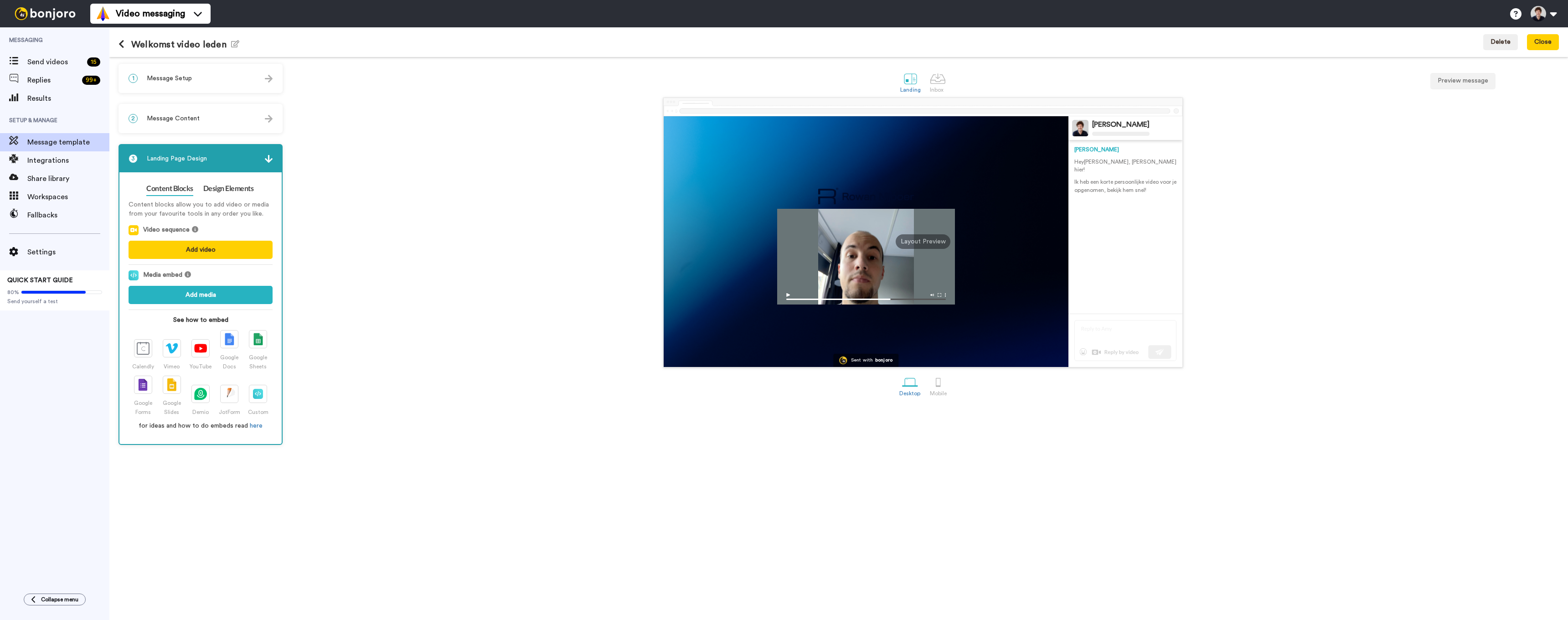
click at [232, 181] on div "Content Blocks Design Elements Content blocks allow you to add video or media f…" at bounding box center [201, 308] width 162 height 272
click at [237, 191] on link "Design Elements" at bounding box center [228, 189] width 51 height 14
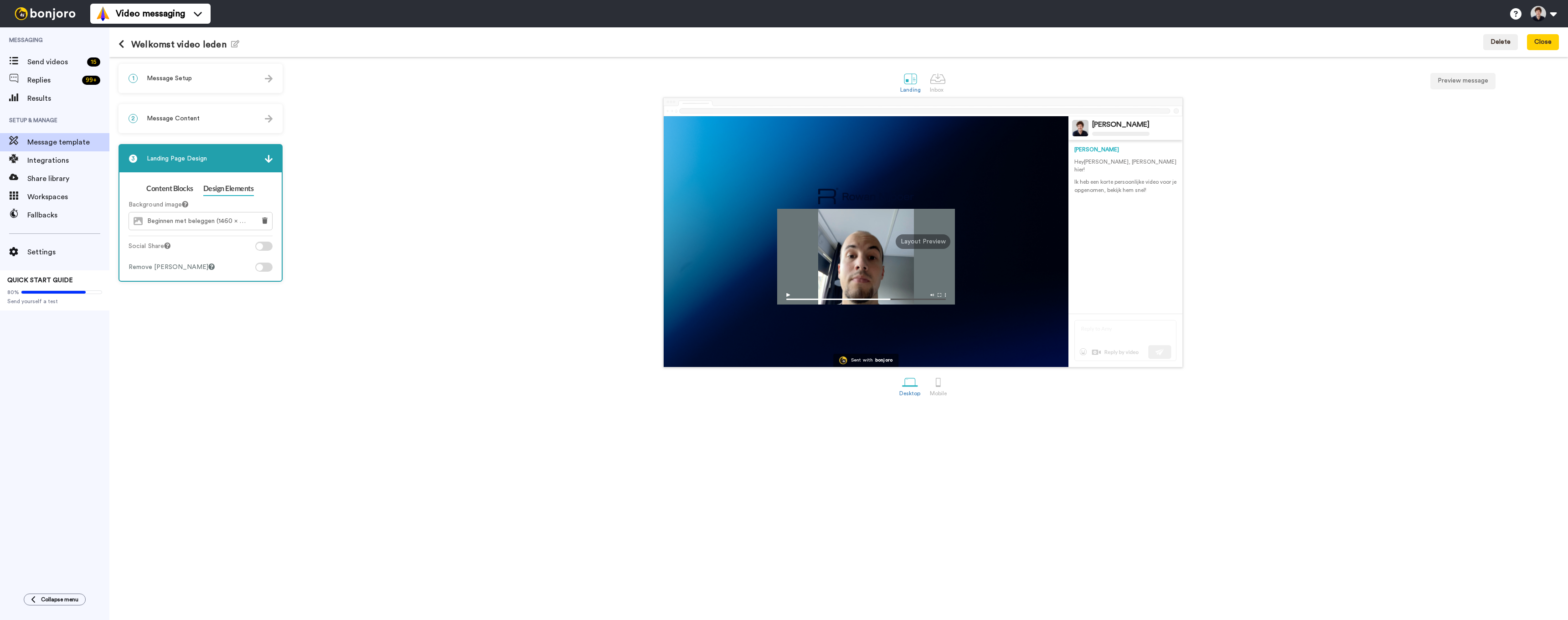
click at [181, 84] on div "1 Message Setup" at bounding box center [201, 78] width 162 height 27
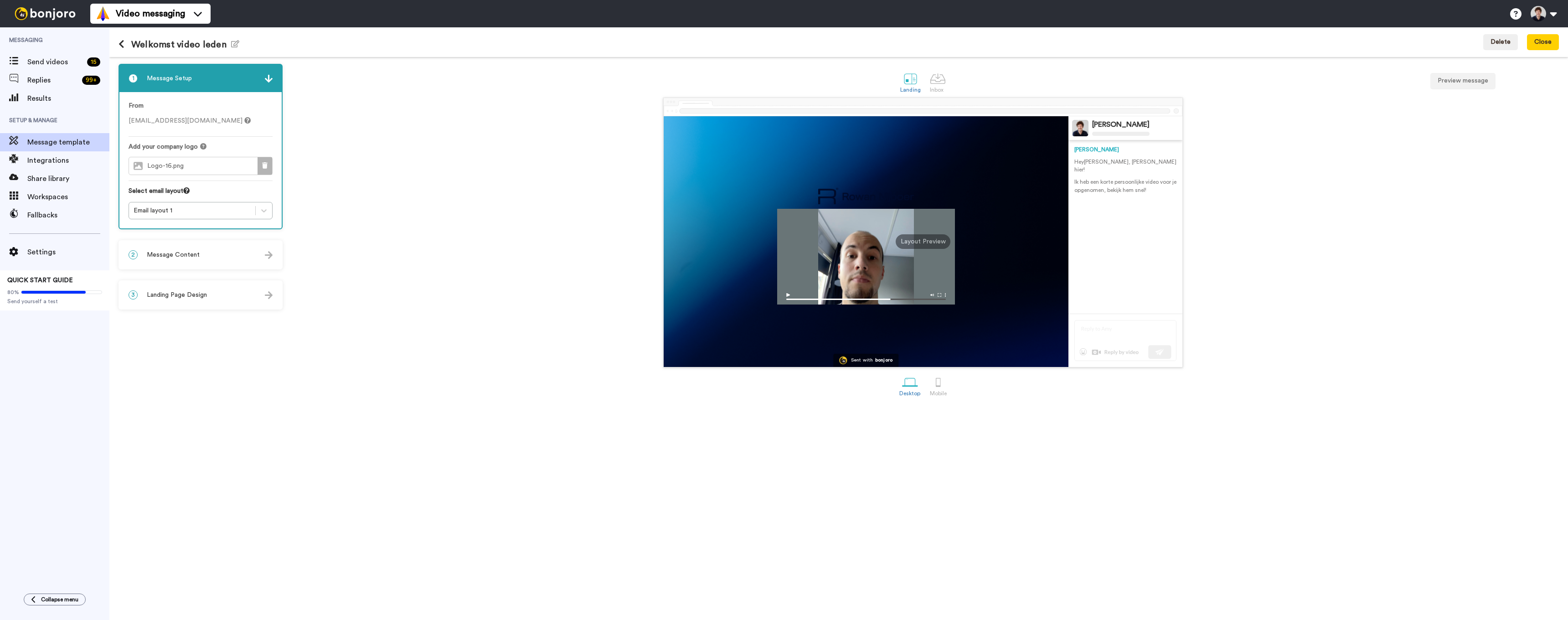
click at [267, 166] on icon at bounding box center [265, 165] width 6 height 6
click at [204, 169] on span "Choose a Logo" at bounding box center [208, 166] width 46 height 6
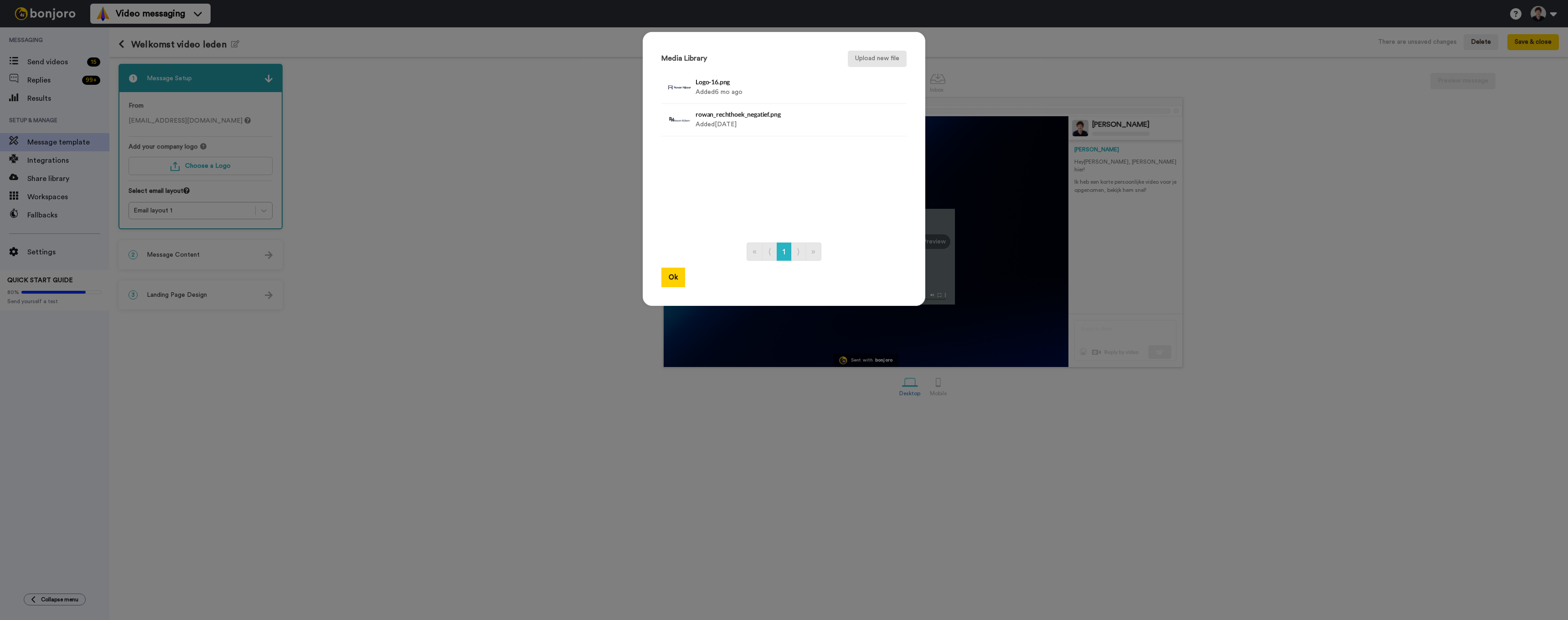
click at [871, 60] on button "Upload new file" at bounding box center [877, 59] width 59 height 17
click at [734, 88] on div "Logo-27.png Added 1 sec ago" at bounding box center [774, 88] width 157 height 23
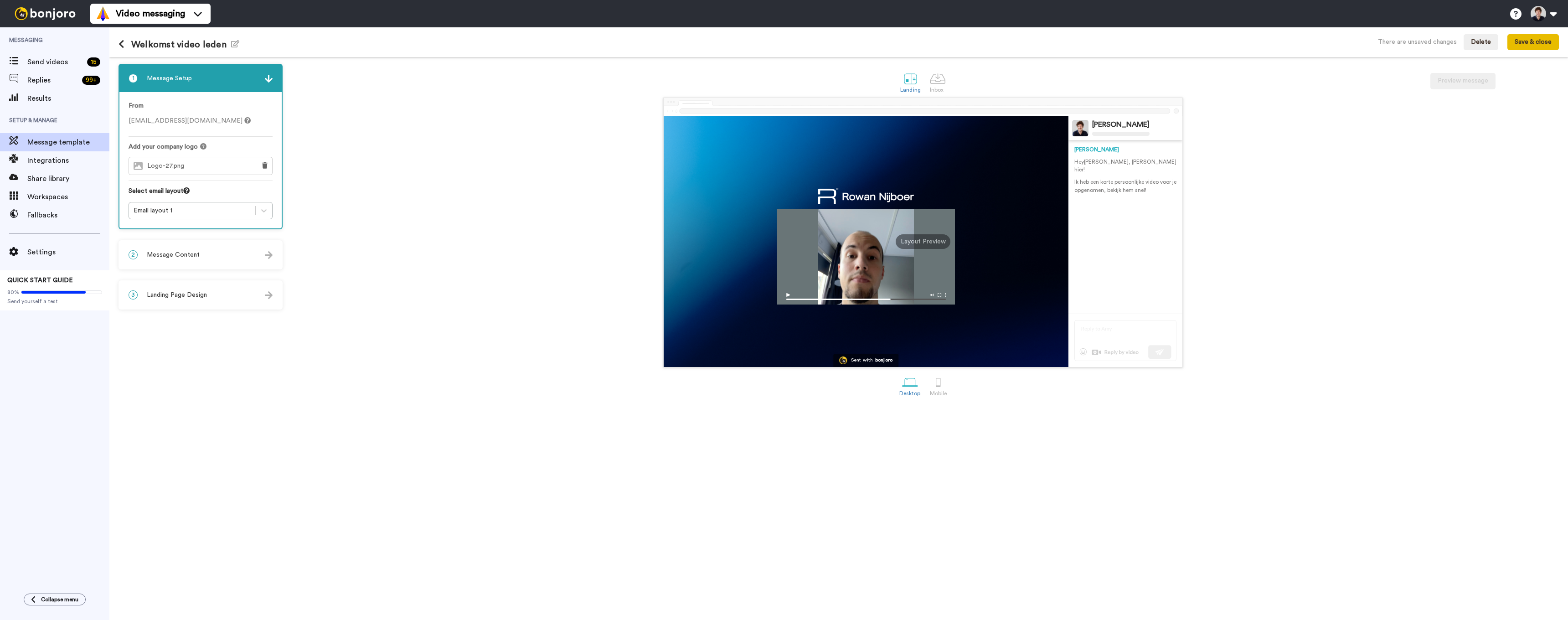
click at [1526, 48] on button "Save & close" at bounding box center [1534, 42] width 52 height 17
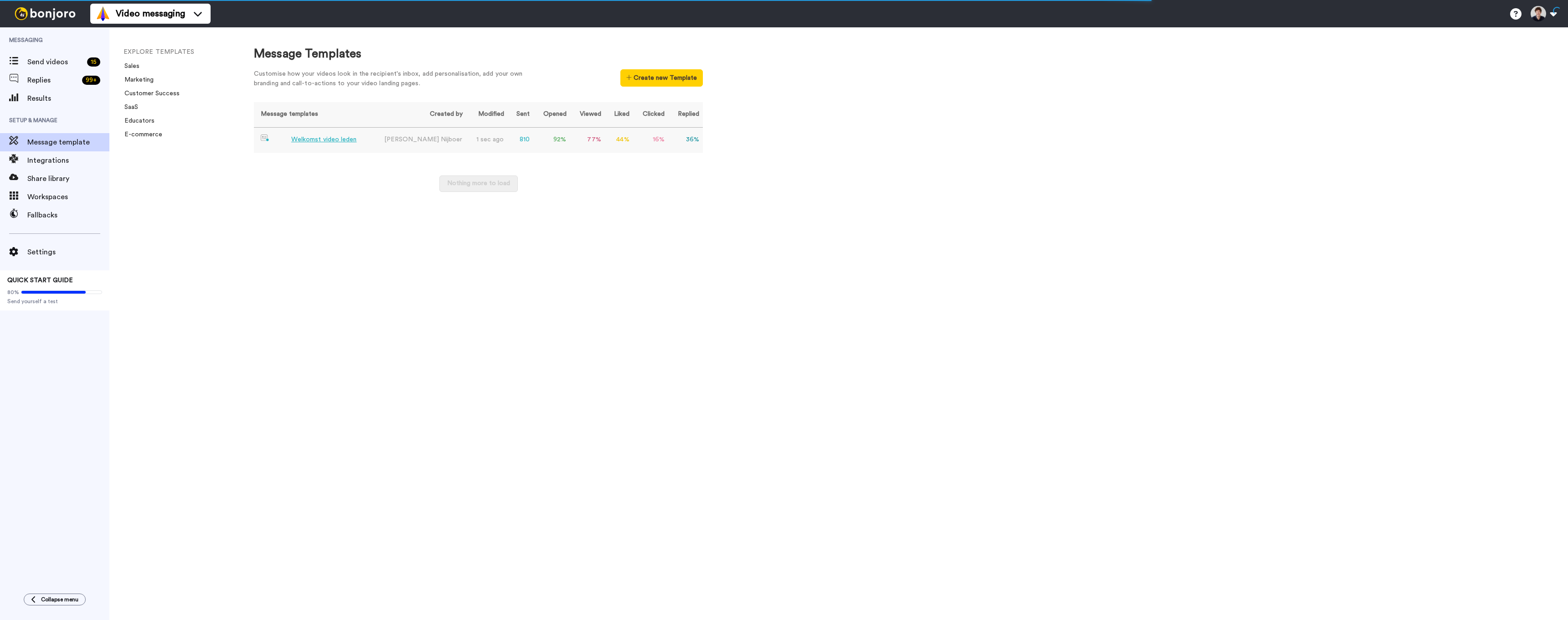
click at [330, 137] on div "Welkomst video leden" at bounding box center [324, 139] width 66 height 9
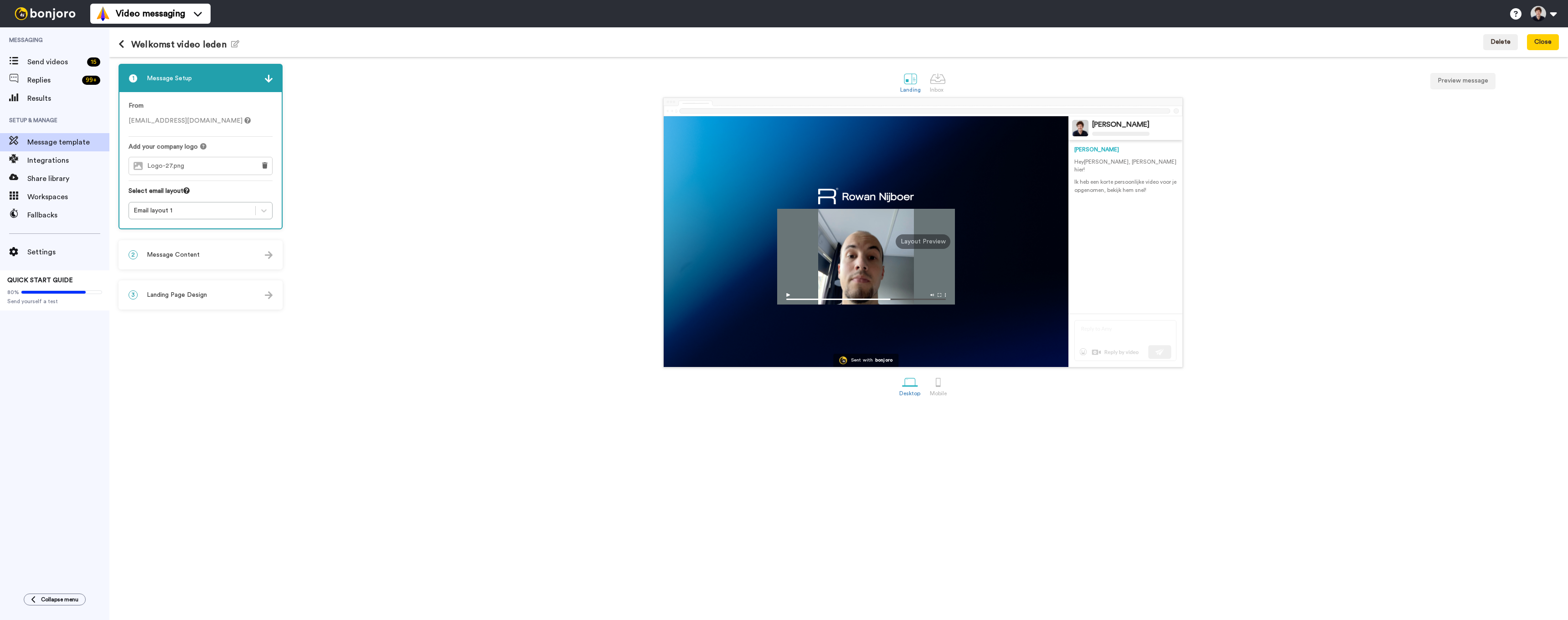
click at [184, 260] on div "2 Message Content" at bounding box center [201, 255] width 162 height 27
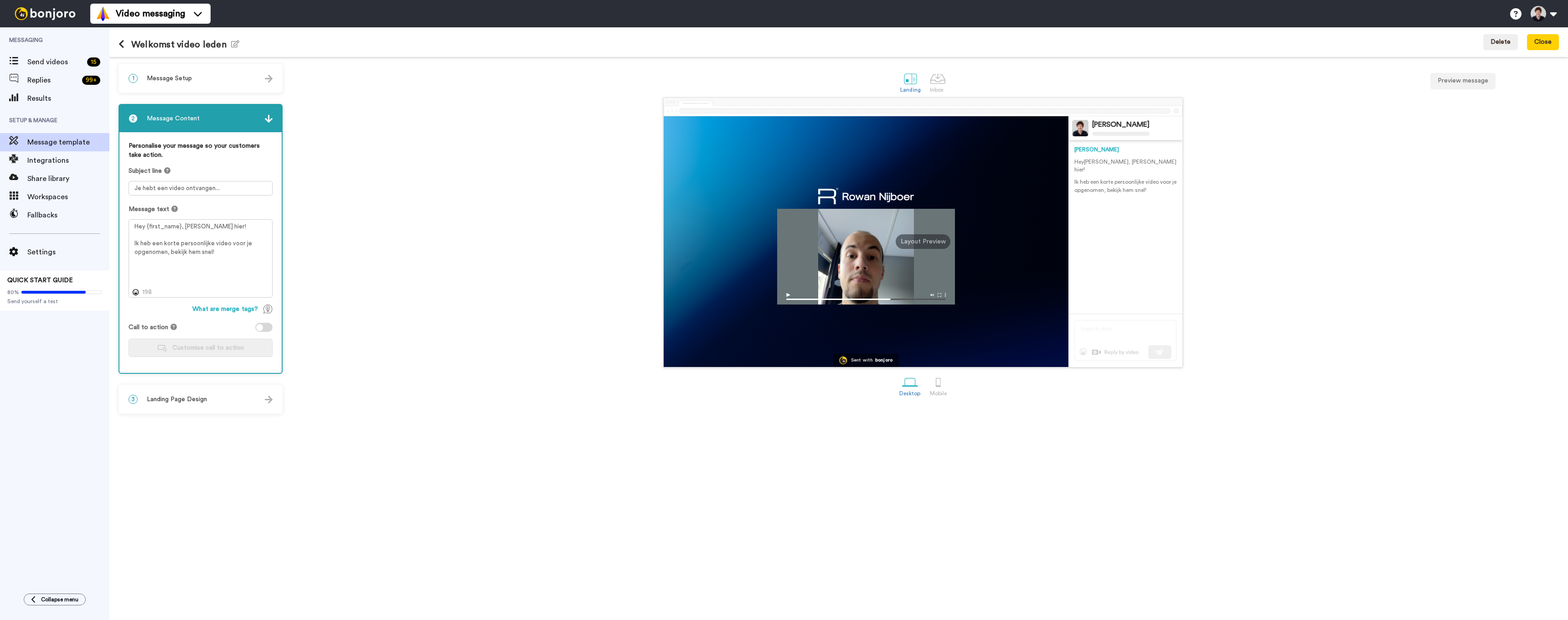
click at [209, 395] on div "3 Landing Page Design" at bounding box center [201, 400] width 162 height 27
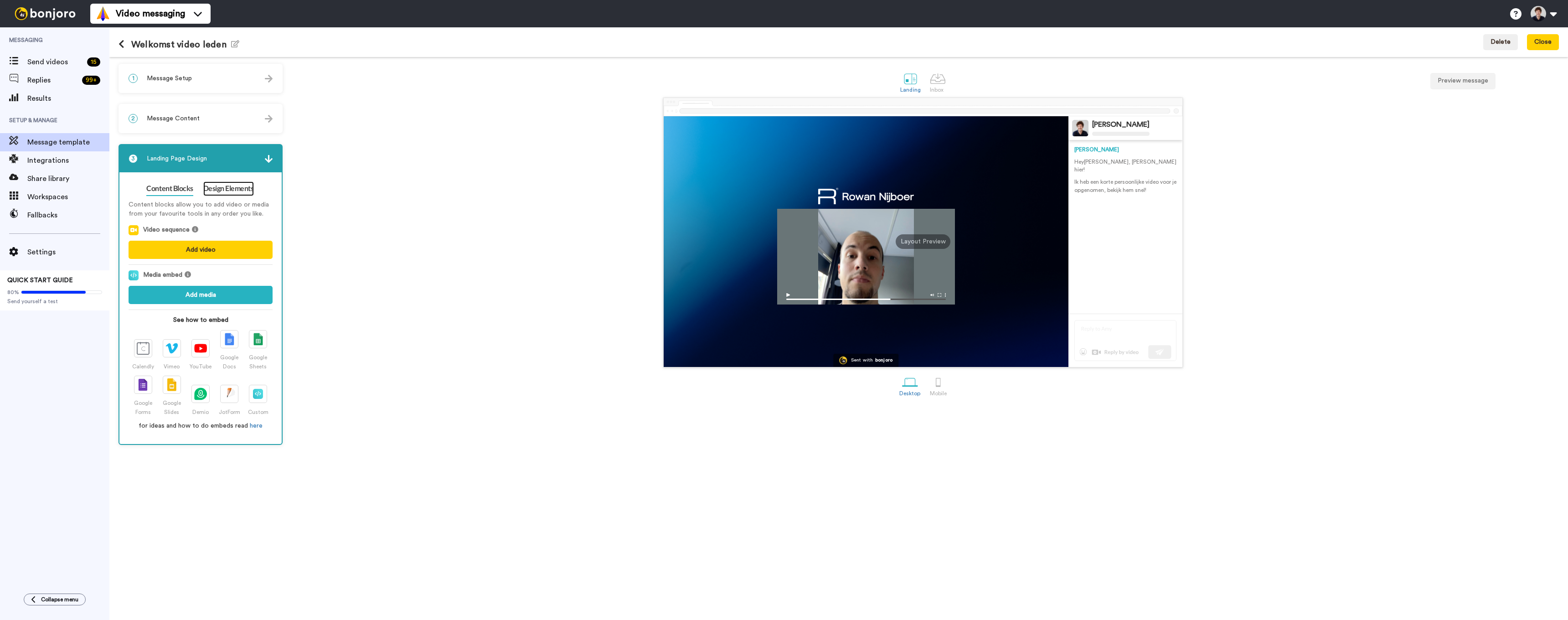
click at [217, 193] on link "Design Elements" at bounding box center [228, 189] width 51 height 14
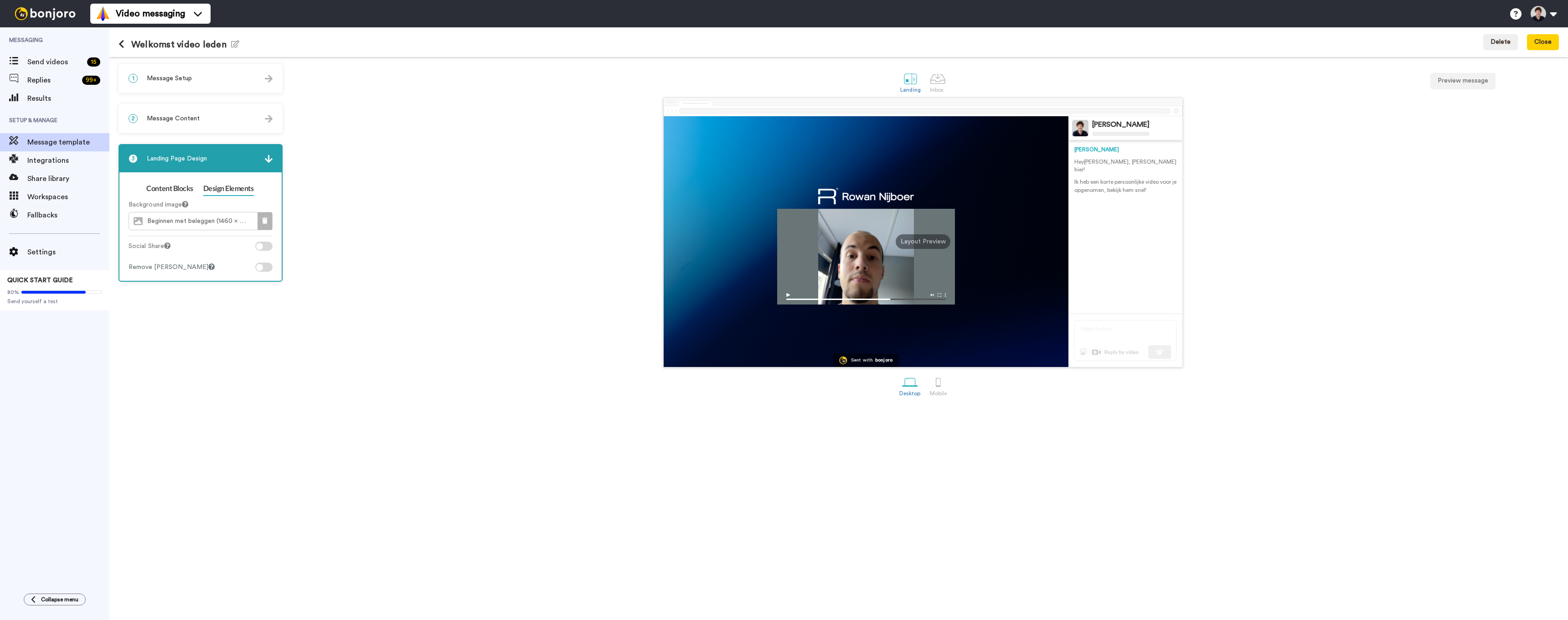
click at [266, 217] on button at bounding box center [265, 221] width 14 height 17
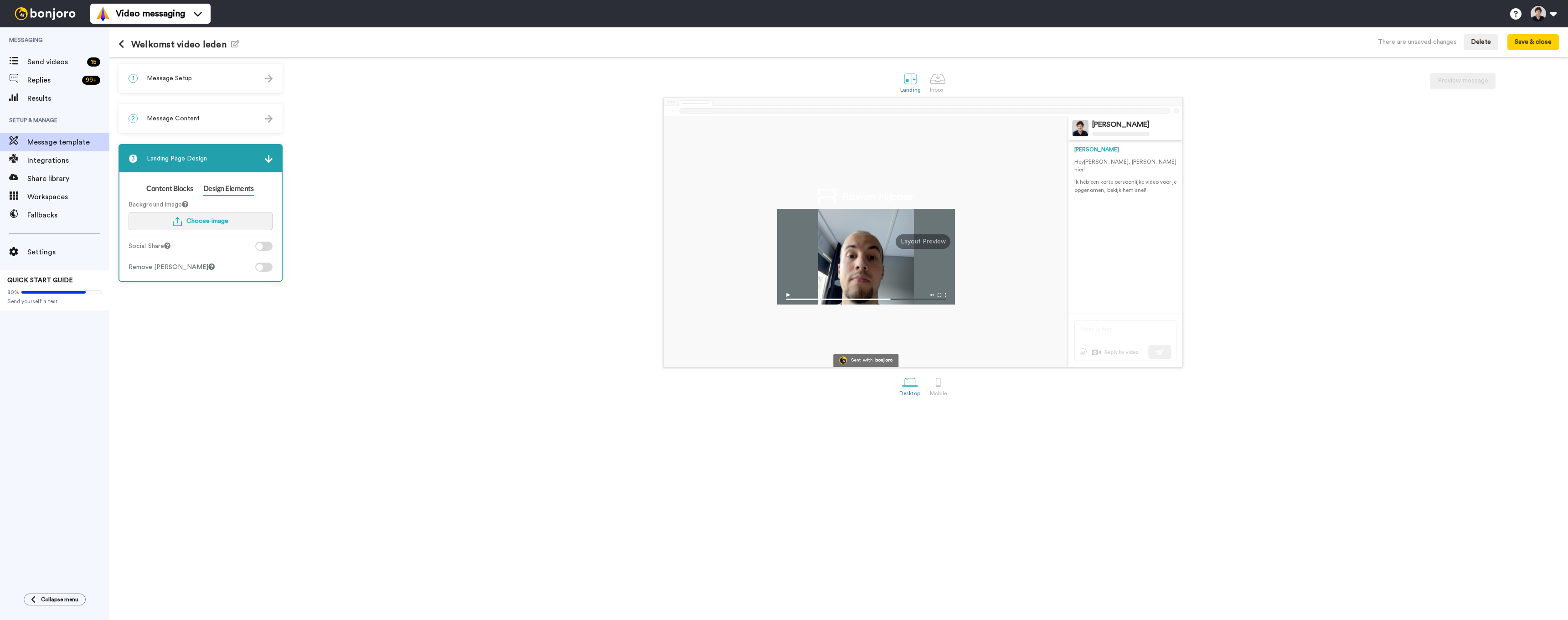
click at [193, 218] on span "Choose image" at bounding box center [207, 221] width 42 height 6
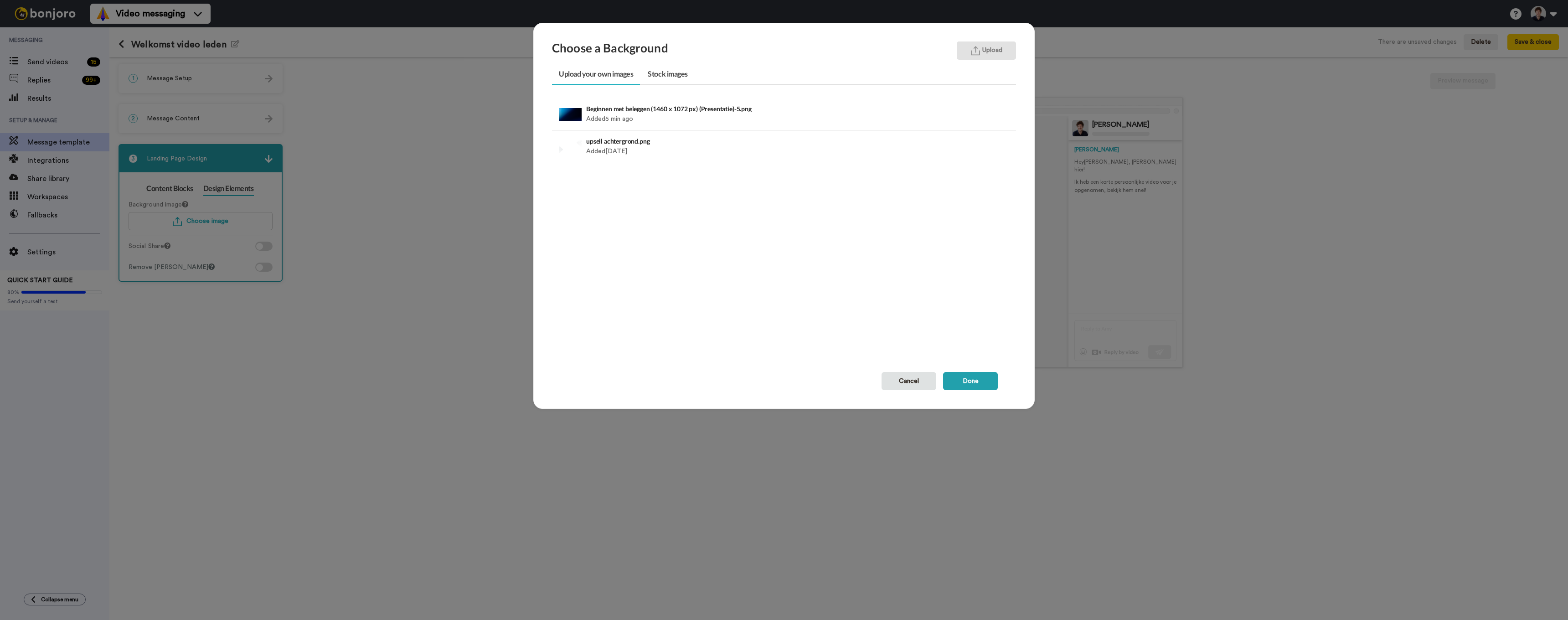
click at [998, 47] on button "Upload" at bounding box center [986, 50] width 60 height 18
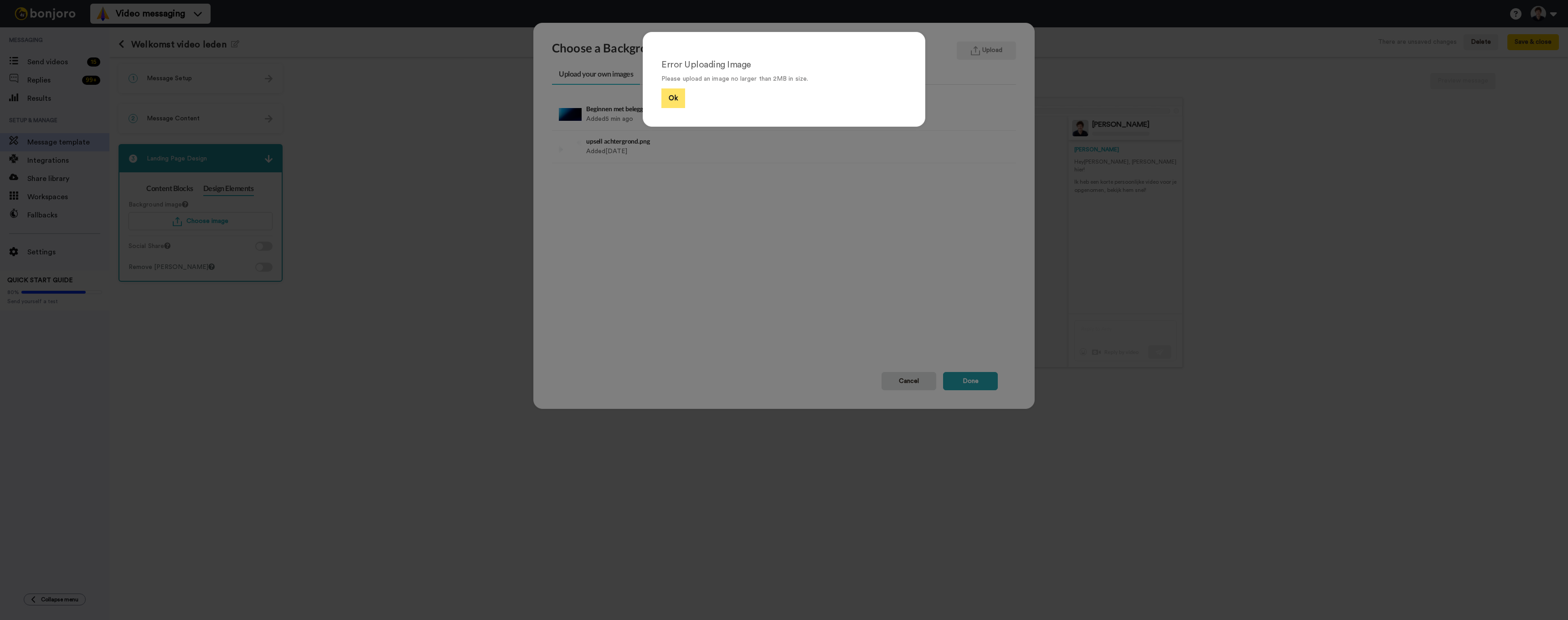
click at [662, 98] on button "Ok" at bounding box center [673, 98] width 24 height 19
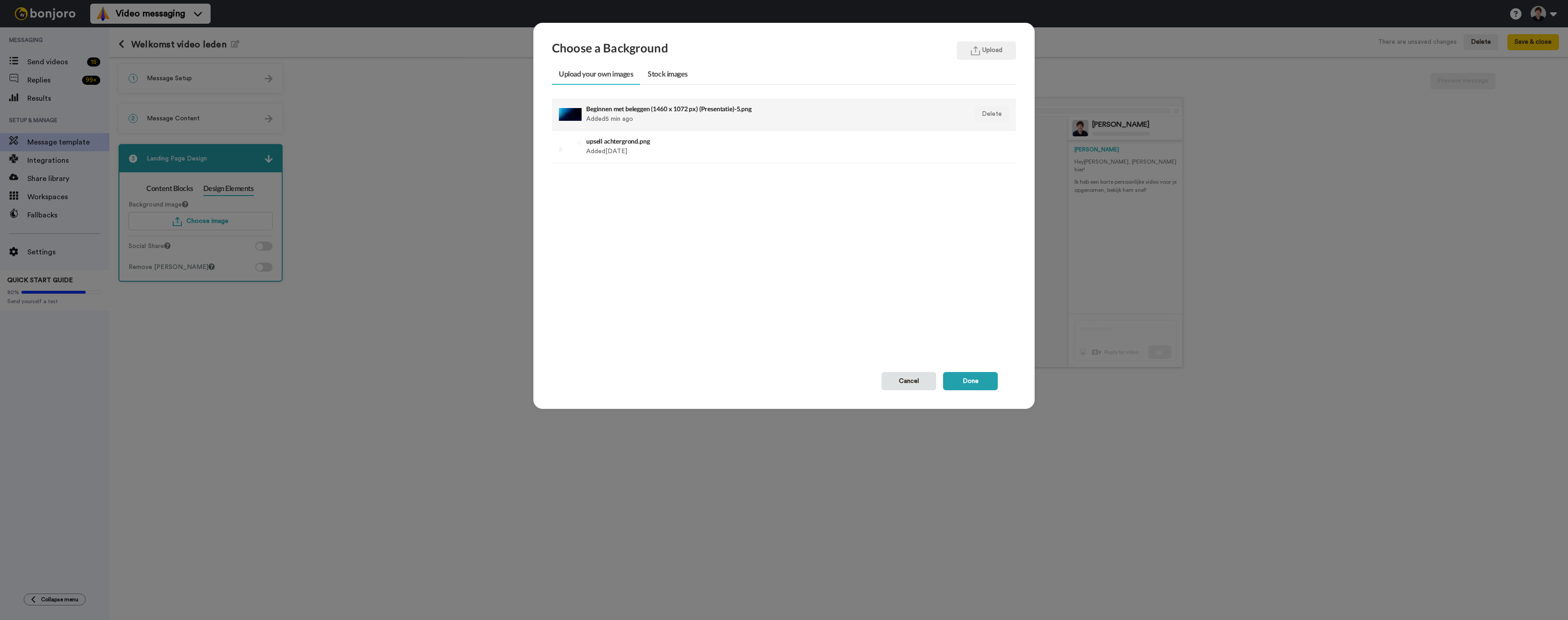
click at [662, 106] on h4 "Beginnen met beleggen (1460 x 1072 px) (Presentatie)-5.png" at bounding box center [739, 109] width 306 height 7
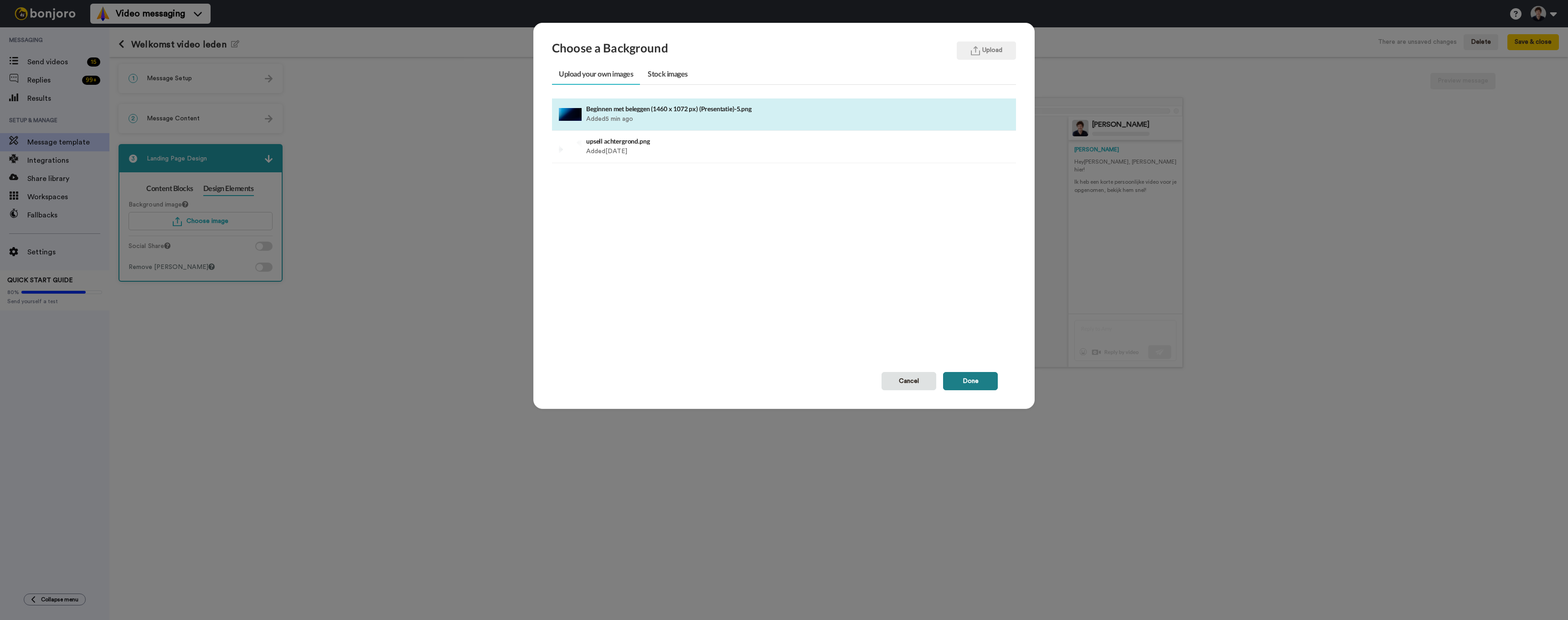
click at [979, 376] on button "Done" at bounding box center [970, 381] width 55 height 18
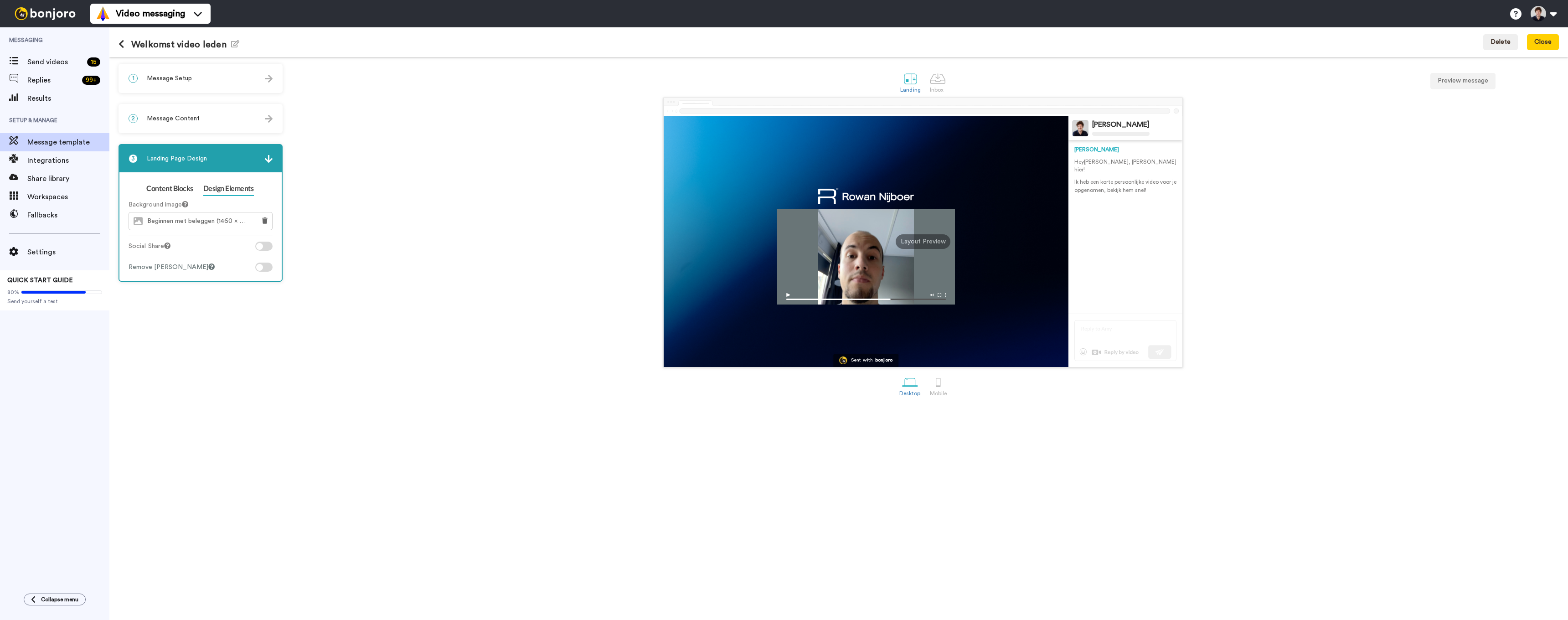
click at [400, 177] on div "Sent with [PERSON_NAME] [PERSON_NAME] Hey [PERSON_NAME] , [PERSON_NAME] hier! I…" at bounding box center [922, 232] width 1272 height 270
click at [176, 112] on div "2 Message Content" at bounding box center [201, 118] width 162 height 27
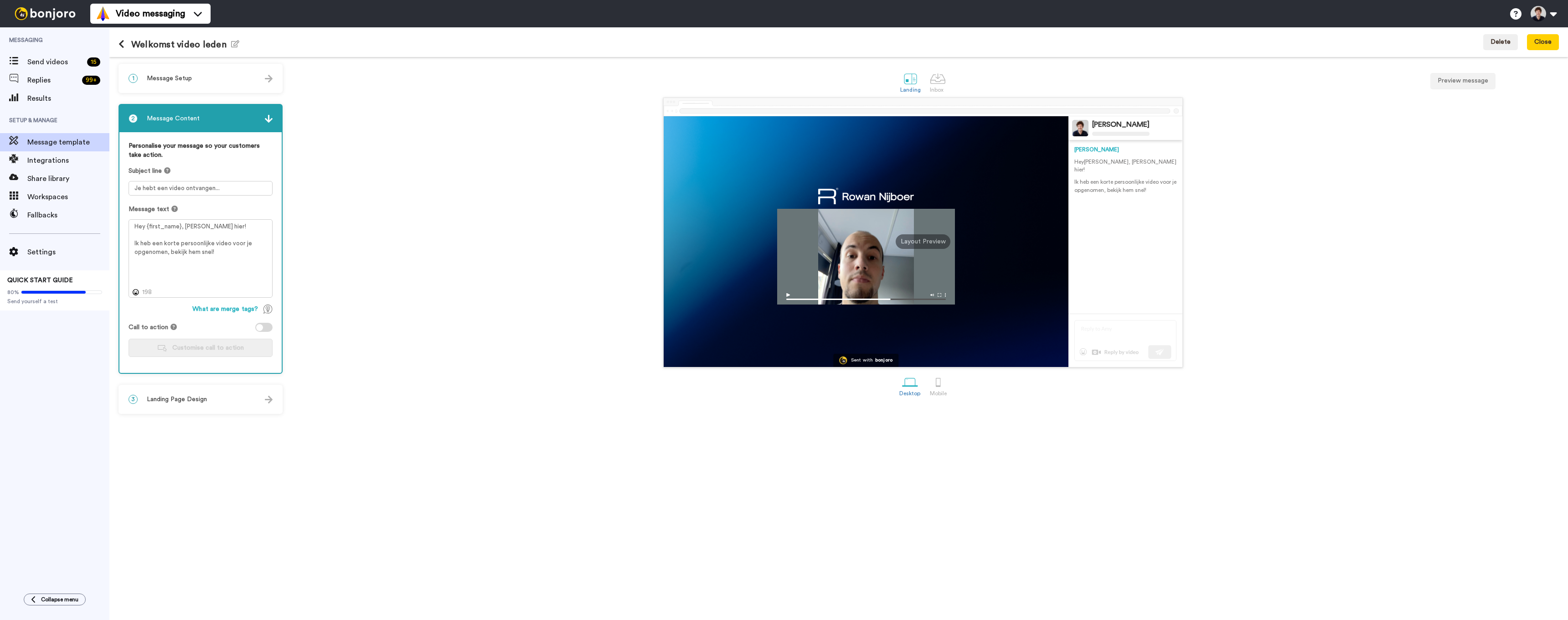
click at [213, 393] on div "3 Landing Page Design" at bounding box center [201, 400] width 162 height 27
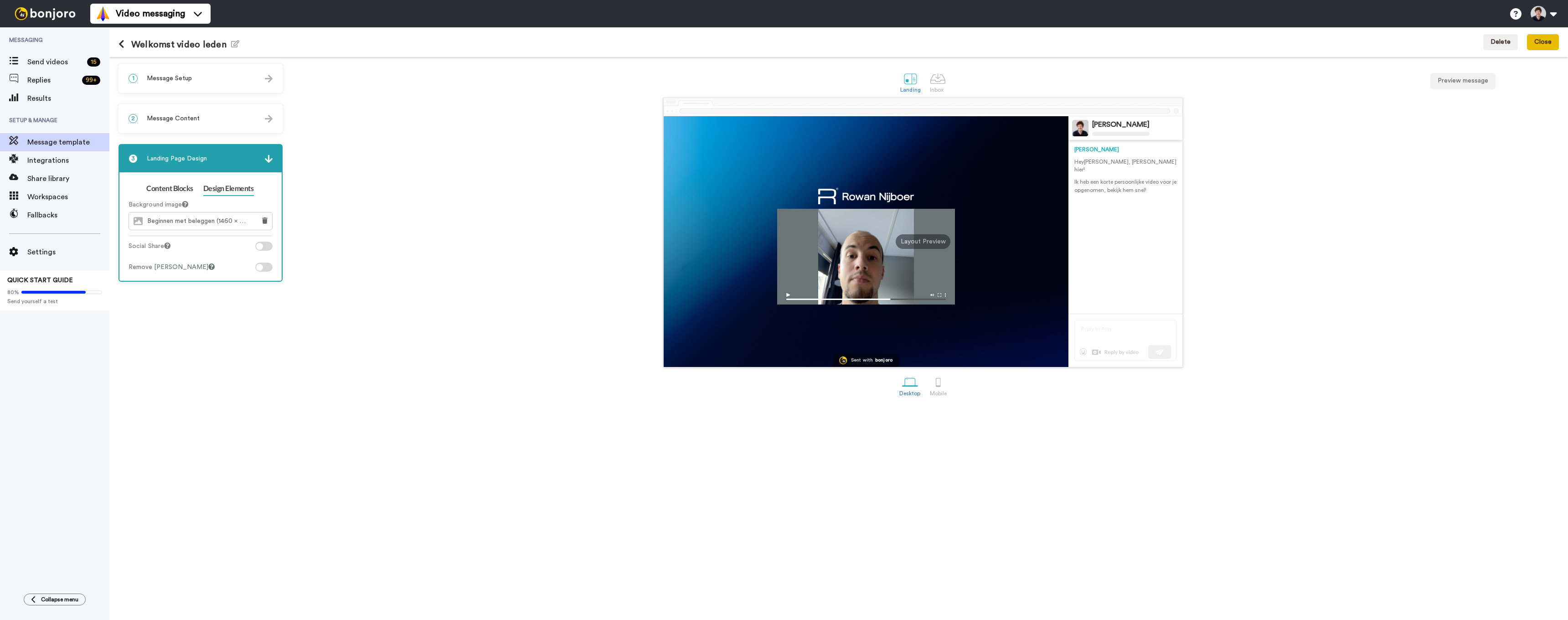
click at [1549, 42] on button "Close" at bounding box center [1543, 42] width 32 height 17
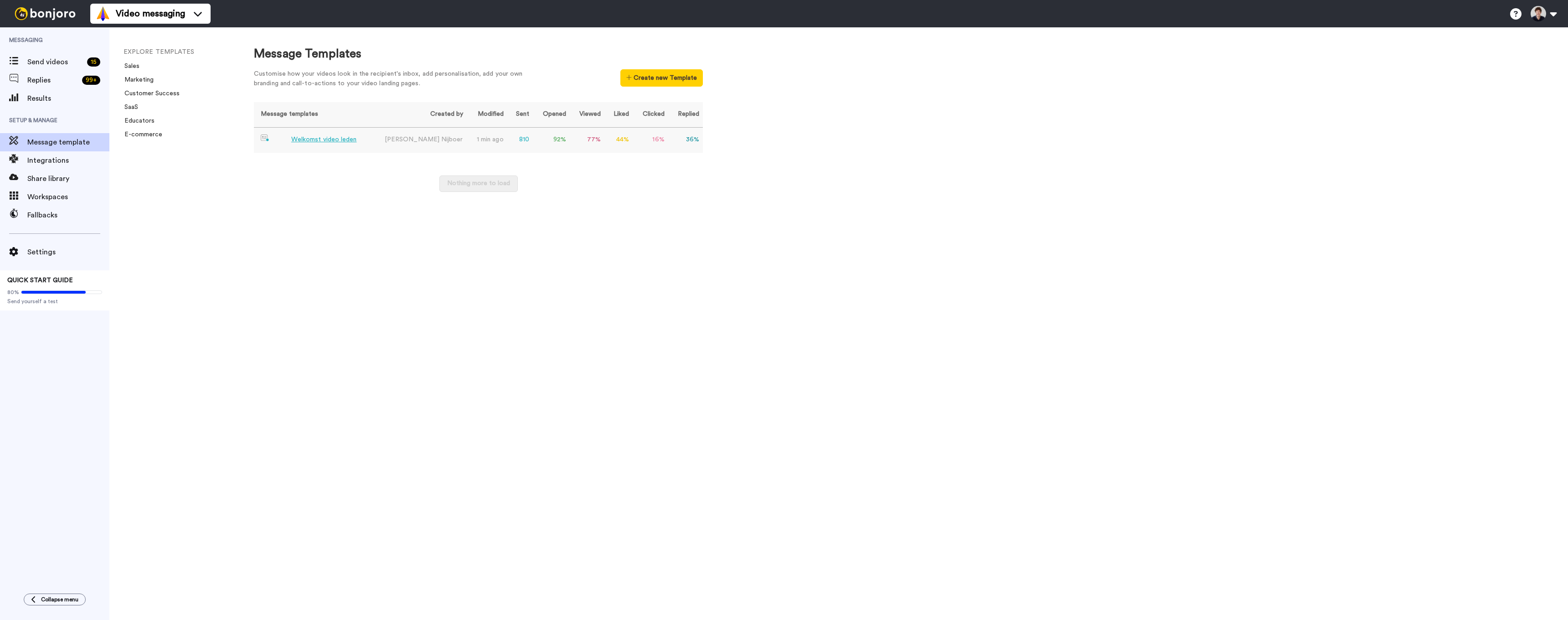
click at [311, 139] on div "Welkomst video leden" at bounding box center [324, 139] width 66 height 9
